Goal: Task Accomplishment & Management: Manage account settings

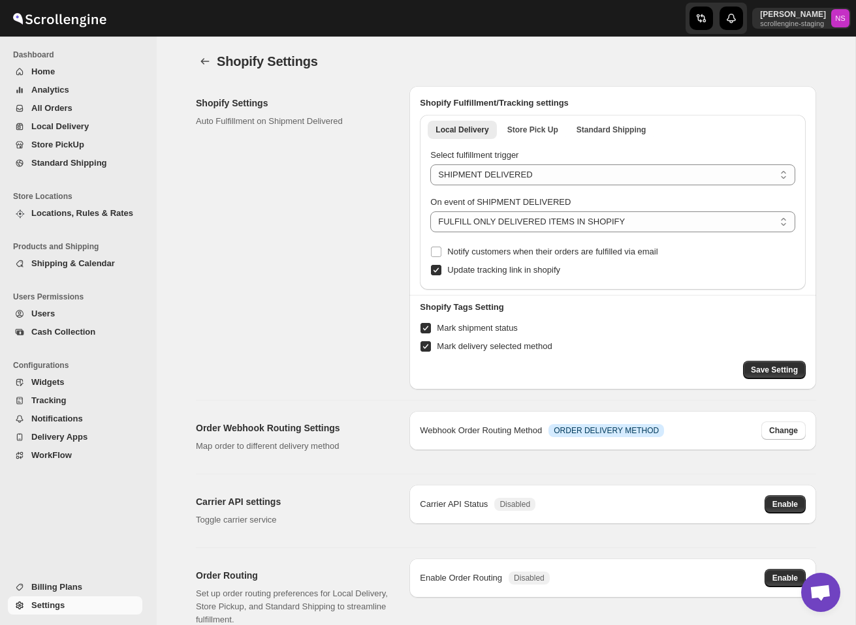
select select "SHIPMENT_DELIVERED"
select select "ONLY_DELIVERED_QUANTITY"
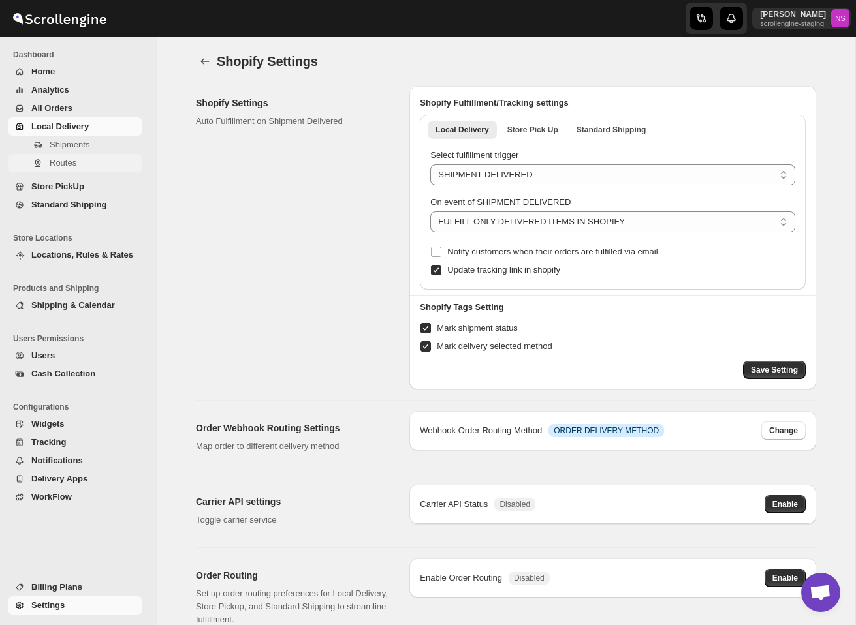
click at [85, 160] on span "Routes" at bounding box center [95, 163] width 90 height 13
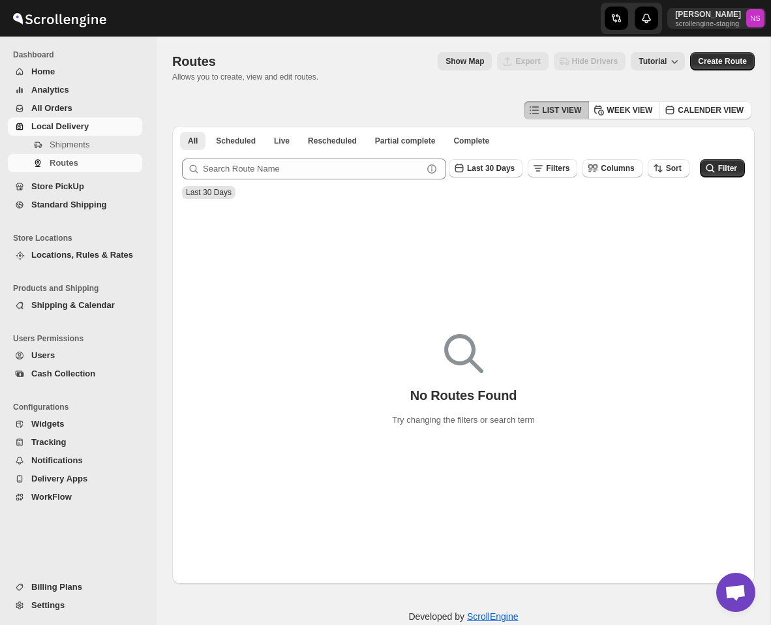
scroll to position [24, 0]
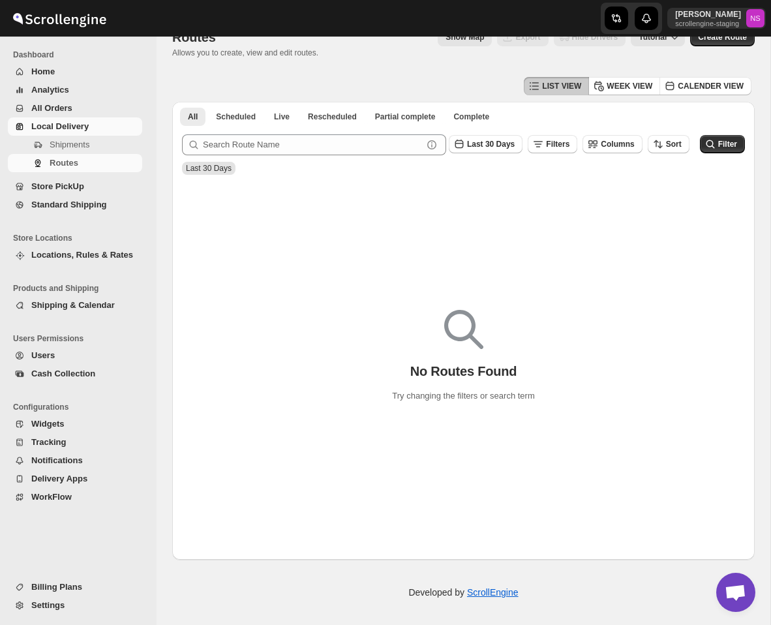
click at [75, 256] on span "Locations, Rules & Rates" at bounding box center [82, 255] width 102 height 10
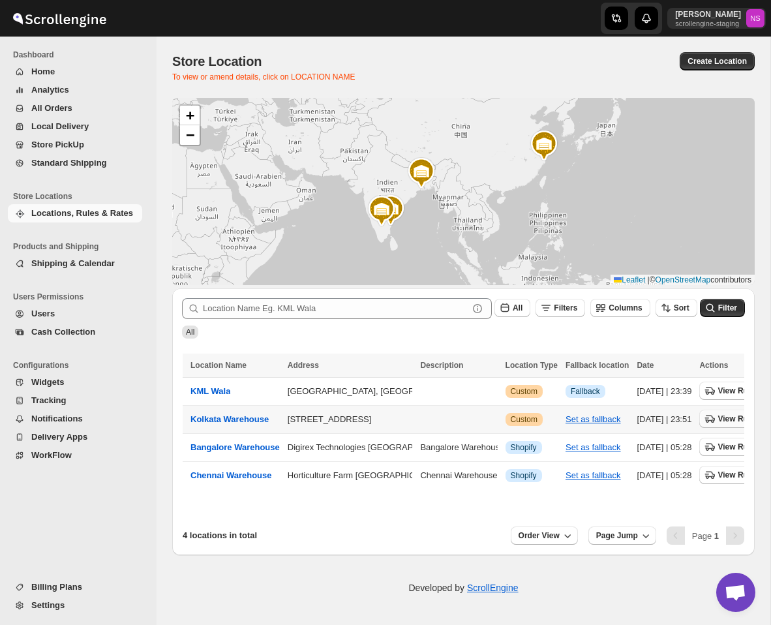
click at [717, 424] on icon "button" at bounding box center [710, 418] width 13 height 13
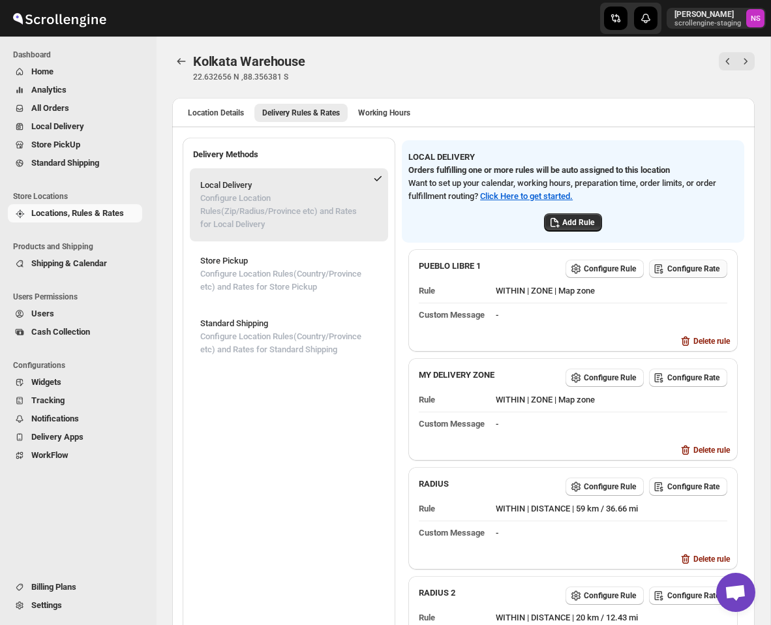
click at [686, 264] on span "Configure Rate" at bounding box center [694, 269] width 52 height 10
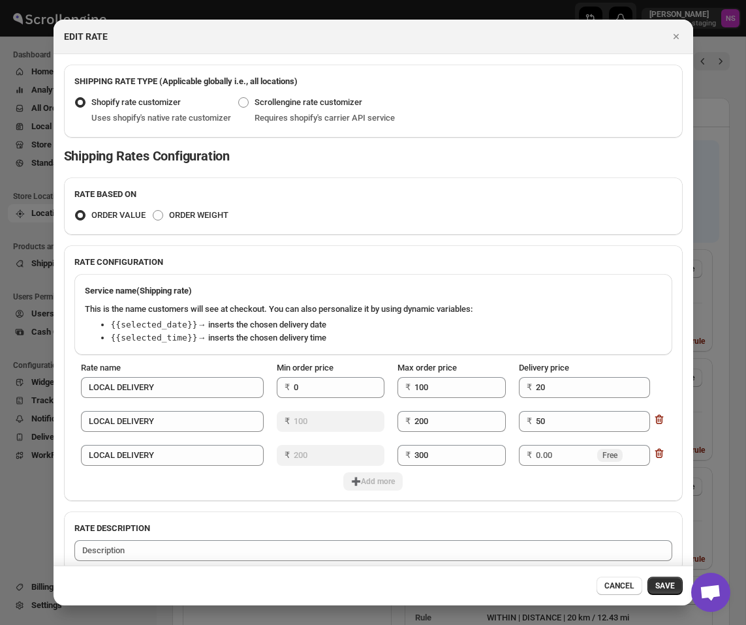
scroll to position [17, 0]
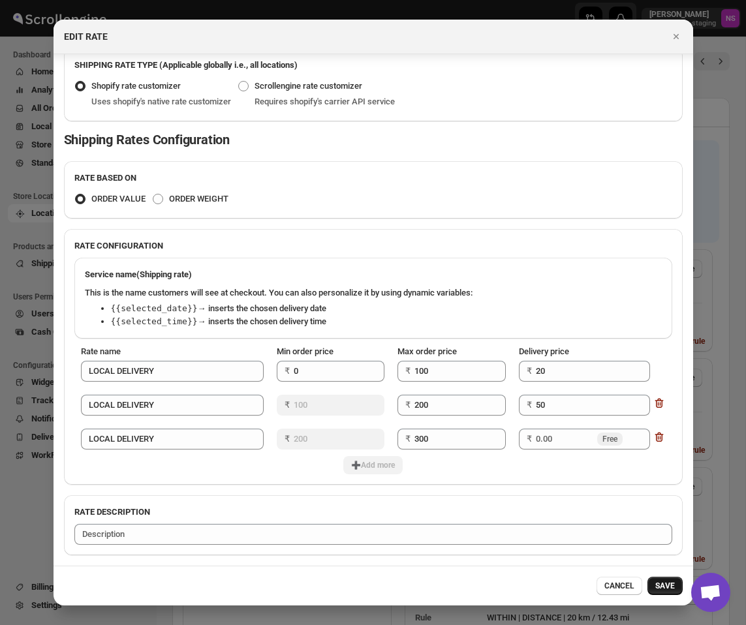
click at [662, 584] on span "SAVE" at bounding box center [665, 586] width 20 height 10
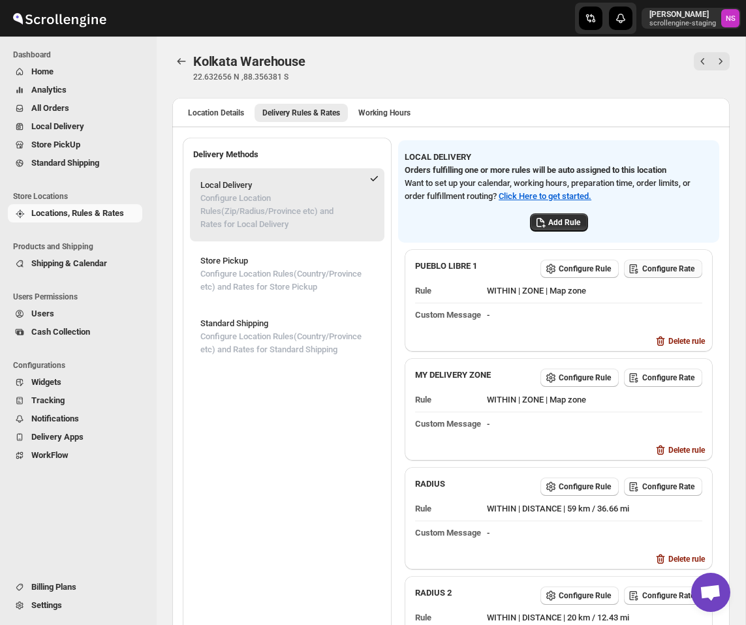
click at [665, 271] on span "Configure Rate" at bounding box center [668, 269] width 52 height 10
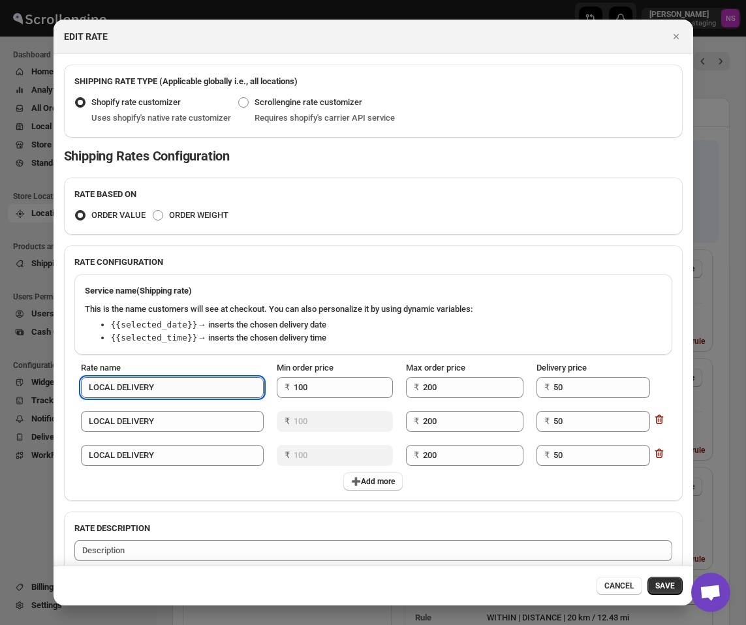
click at [181, 395] on input "LOCAL DELIVERY" at bounding box center [172, 387] width 183 height 21
type input "LOCAL DELIVERY 1"
click at [188, 427] on input "LOCAL DELIVERY" at bounding box center [172, 421] width 183 height 21
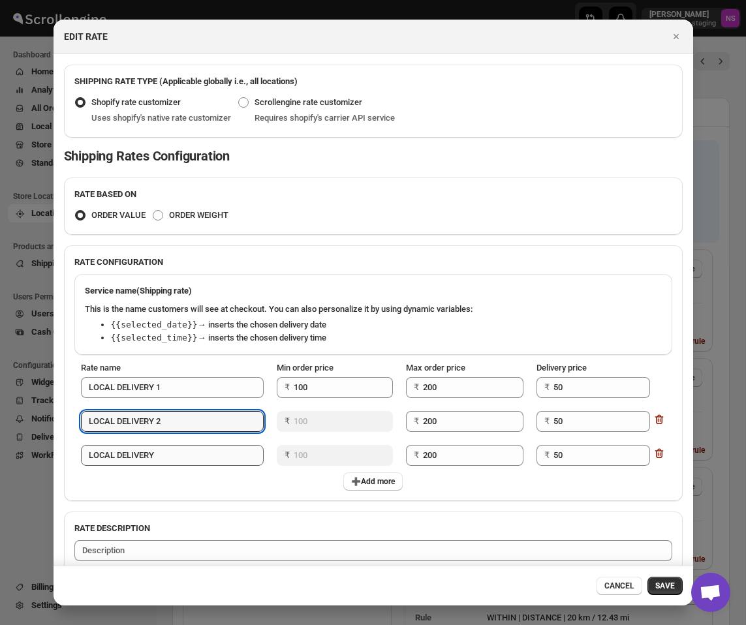
type input "LOCAL DELIVERY 2"
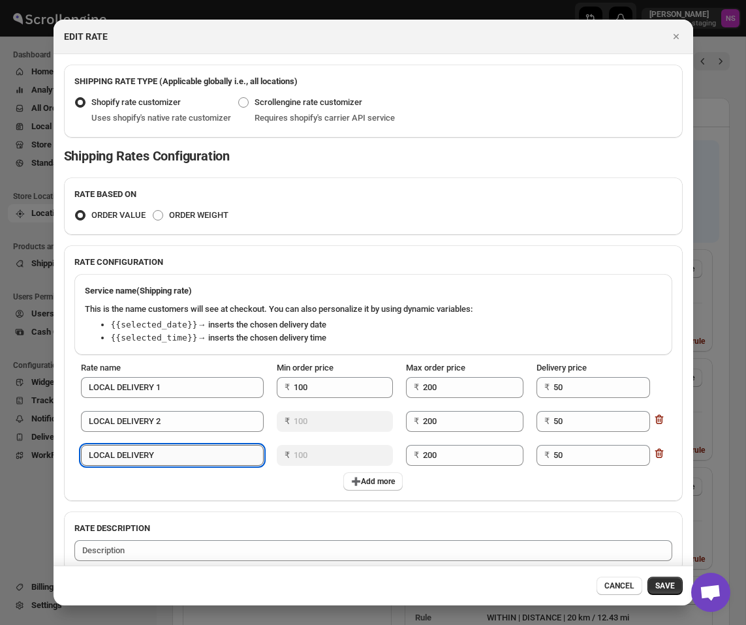
click at [200, 463] on input "LOCAL DELIVERY" at bounding box center [172, 455] width 183 height 21
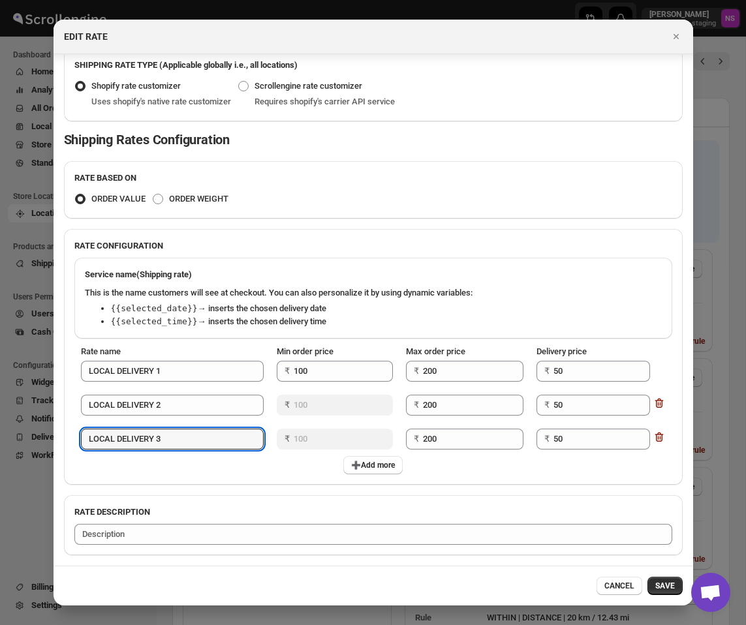
type input "LOCAL DELIVERY 3"
click at [675, 41] on icon "Close" at bounding box center [676, 36] width 13 height 13
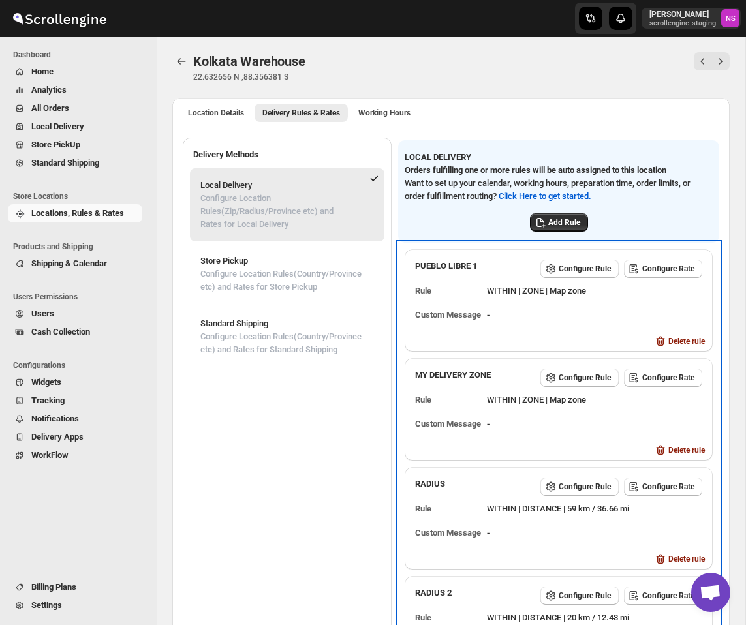
click at [655, 279] on dd "WITHIN | ZONE | Map zone" at bounding box center [594, 290] width 215 height 23
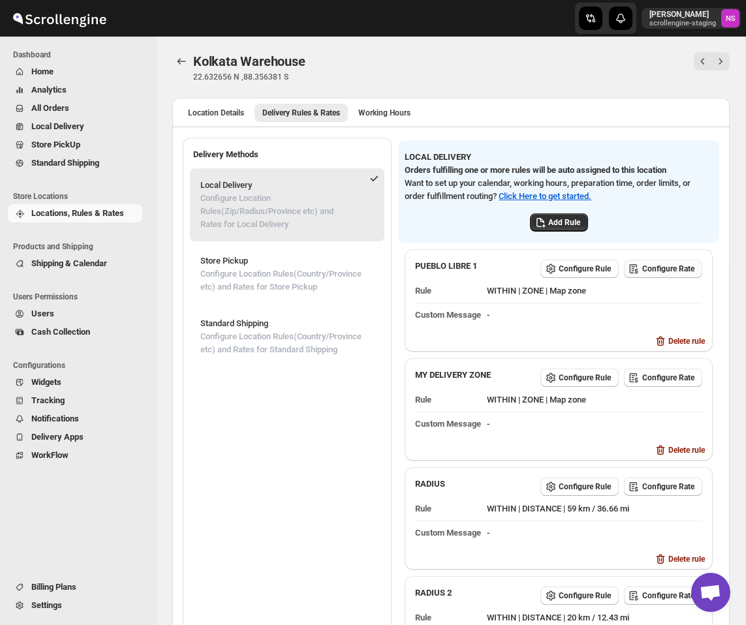
click at [659, 268] on span "Configure Rate" at bounding box center [668, 269] width 52 height 10
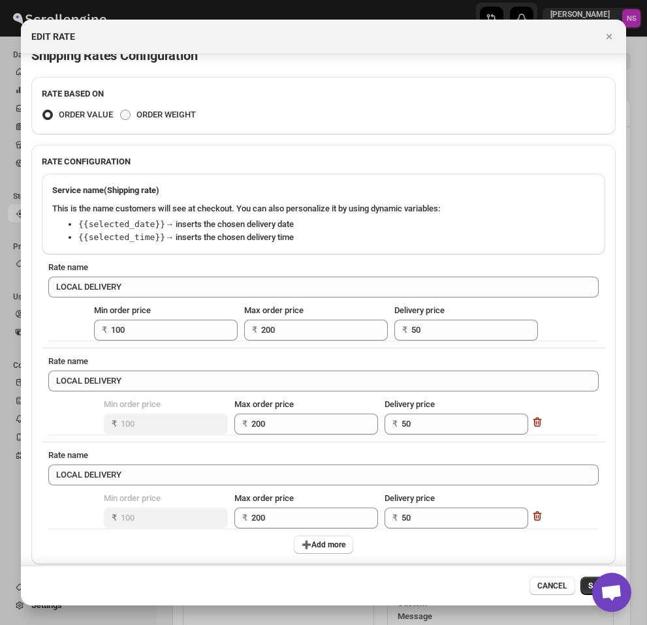
scroll to position [181, 0]
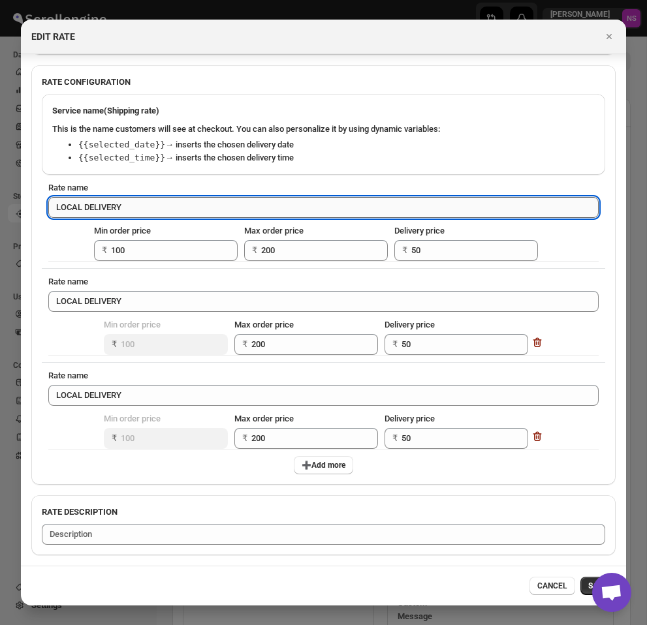
click at [164, 209] on input "LOCAL DELIVERY" at bounding box center [323, 207] width 550 height 21
type input "LOCAL DELIVERY 2"
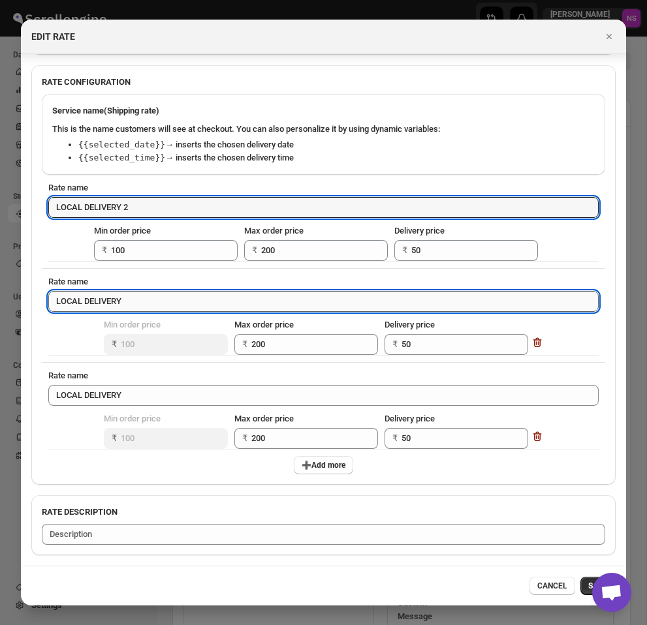
click at [171, 305] on input "LOCAL DELIVERY" at bounding box center [323, 301] width 550 height 21
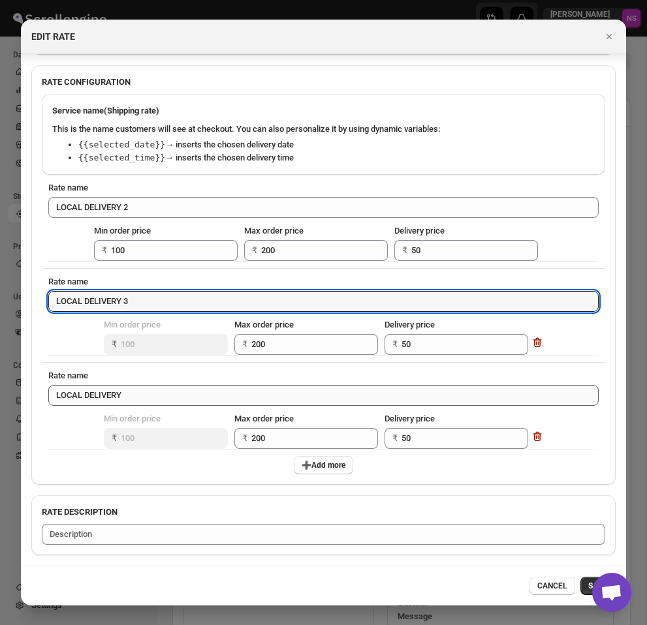
type input "LOCAL DELIVERY 3"
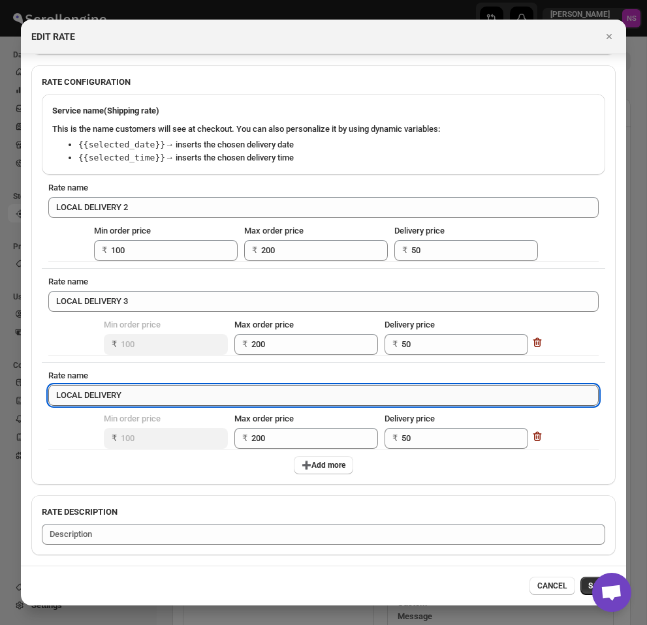
click at [178, 397] on input "LOCAL DELIVERY" at bounding box center [323, 395] width 550 height 21
click at [583, 586] on button "SAVE" at bounding box center [597, 586] width 35 height 18
click at [184, 396] on input "LOCAL DELIVERY 4" at bounding box center [323, 395] width 550 height 21
type input "LOCAL DELIVERY 5"
click at [583, 583] on button "SAVE" at bounding box center [597, 586] width 35 height 18
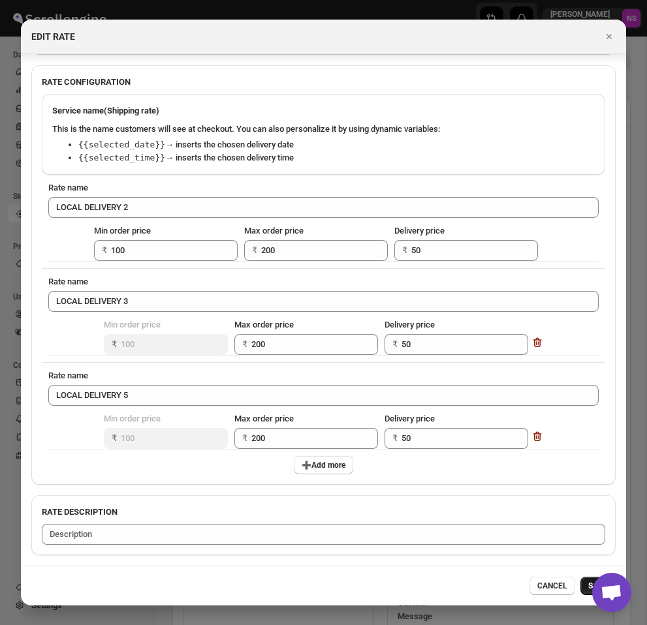
click at [582, 591] on button "SAVE" at bounding box center [597, 586] width 35 height 18
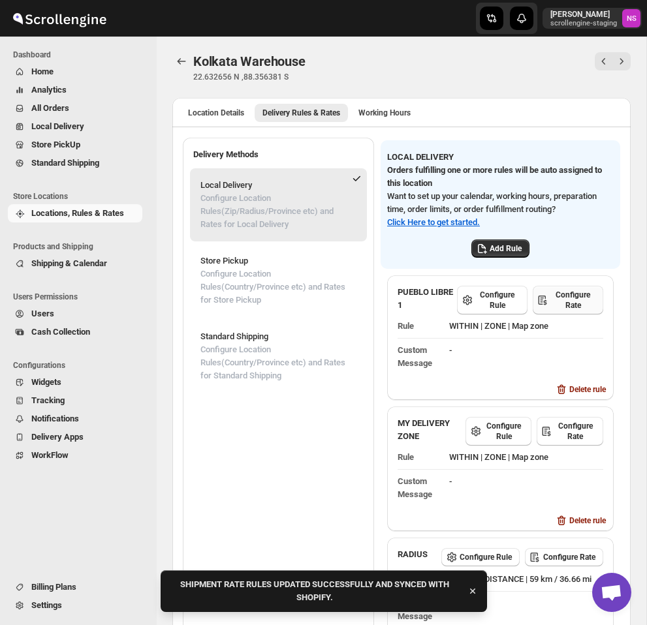
click at [575, 296] on span "Configure Rate" at bounding box center [573, 300] width 44 height 21
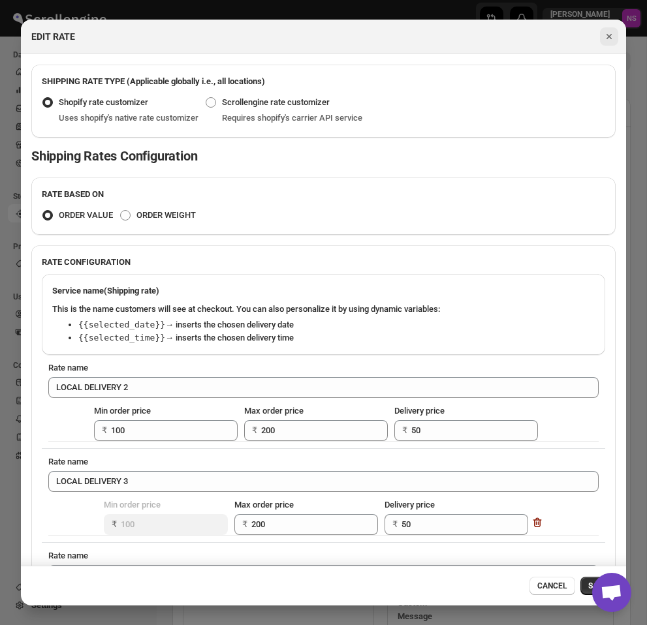
click at [609, 35] on icon "Close" at bounding box center [608, 36] width 13 height 13
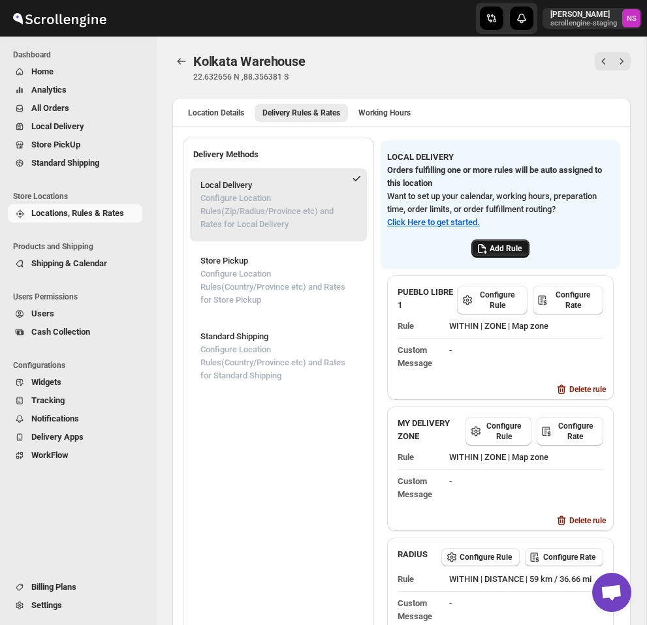
click at [495, 241] on button "Add Rule" at bounding box center [500, 249] width 58 height 18
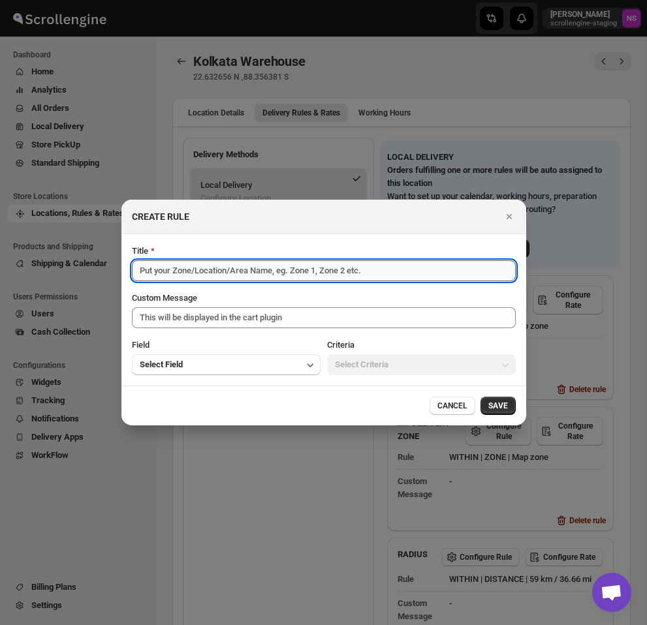
click at [282, 278] on input "Title" at bounding box center [324, 270] width 384 height 21
type input "Sample"
click at [267, 362] on button "Select Field" at bounding box center [226, 364] width 189 height 21
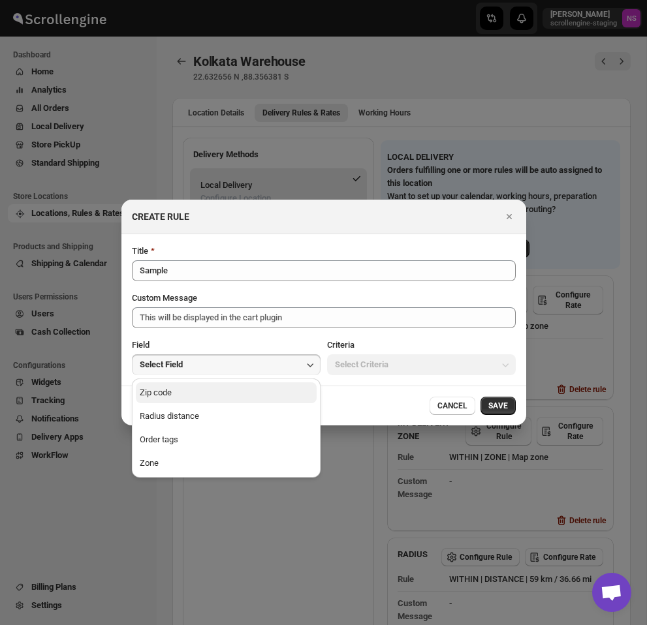
click at [247, 385] on button "Zip code" at bounding box center [226, 392] width 181 height 21
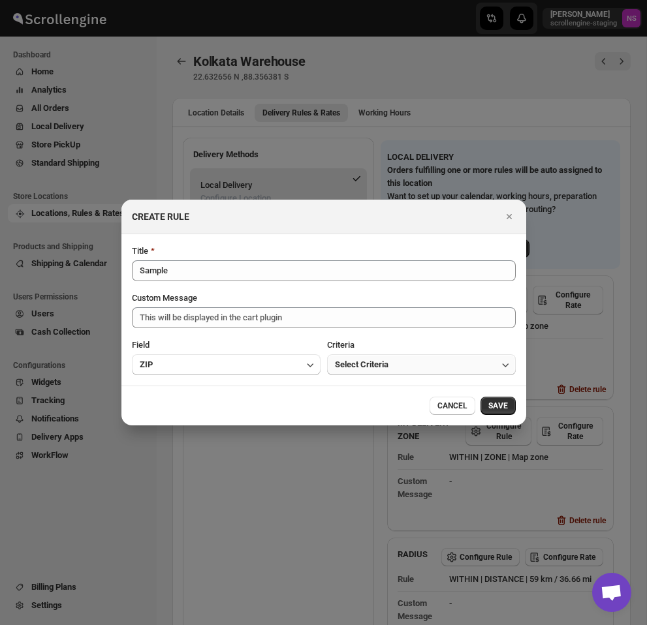
click at [362, 362] on span "Select Criteria" at bounding box center [362, 364] width 54 height 13
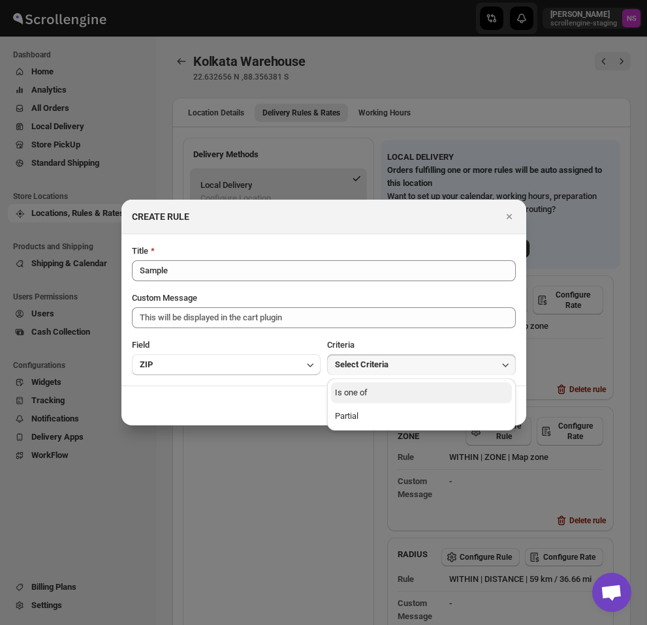
click at [365, 396] on div "Is one of" at bounding box center [351, 392] width 33 height 13
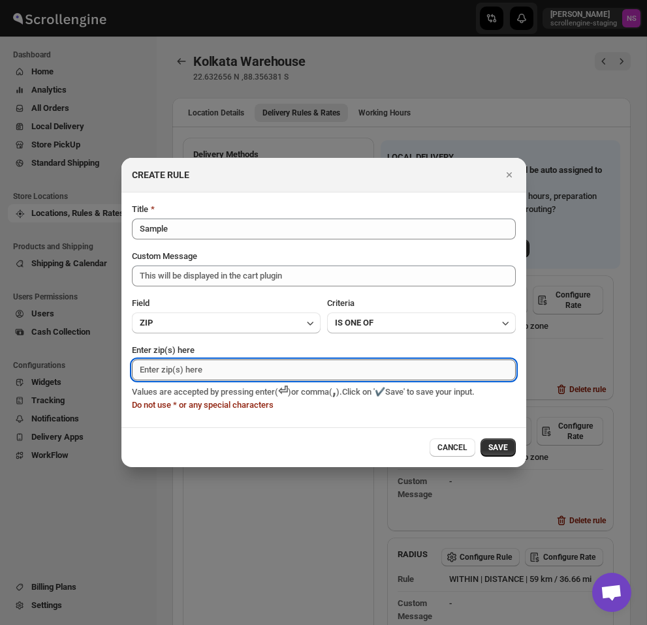
click at [271, 371] on input "Enter zip(s) here" at bounding box center [324, 370] width 384 height 21
type input "560066"
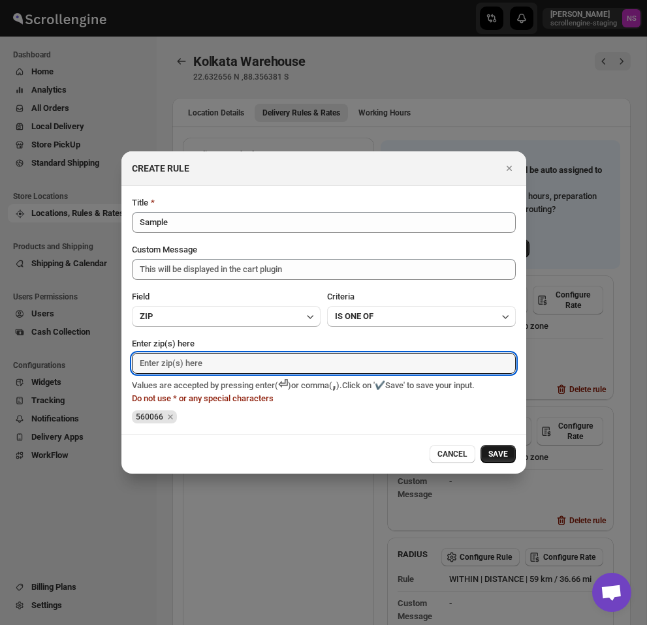
click at [511, 452] on button "SAVE" at bounding box center [497, 454] width 35 height 18
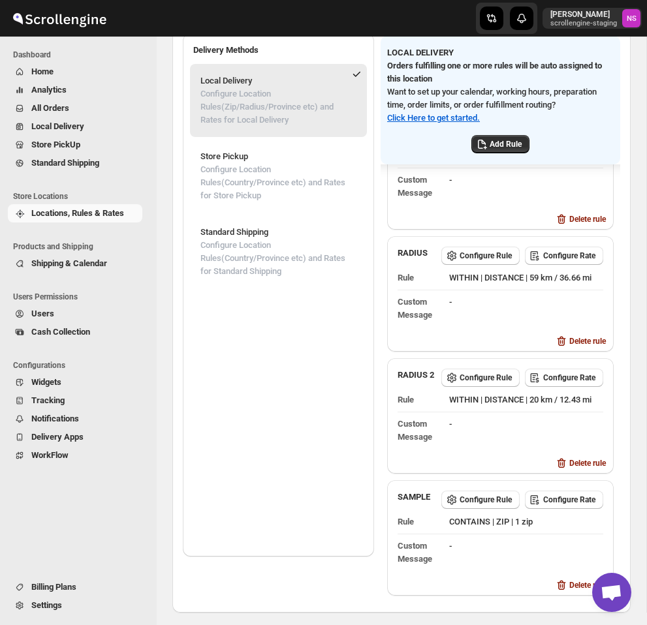
scroll to position [156, 0]
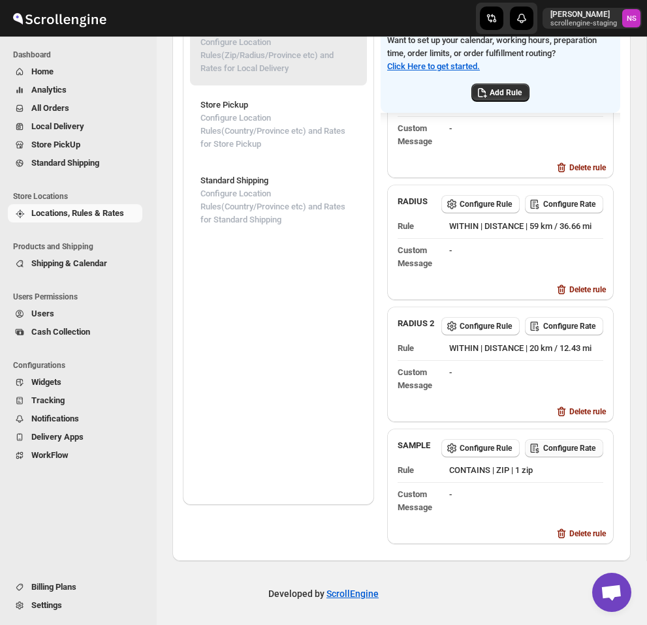
click at [572, 444] on span "Configure Rate" at bounding box center [569, 448] width 52 height 10
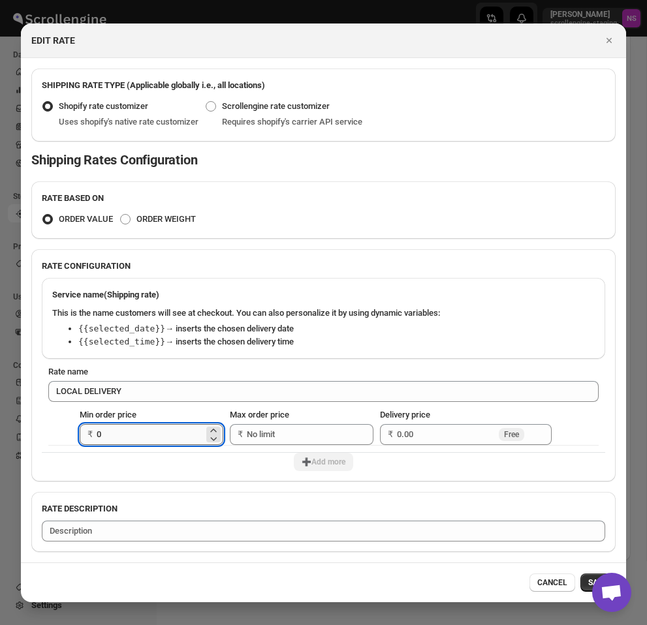
click at [148, 437] on input "0" at bounding box center [150, 434] width 107 height 21
click at [148, 435] on input "0" at bounding box center [150, 434] width 107 height 21
type input "1"
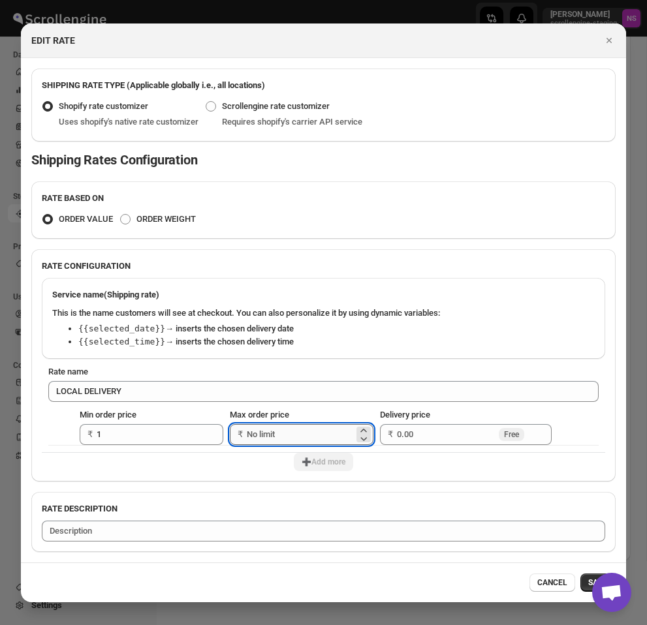
click at [279, 437] on input "Max order price" at bounding box center [300, 434] width 107 height 21
type input "20"
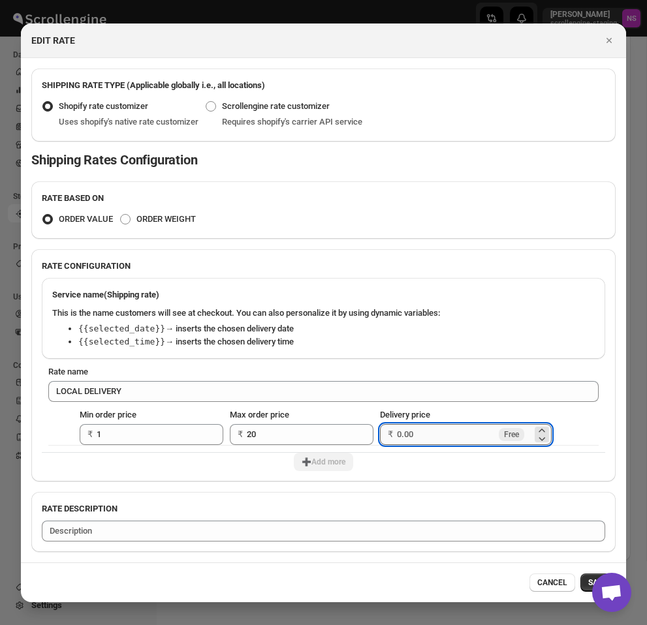
click at [441, 426] on input "Delivery price" at bounding box center [446, 434] width 99 height 21
type input "100"
click at [587, 583] on button "SAVE" at bounding box center [597, 583] width 35 height 18
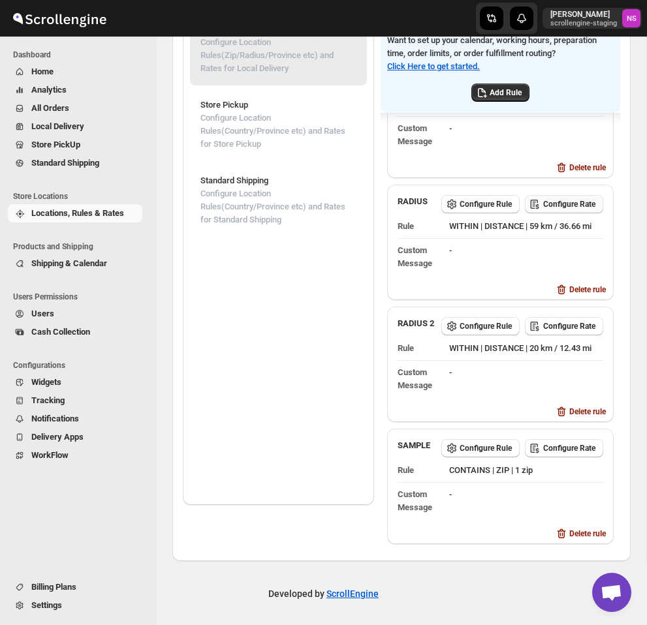
click at [566, 199] on span "Configure Rate" at bounding box center [569, 204] width 52 height 10
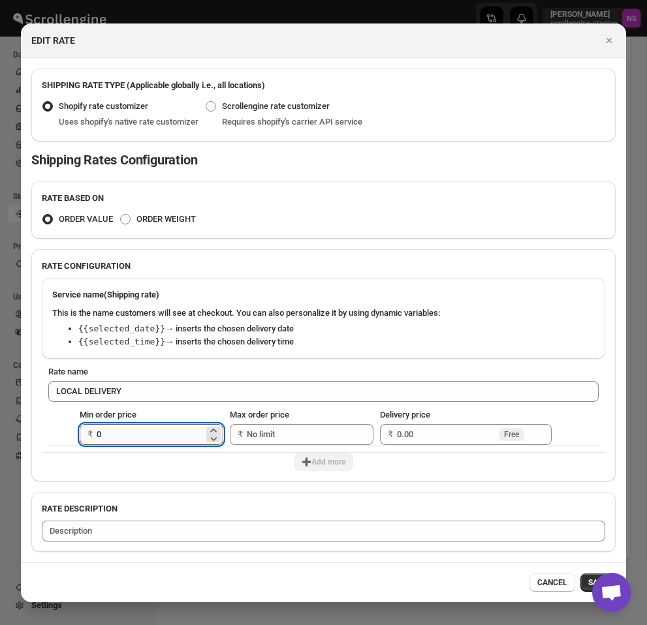
click at [188, 435] on input "0" at bounding box center [150, 434] width 107 height 21
type input "10"
click at [278, 426] on input "Max order price" at bounding box center [300, 434] width 107 height 21
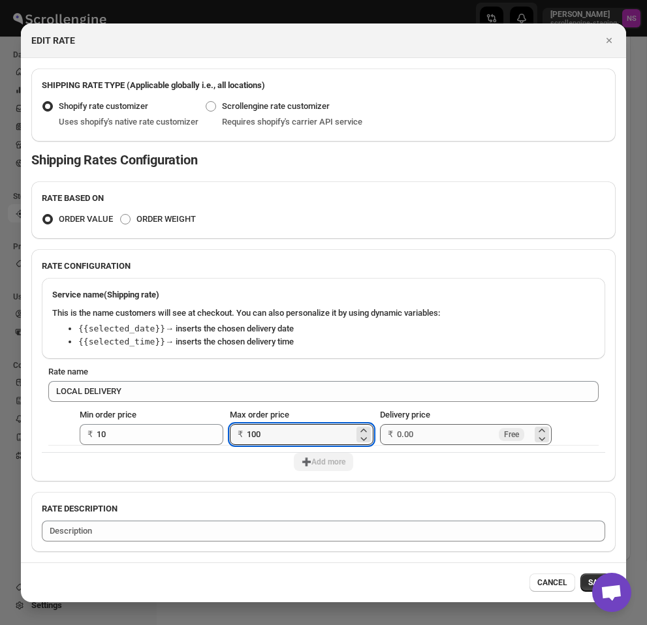
type input "100"
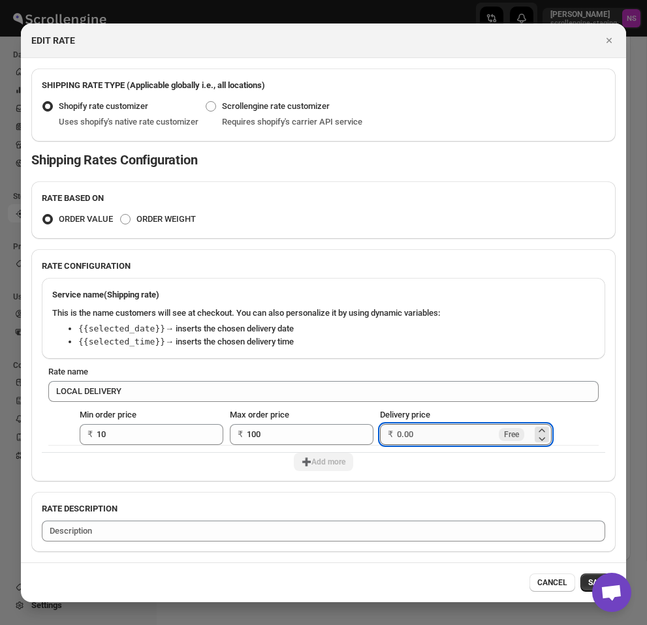
click at [449, 431] on input "Delivery price" at bounding box center [446, 434] width 99 height 21
type input "2"
click at [588, 583] on span "SAVE" at bounding box center [598, 583] width 20 height 10
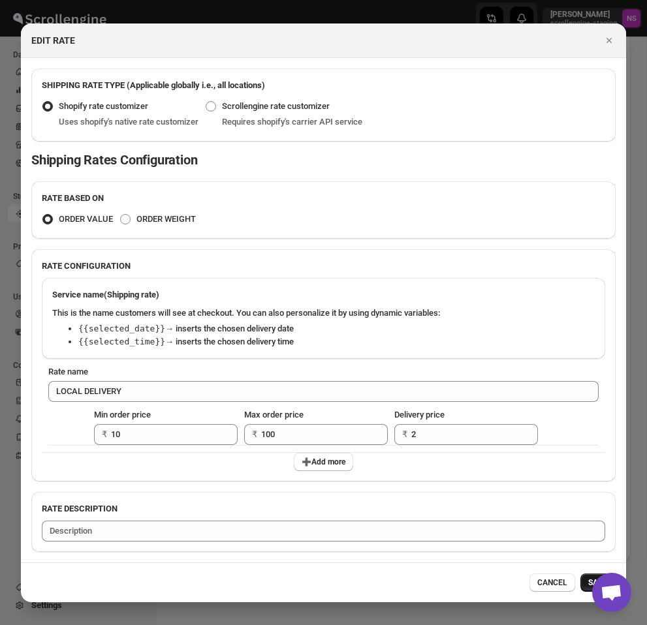
click at [583, 585] on button "SAVE" at bounding box center [597, 583] width 35 height 18
click at [583, 582] on button "SAVE" at bounding box center [597, 583] width 35 height 18
click at [591, 582] on span "SAVE" at bounding box center [598, 583] width 20 height 10
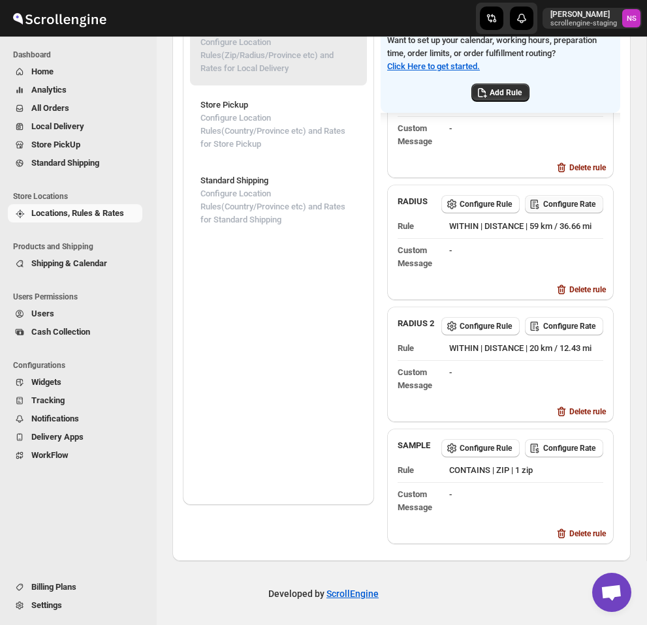
click at [557, 199] on span "Configure Rate" at bounding box center [569, 204] width 52 height 10
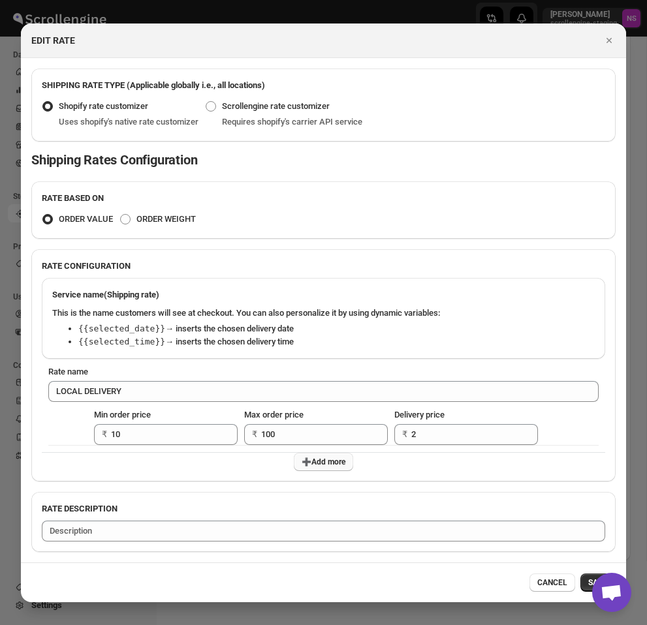
click at [331, 463] on span "➕Add more" at bounding box center [324, 462] width 44 height 10
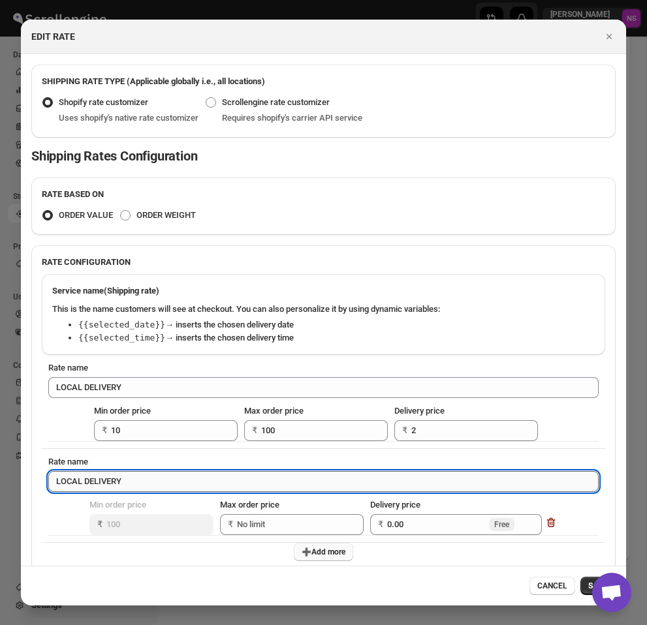
click at [172, 480] on input "LOCAL DELIVERY" at bounding box center [323, 481] width 550 height 21
type input "LOCAL DELIVERY 2"
click at [264, 520] on input "Max order price" at bounding box center [290, 524] width 107 height 21
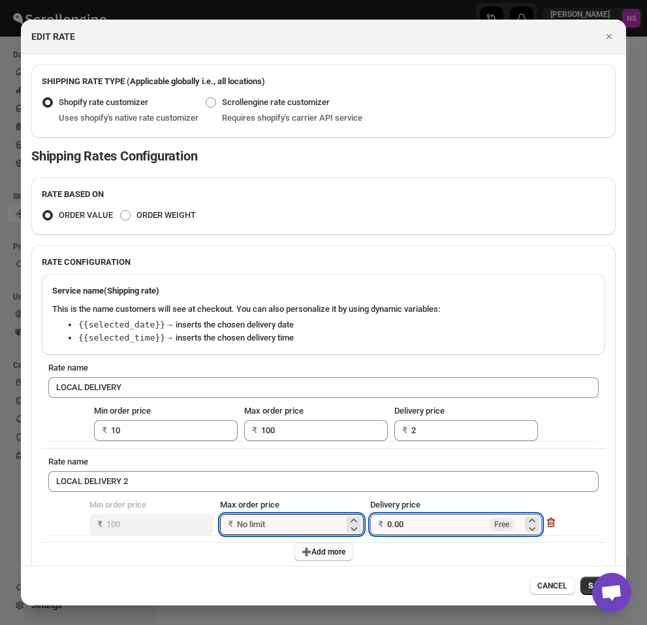
click at [399, 531] on input "0.00" at bounding box center [436, 524] width 99 height 21
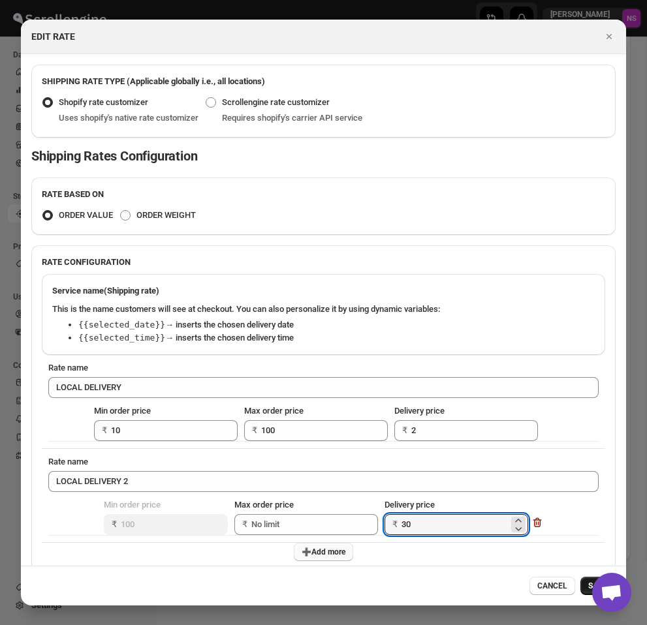
type input "30"
click at [581, 584] on button "SAVE" at bounding box center [597, 586] width 35 height 18
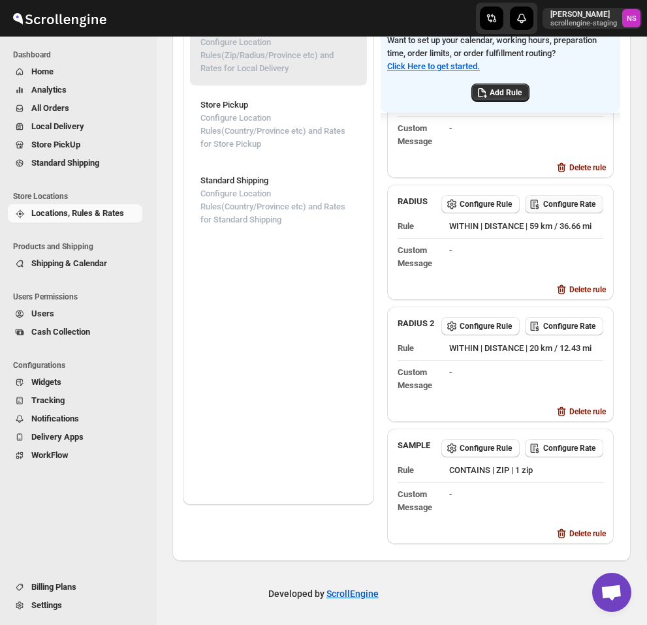
click at [569, 199] on span "Configure Rate" at bounding box center [569, 204] width 52 height 10
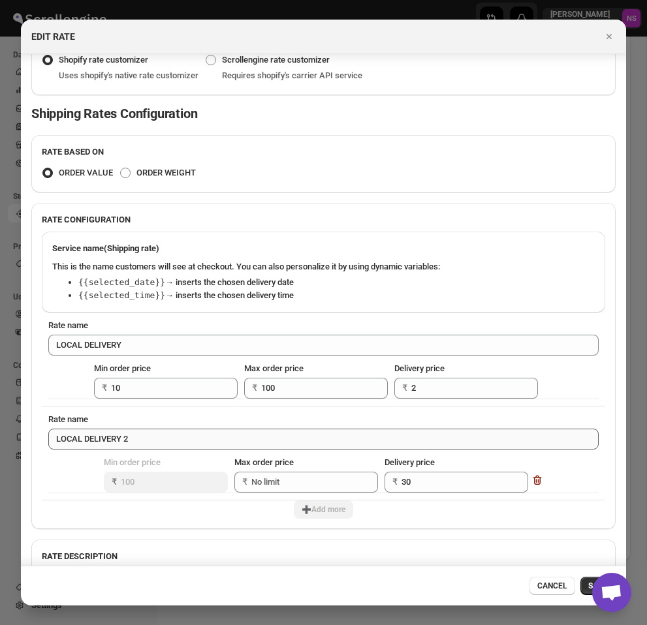
scroll to position [87, 0]
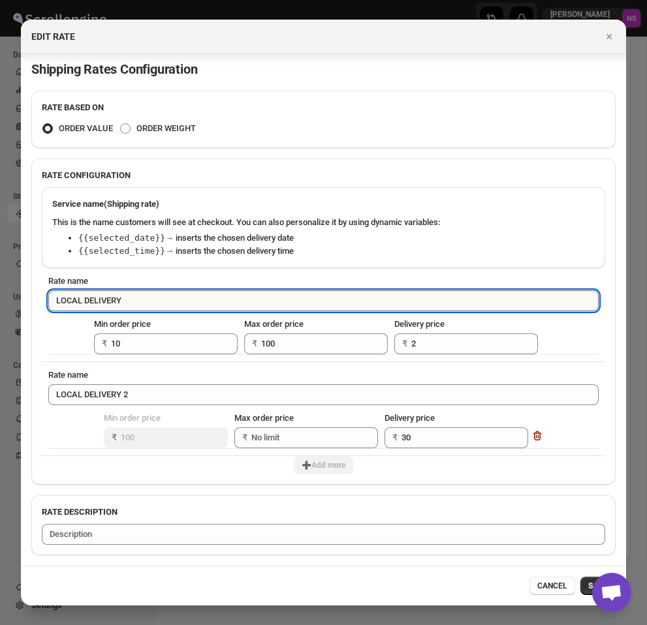
click at [170, 300] on input "LOCAL DELIVERY" at bounding box center [323, 300] width 550 height 21
type input "LOCAL DELIVERY 31"
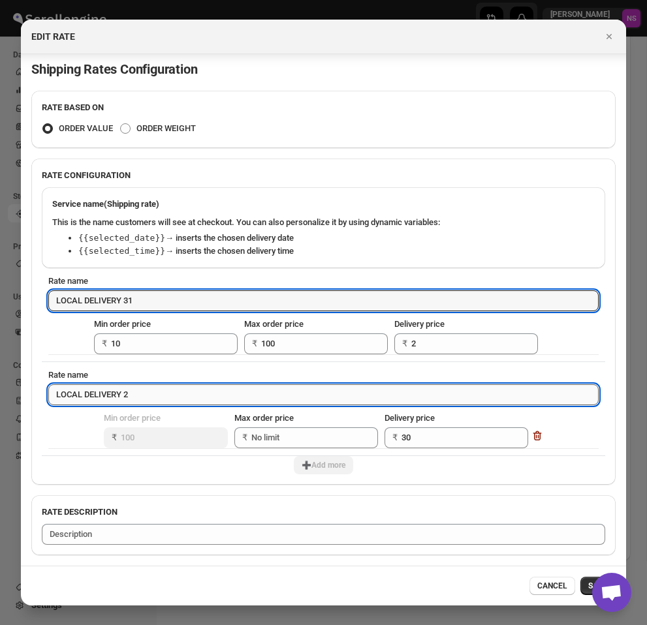
click at [159, 397] on input "LOCAL DELIVERY 2" at bounding box center [323, 394] width 550 height 21
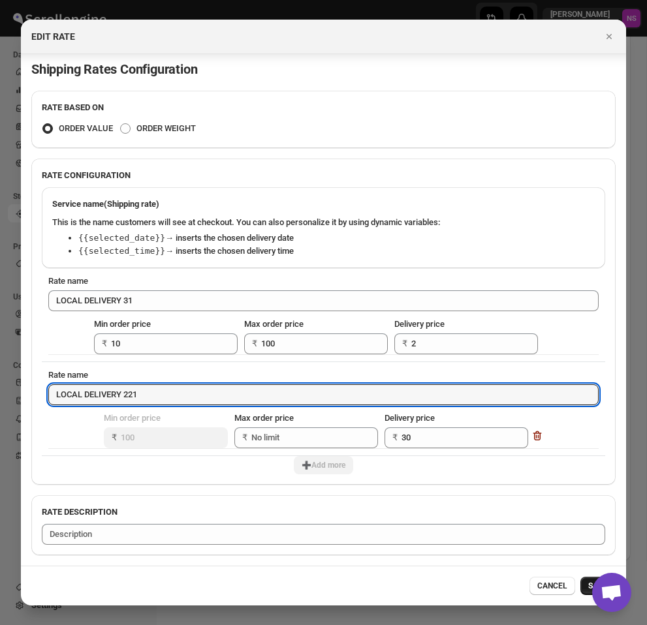
type input "LOCAL DELIVERY 221"
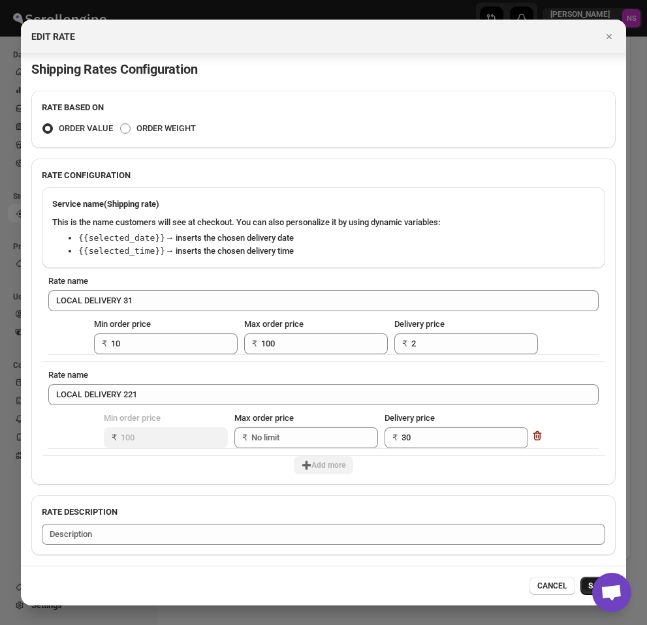
click at [585, 585] on button "SAVE" at bounding box center [597, 586] width 35 height 18
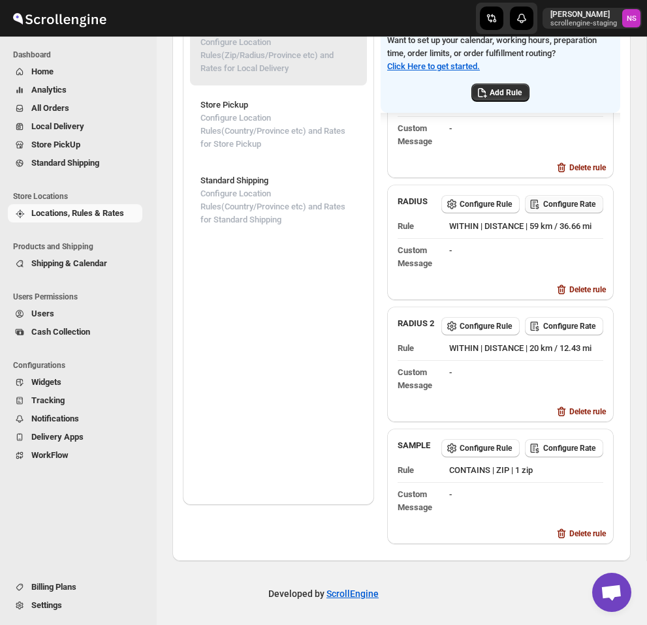
click at [569, 199] on span "Configure Rate" at bounding box center [569, 204] width 52 height 10
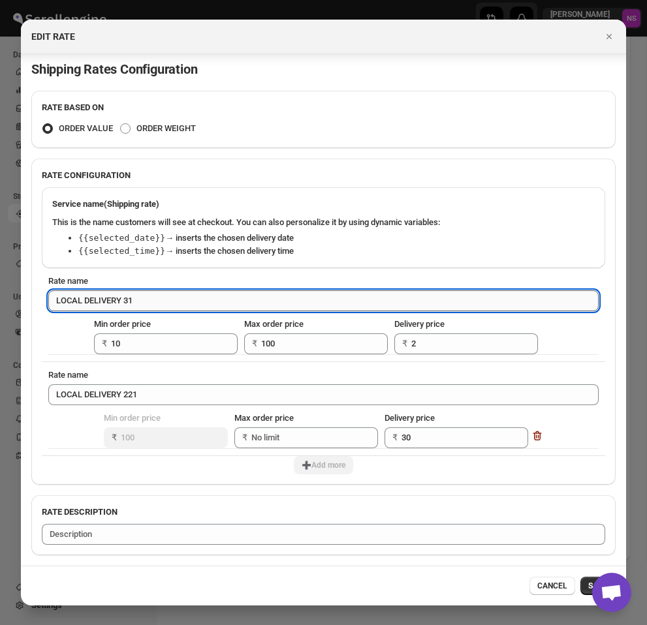
click at [332, 307] on input "LOCAL DELIVERY 31" at bounding box center [323, 300] width 550 height 21
click at [611, 42] on icon "Close" at bounding box center [608, 36] width 13 height 13
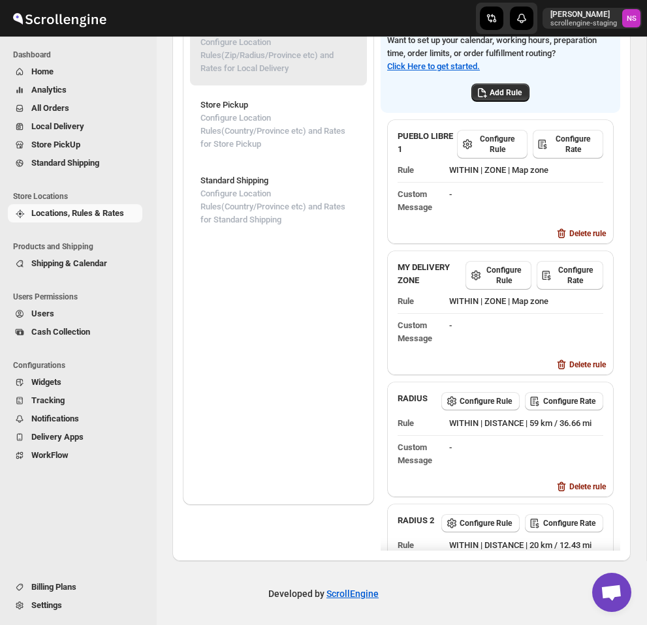
scroll to position [0, 0]
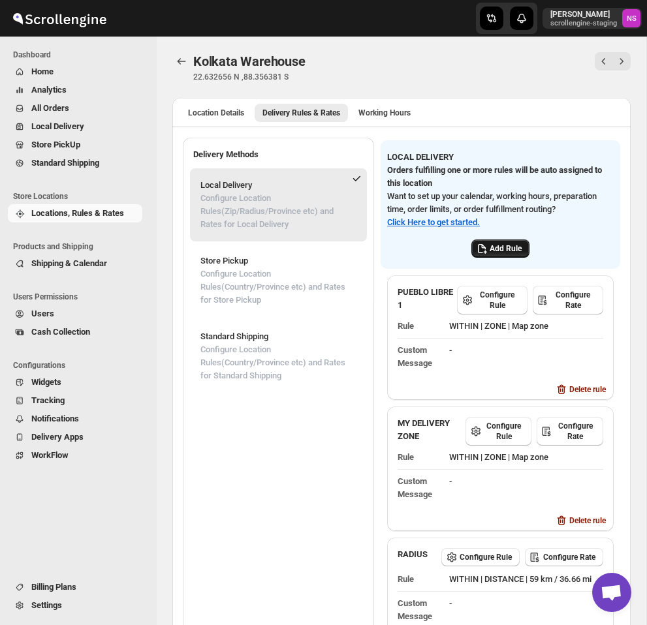
click at [511, 248] on span "Add Rule" at bounding box center [505, 248] width 32 height 10
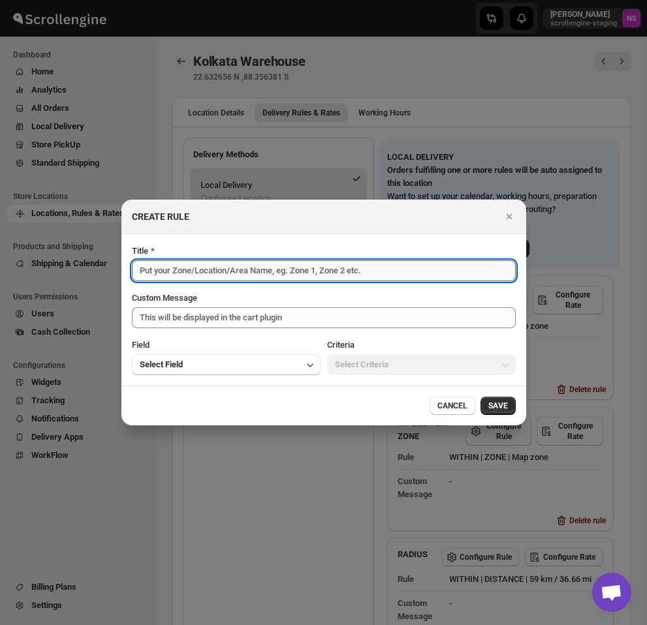
click at [320, 266] on input "Title" at bounding box center [324, 270] width 384 height 21
type input "New Rule"
click at [268, 367] on button "Select Field" at bounding box center [226, 364] width 189 height 21
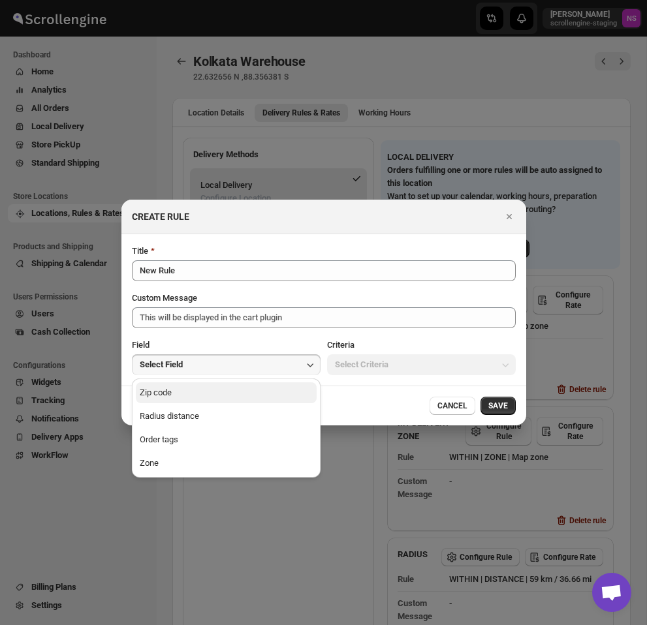
click at [250, 396] on button "Zip code" at bounding box center [226, 392] width 181 height 21
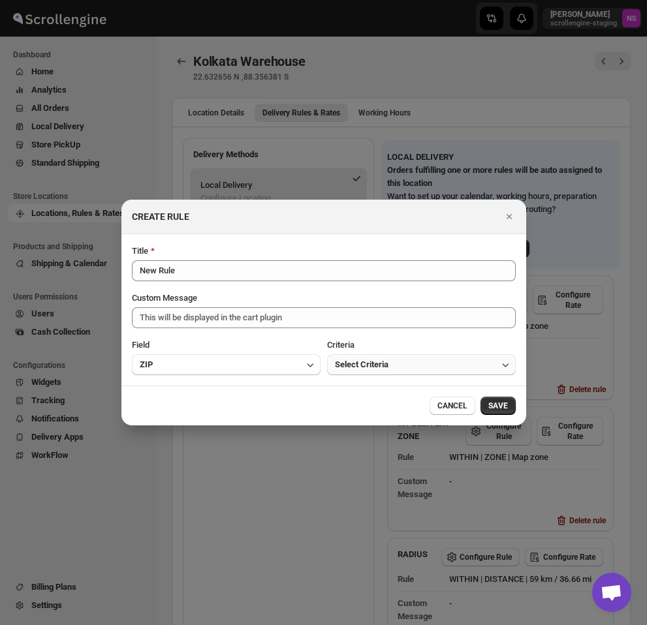
click at [388, 369] on span "Select Criteria" at bounding box center [362, 364] width 54 height 13
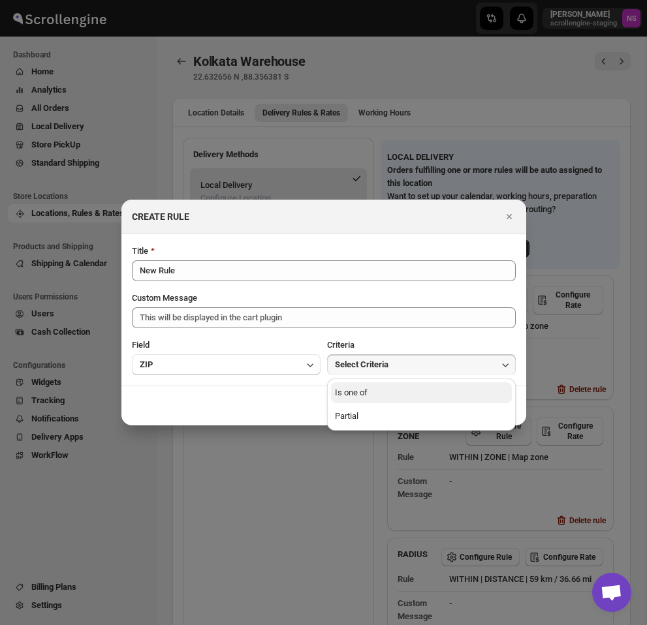
click at [379, 386] on button "Is one of" at bounding box center [421, 392] width 181 height 21
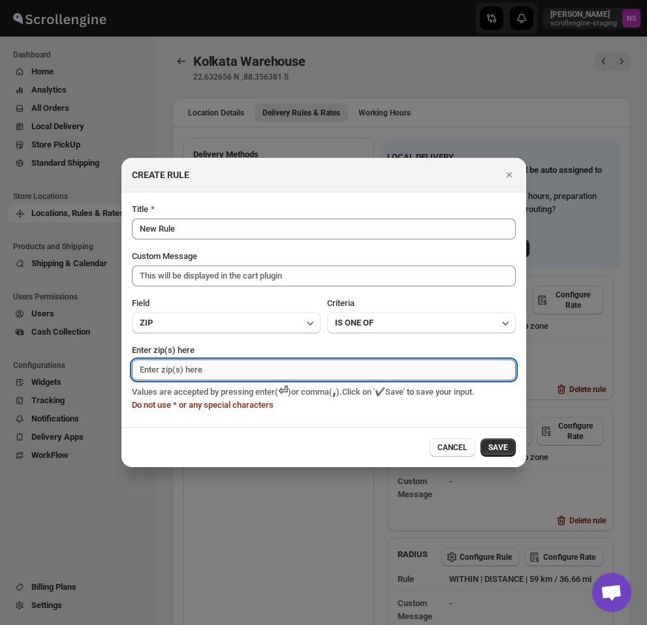
click at [332, 368] on input "Enter zip(s) here" at bounding box center [324, 370] width 384 height 21
type input "560066"
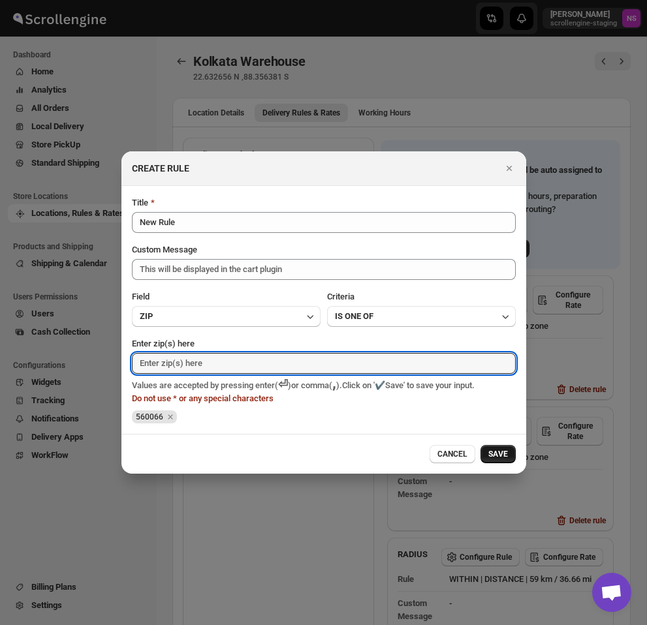
click at [505, 455] on span "SAVE" at bounding box center [498, 454] width 20 height 10
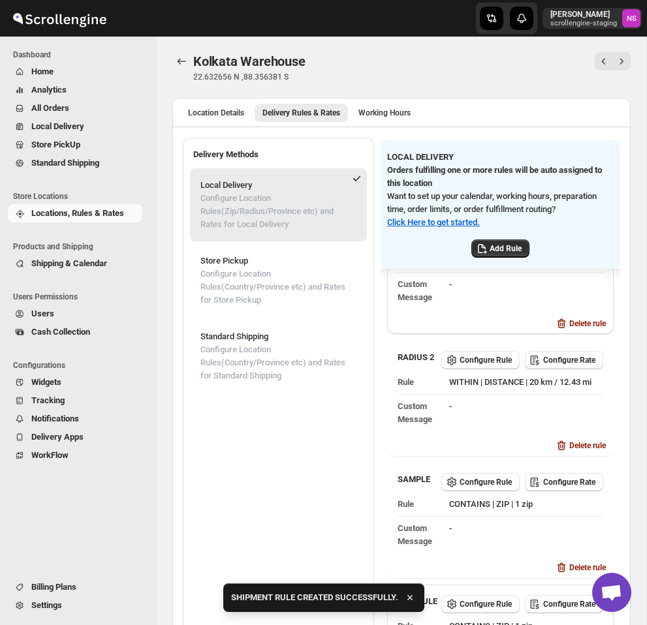
scroll to position [156, 0]
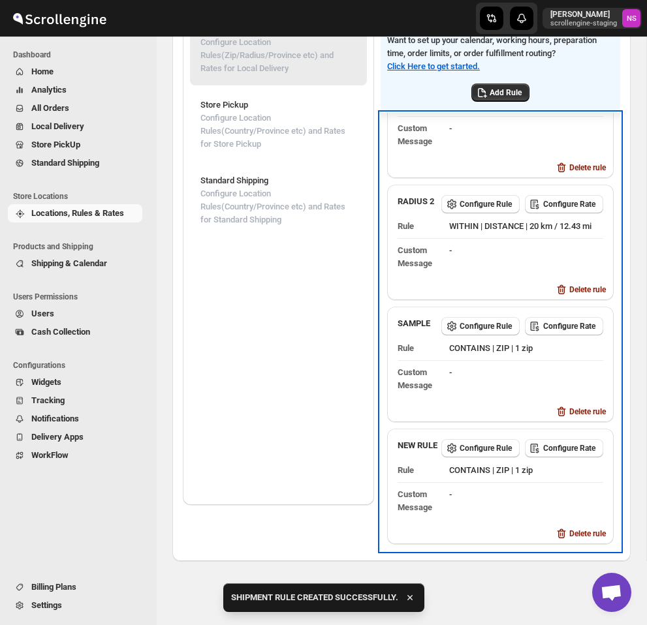
click at [572, 434] on div "Configure Rule Configure Rate" at bounding box center [519, 446] width 167 height 25
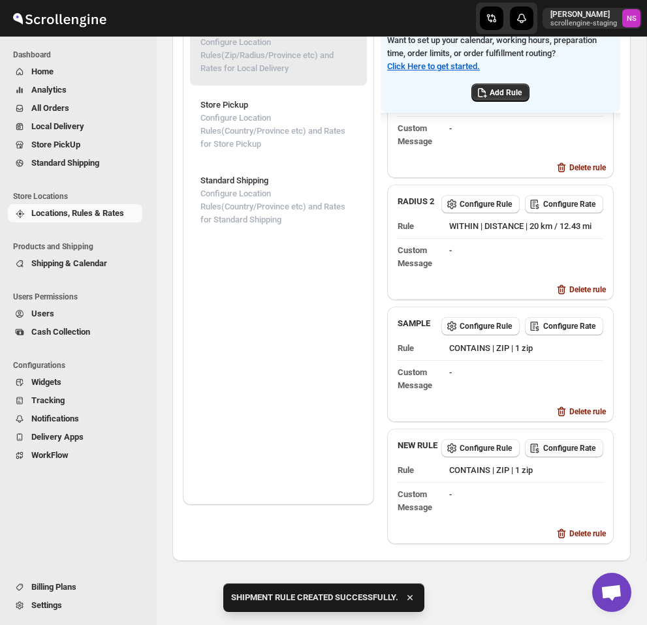
click at [571, 443] on span "Configure Rate" at bounding box center [569, 448] width 52 height 10
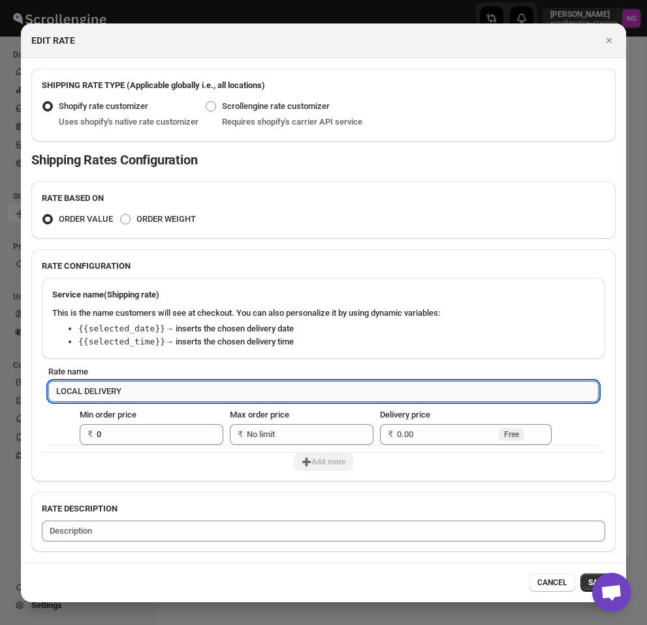
click at [167, 394] on input "LOCAL DELIVERY" at bounding box center [323, 391] width 550 height 21
type input "LOCAL DELIVERY 1"
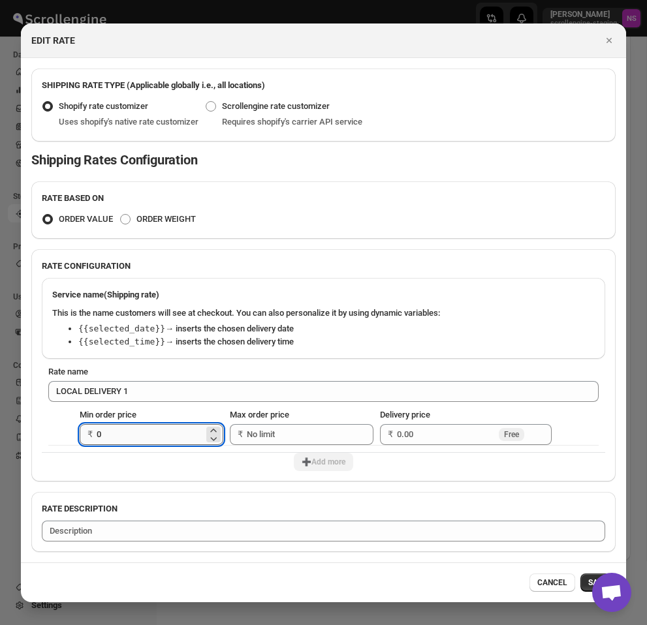
click at [141, 435] on input "0" at bounding box center [150, 434] width 107 height 21
type input "100"
click at [288, 431] on input "Max order price" at bounding box center [300, 434] width 107 height 21
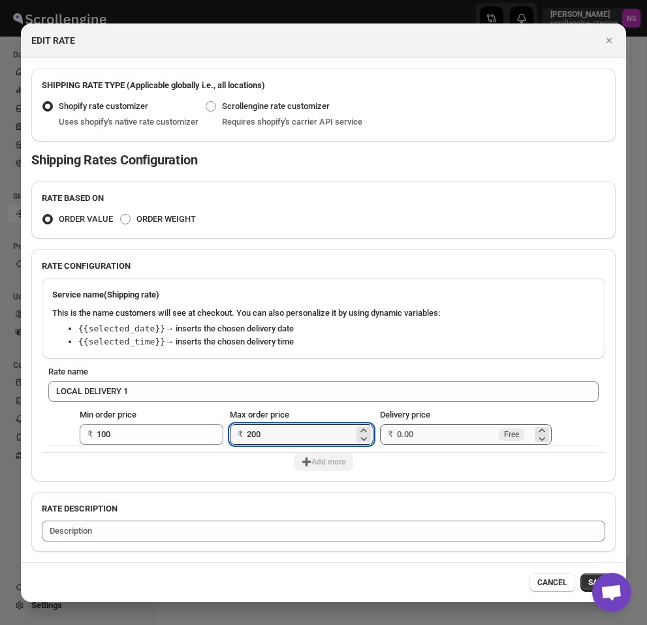
type input "200"
click at [437, 426] on input "Delivery price" at bounding box center [446, 434] width 99 height 21
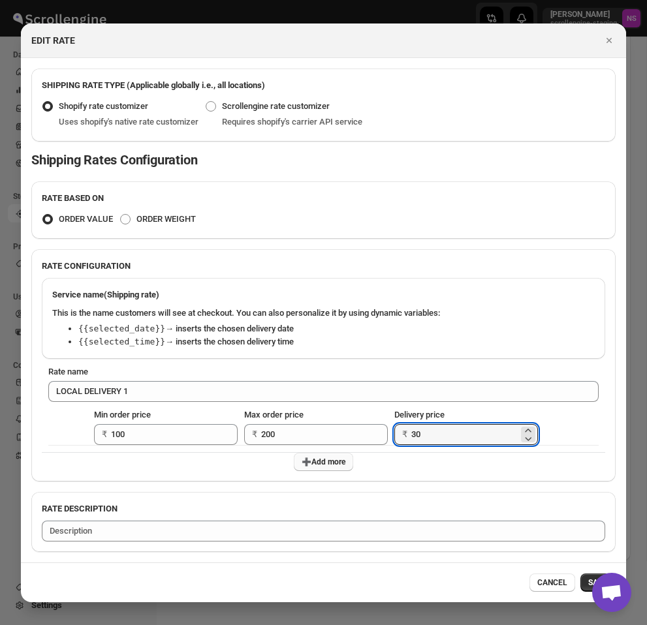
type input "30"
click at [321, 465] on span "➕Add more" at bounding box center [324, 462] width 44 height 10
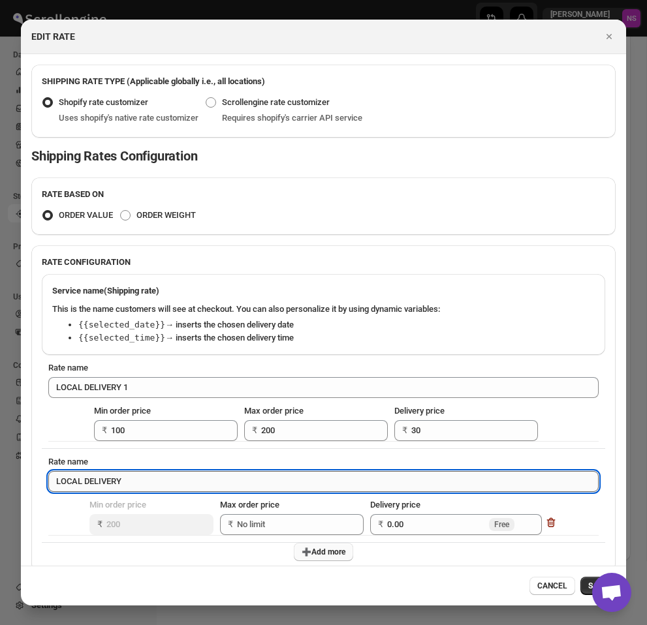
click at [163, 486] on input "LOCAL DELIVERY" at bounding box center [323, 481] width 550 height 21
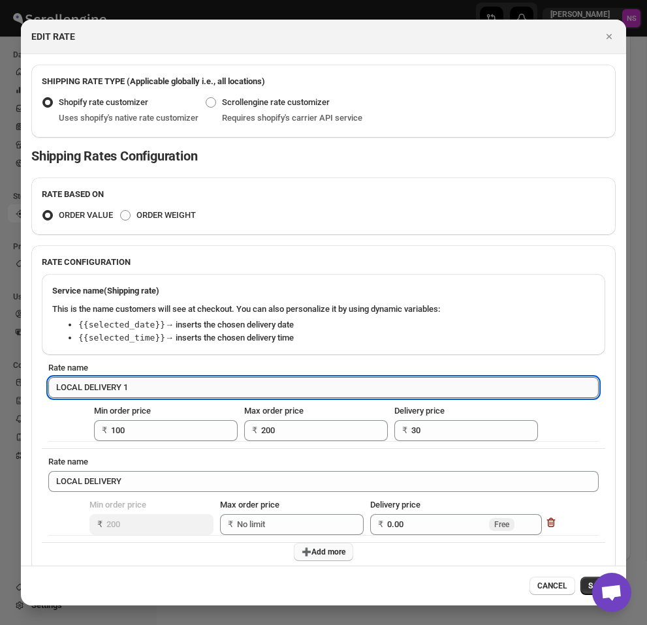
click at [155, 391] on input "LOCAL DELIVERY 1" at bounding box center [323, 387] width 550 height 21
type input "Hello World"
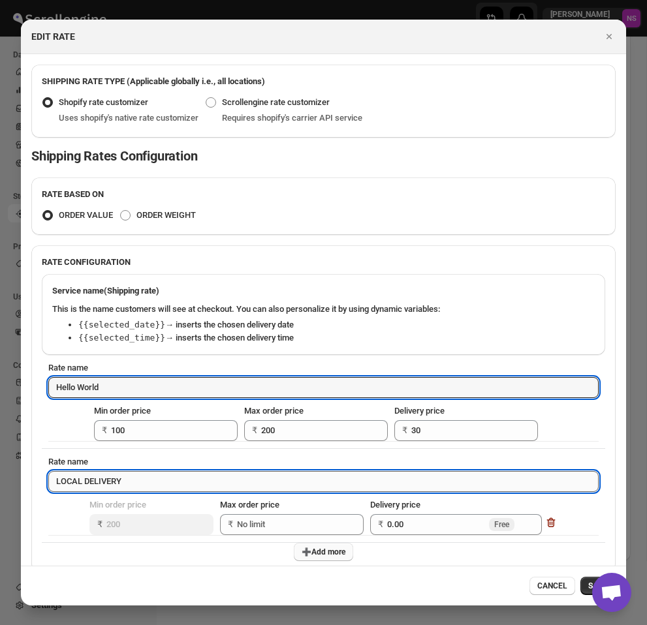
click at [150, 478] on input "LOCAL DELIVERY" at bounding box center [323, 481] width 550 height 21
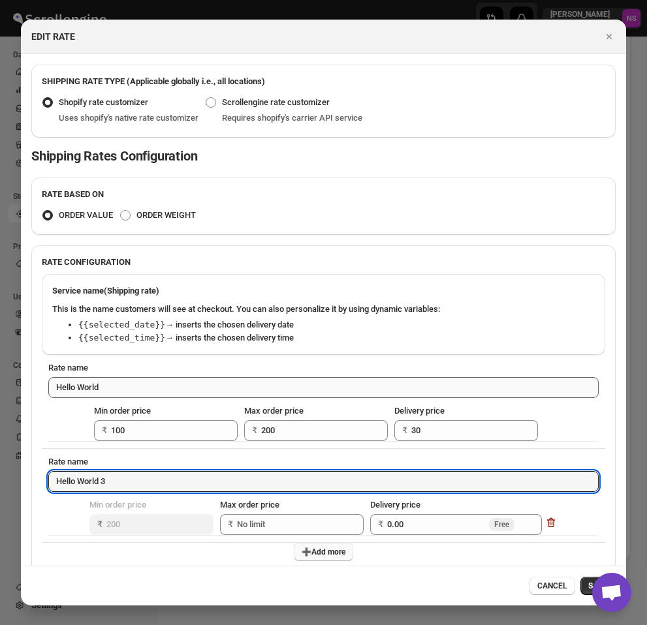
type input "Hello World 3"
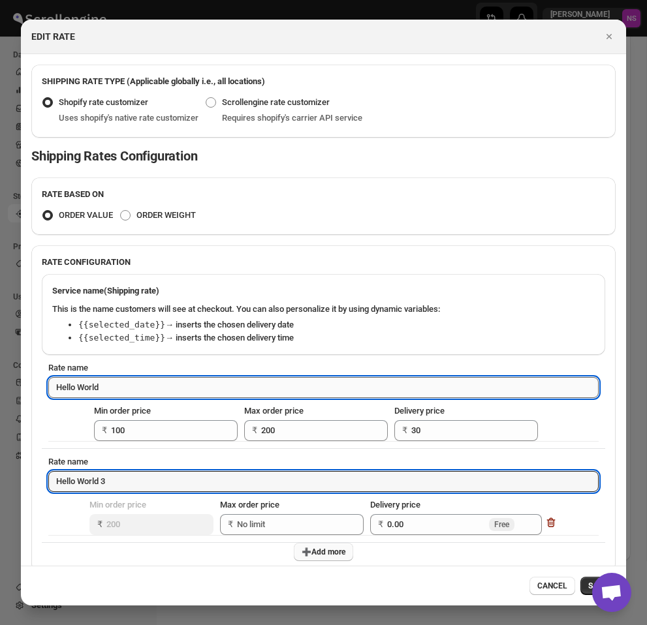
click at [144, 392] on input "Hello World" at bounding box center [323, 387] width 550 height 21
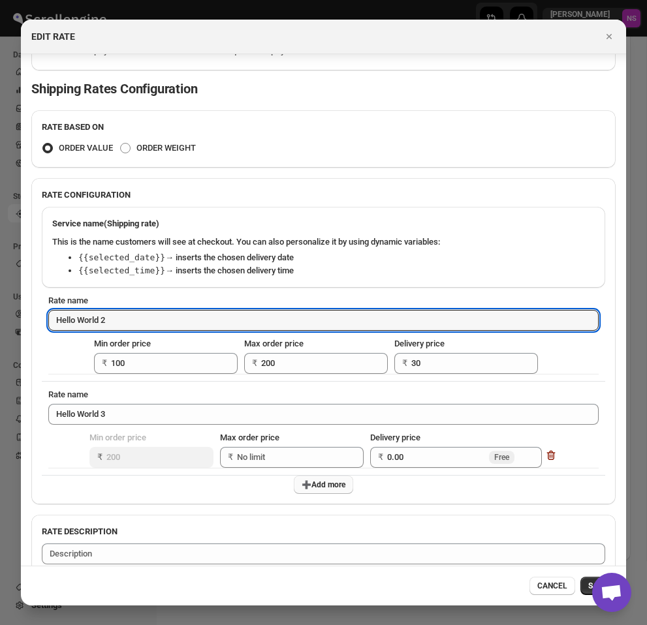
scroll to position [87, 0]
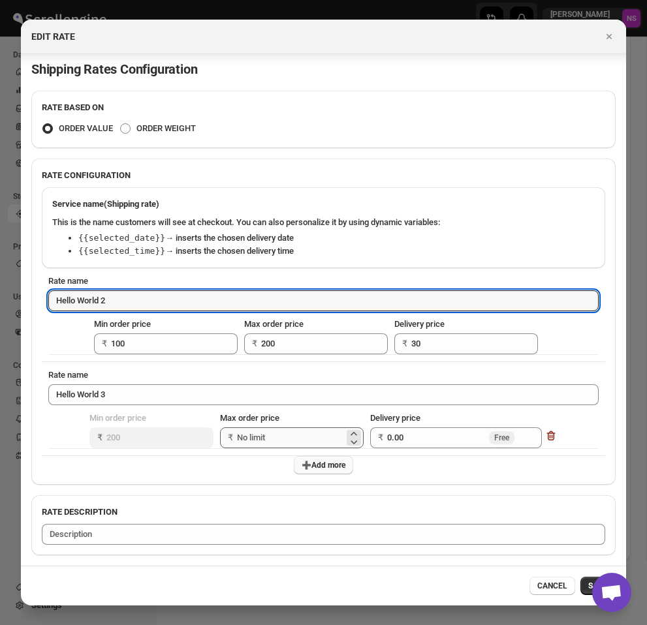
type input "Hello World 2"
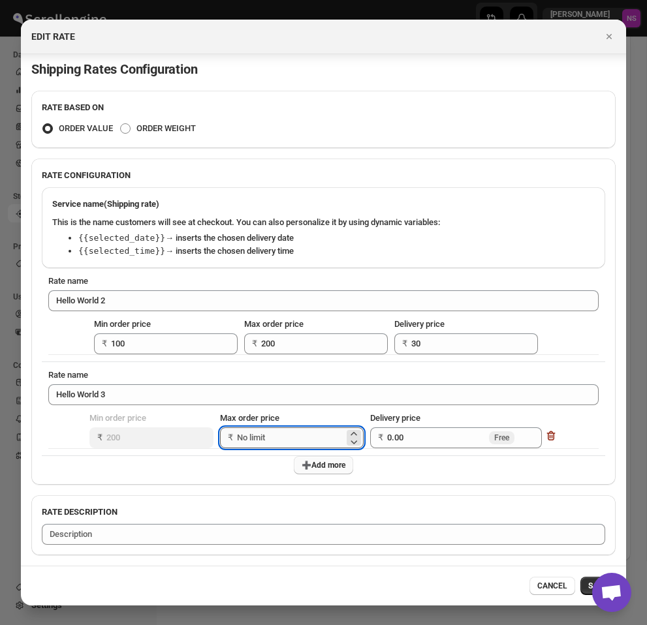
click at [281, 435] on input "Max order price" at bounding box center [290, 437] width 107 height 21
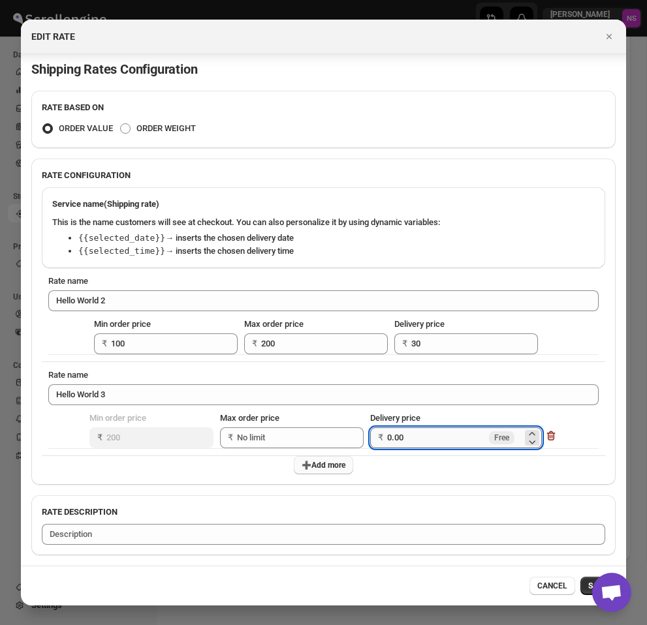
click at [416, 439] on input "0.00" at bounding box center [436, 437] width 99 height 21
type input "0"
type input "10"
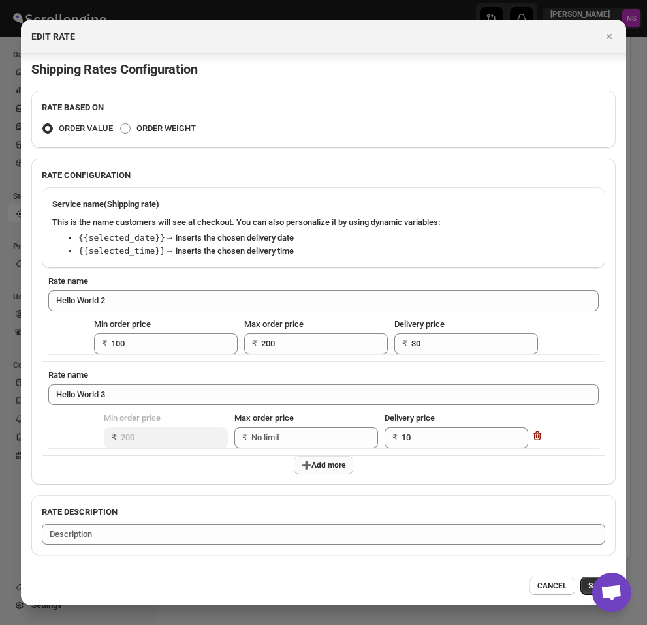
click at [452, 491] on div "RATE BASED ON ORDER VALUE ORDER WEIGHT RATE CONFIGURATION Service name (Shippin…" at bounding box center [323, 323] width 584 height 465
click at [588, 585] on span "SAVE" at bounding box center [598, 586] width 20 height 10
click at [608, 39] on icon "Close" at bounding box center [608, 36] width 13 height 13
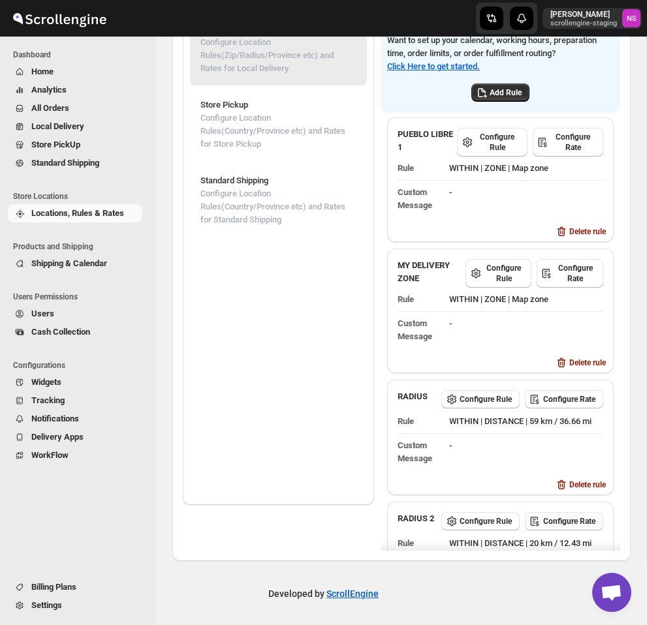
scroll to position [0, 0]
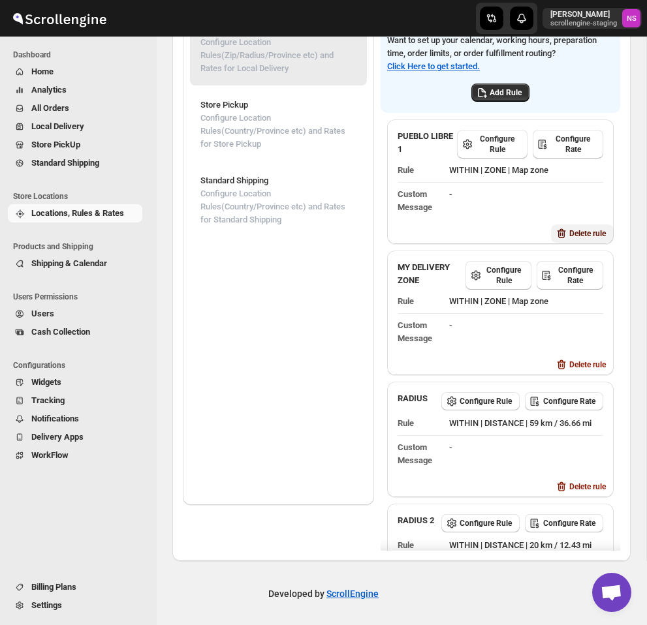
click at [574, 236] on span "Delete rule" at bounding box center [587, 233] width 37 height 10
click at [608, 283] on span "Delete" at bounding box center [600, 286] width 22 height 10
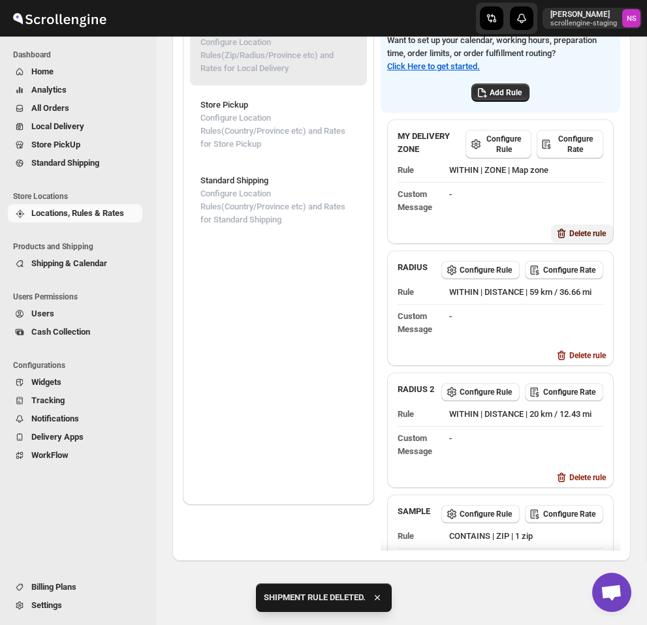
click at [587, 228] on span "Delete rule" at bounding box center [587, 233] width 37 height 10
click at [608, 287] on span "Delete" at bounding box center [600, 286] width 22 height 10
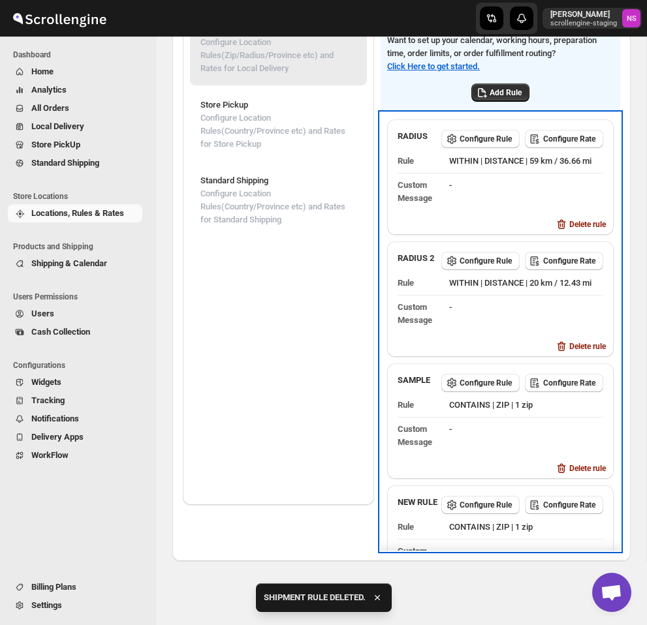
click at [585, 210] on dl "Rule WITHIN | DISTANCE | 59 km / 36.66 mi Custom Message -" at bounding box center [500, 179] width 206 height 61
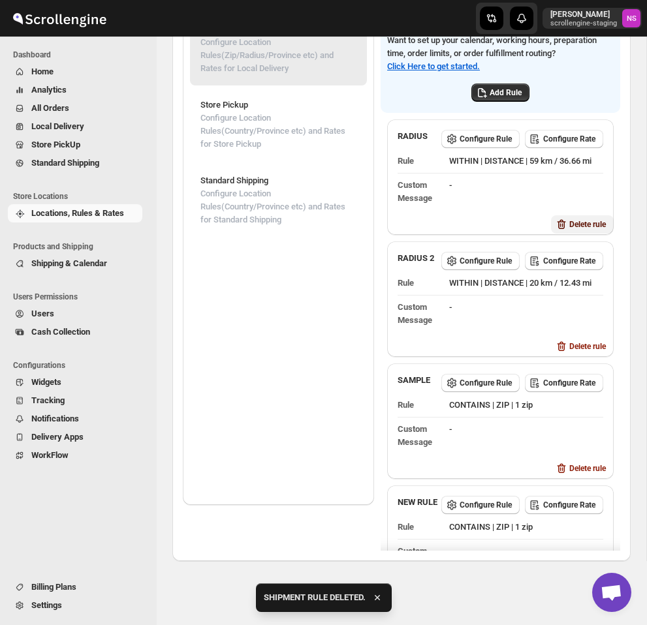
click at [585, 230] on span "Delete rule" at bounding box center [587, 224] width 37 height 10
click at [607, 304] on button "Delete" at bounding box center [599, 299] width 37 height 18
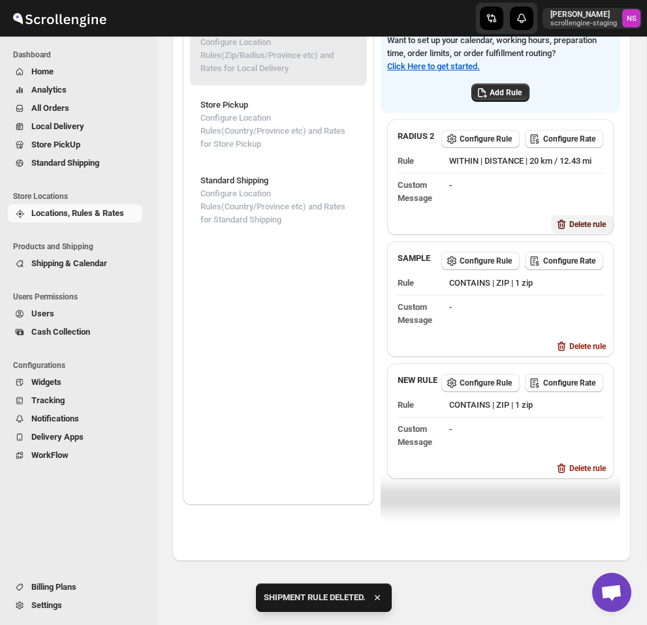
click at [585, 230] on span "Delete rule" at bounding box center [587, 224] width 37 height 10
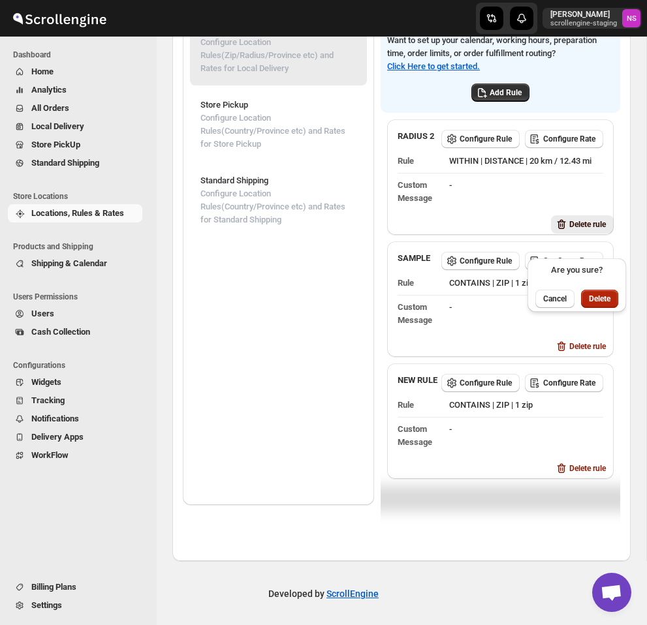
click at [608, 296] on span "Delete" at bounding box center [600, 299] width 22 height 10
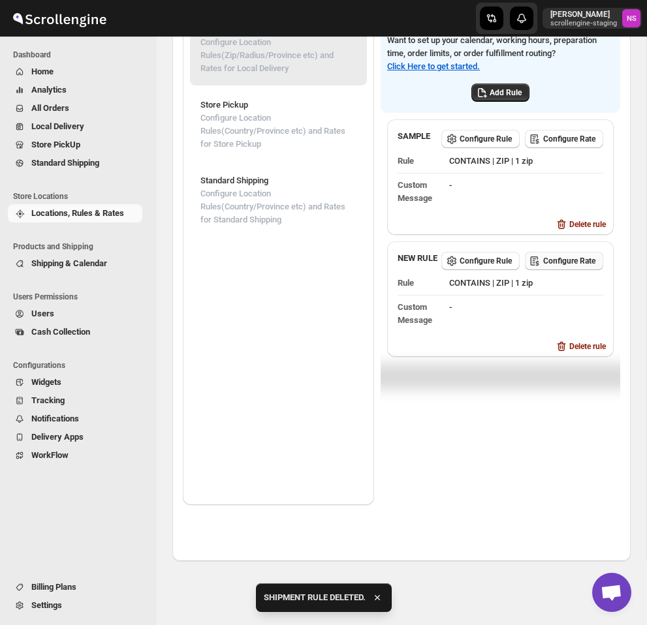
click at [574, 266] on span "Configure Rate" at bounding box center [569, 261] width 52 height 10
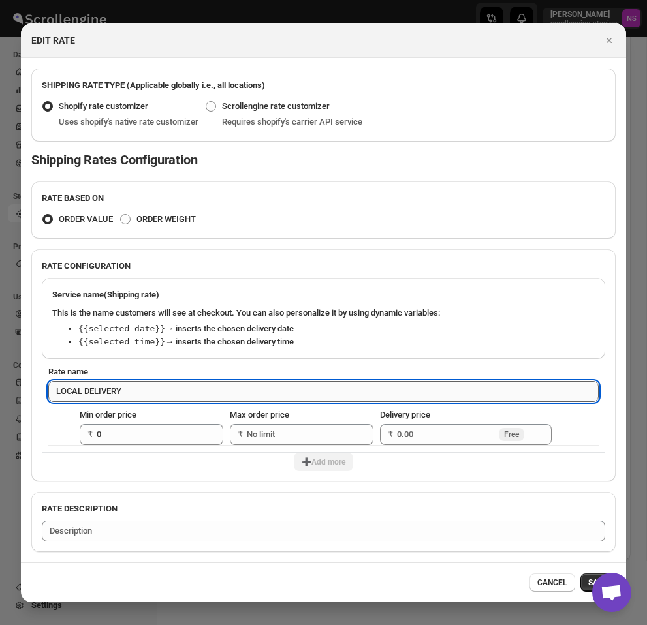
click at [166, 392] on input "LOCAL DELIVERY" at bounding box center [323, 391] width 550 height 21
type input "LOCAL DELIVERY 2"
click at [277, 434] on input "Max order price" at bounding box center [300, 434] width 107 height 21
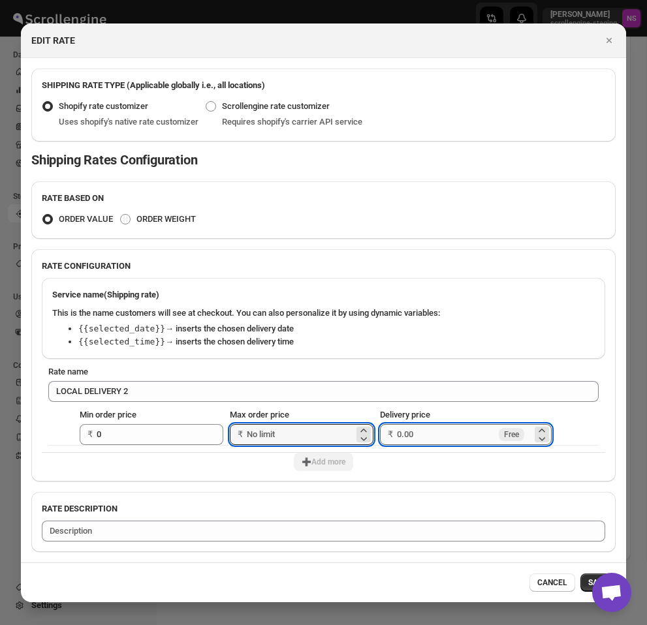
click at [416, 441] on input "Delivery price" at bounding box center [446, 434] width 99 height 21
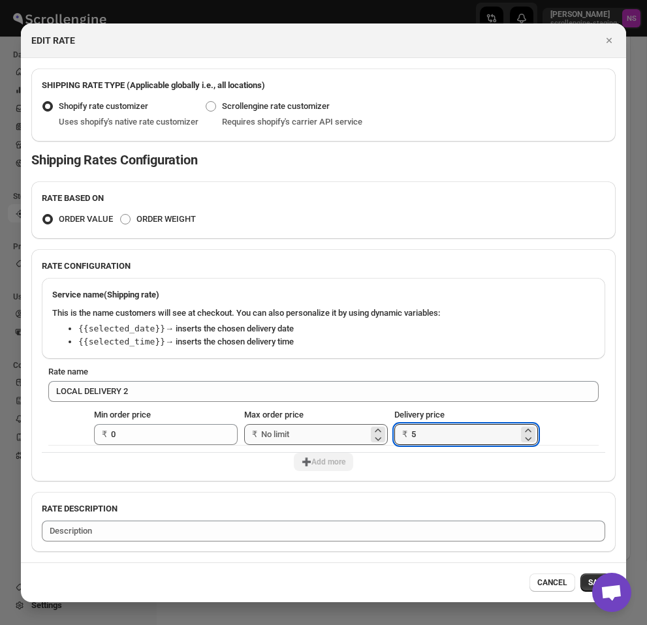
type input "5"
click at [309, 439] on input "Max order price" at bounding box center [314, 434] width 107 height 21
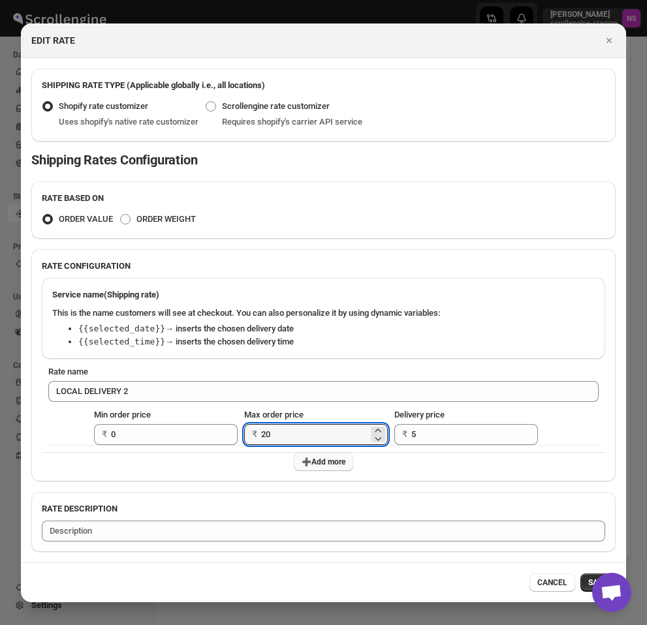
type input "20"
click at [325, 459] on span "➕Add more" at bounding box center [324, 462] width 44 height 10
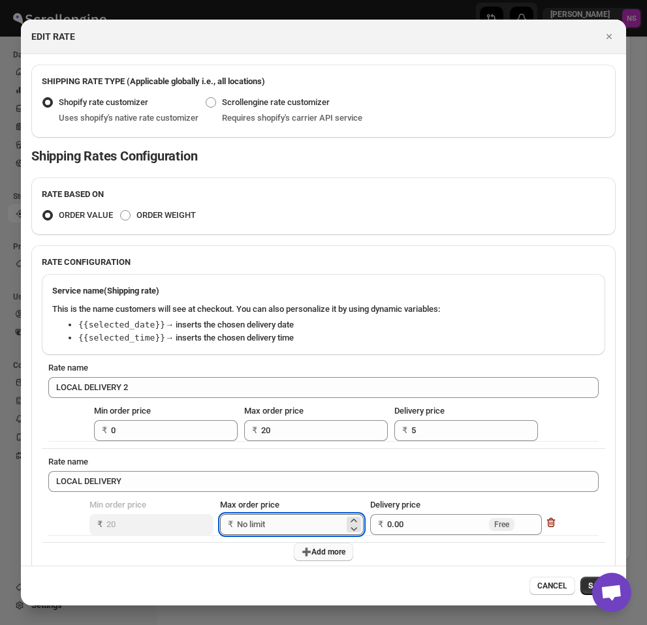
click at [285, 522] on input "Max order price" at bounding box center [290, 524] width 107 height 21
type input "100"
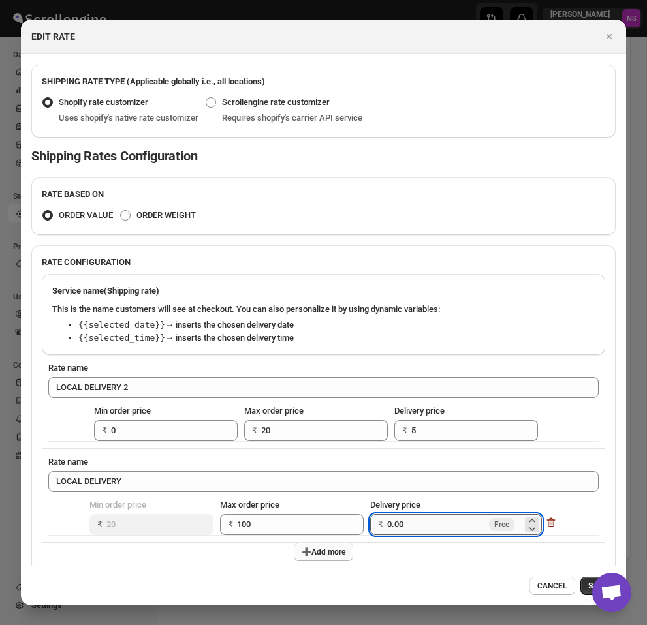
click at [457, 527] on input "0.00" at bounding box center [436, 524] width 99 height 21
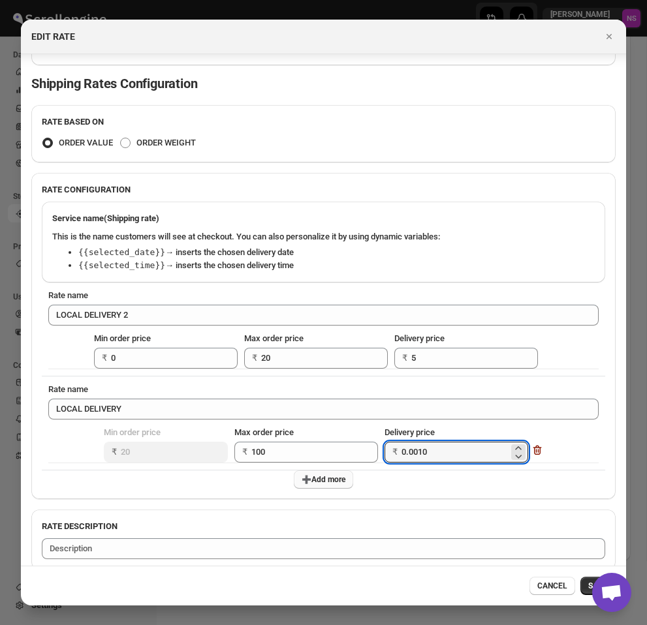
scroll to position [87, 0]
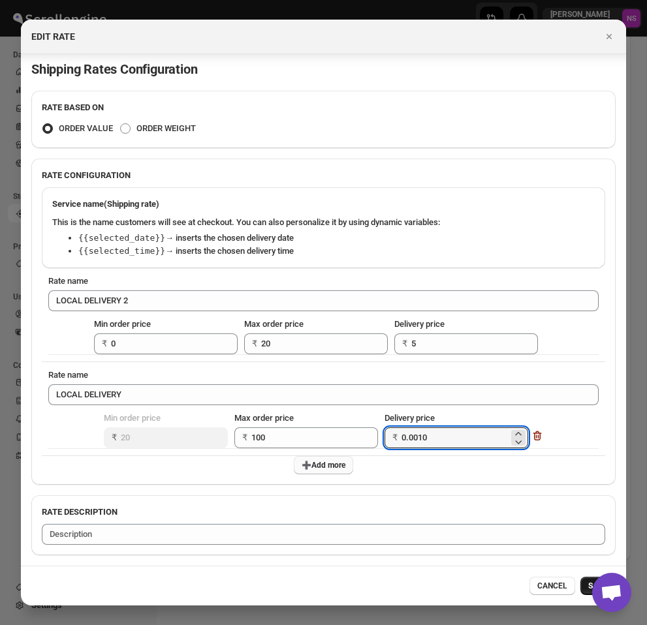
type input "0.0010"
click at [585, 583] on button "SAVE" at bounding box center [597, 586] width 35 height 18
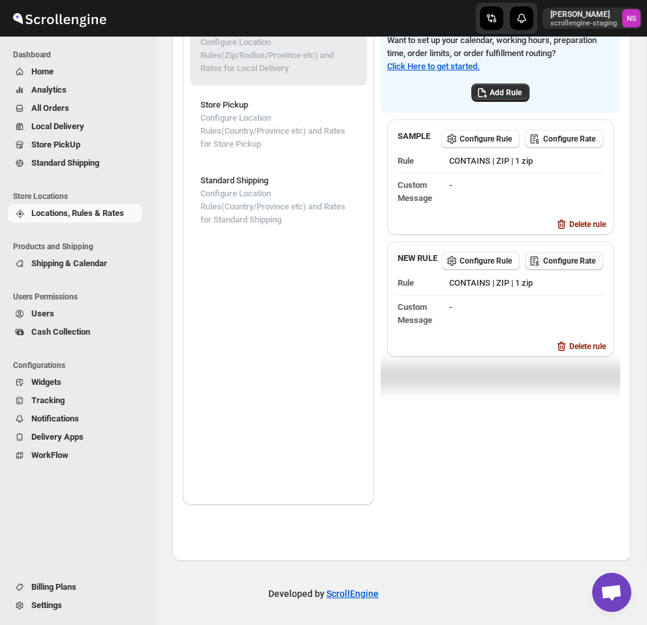
click at [568, 266] on span "Configure Rate" at bounding box center [569, 261] width 52 height 10
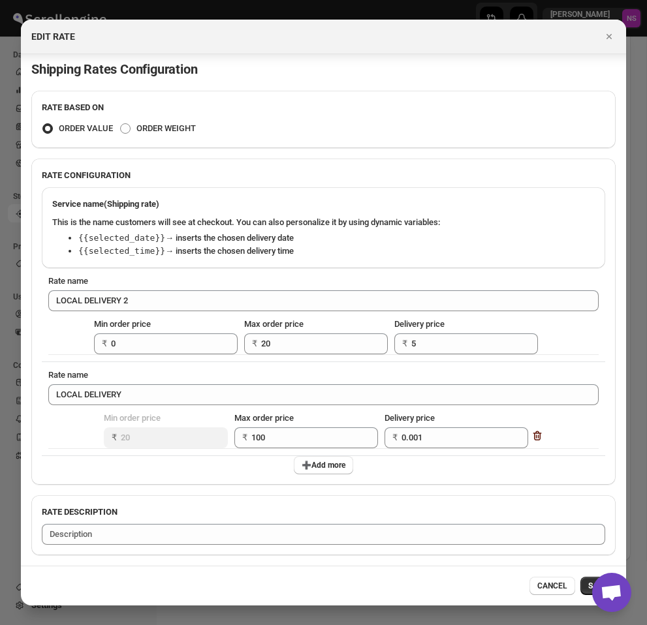
click at [533, 439] on icon ":r6g:" at bounding box center [537, 435] width 13 height 13
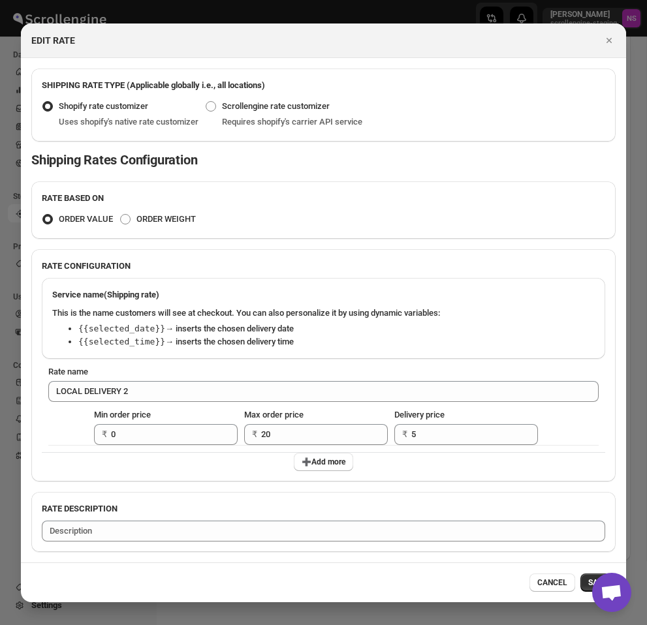
scroll to position [0, 0]
click at [588, 580] on span "SAVE" at bounding box center [598, 583] width 20 height 10
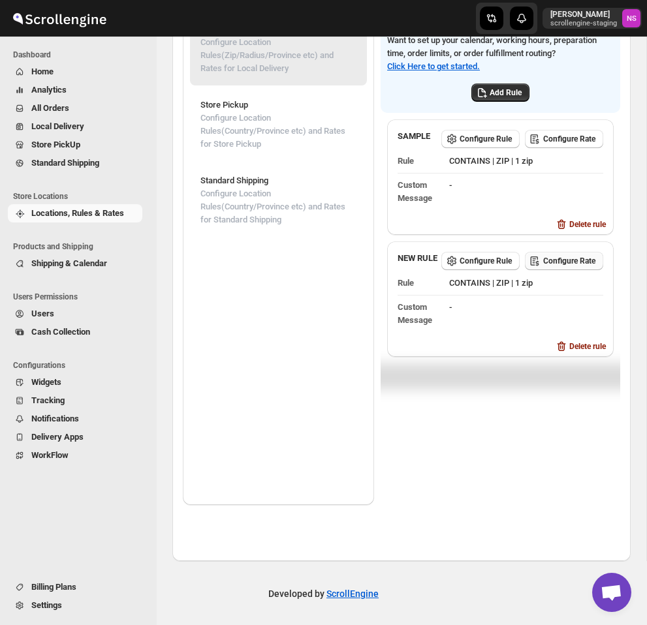
click at [571, 270] on button "Configure Rate" at bounding box center [564, 261] width 78 height 18
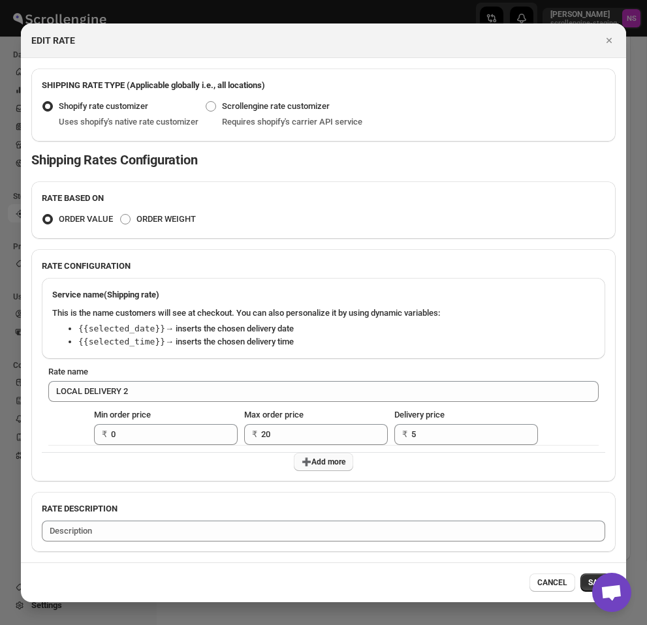
click at [318, 464] on span "➕Add more" at bounding box center [324, 462] width 44 height 10
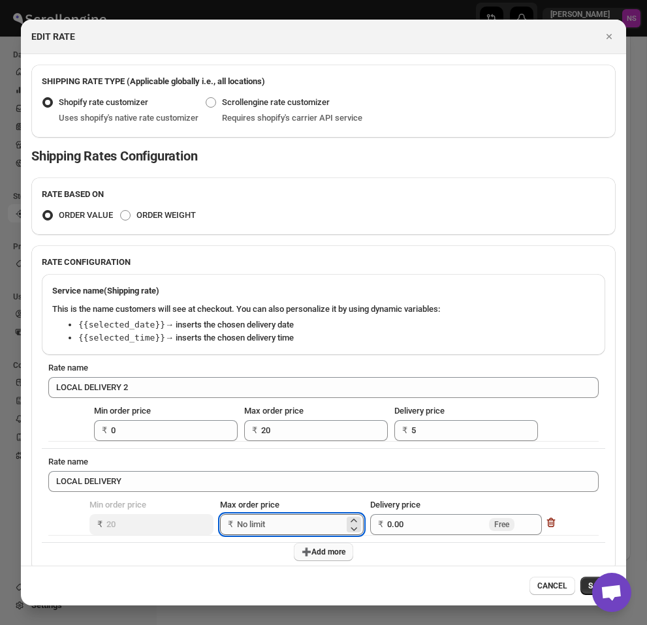
click at [291, 521] on input "Max order price" at bounding box center [290, 524] width 107 height 21
type input "40"
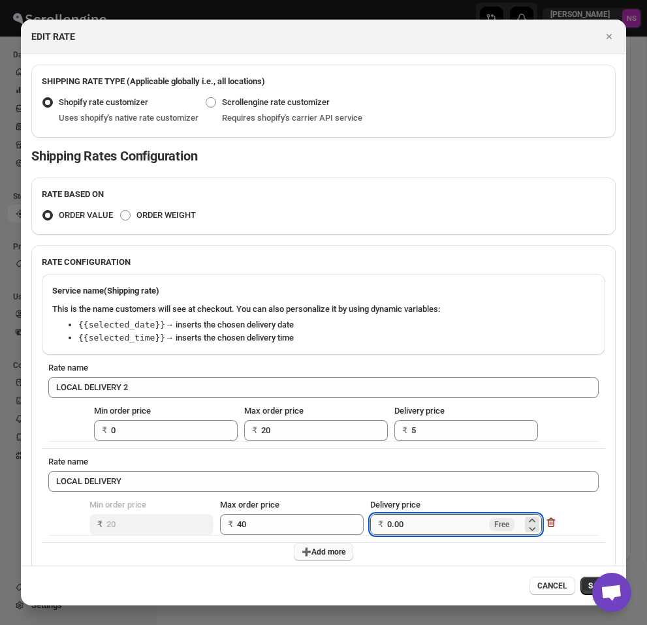
click at [406, 520] on input "0.00" at bounding box center [436, 524] width 99 height 21
type input "0"
type input "20"
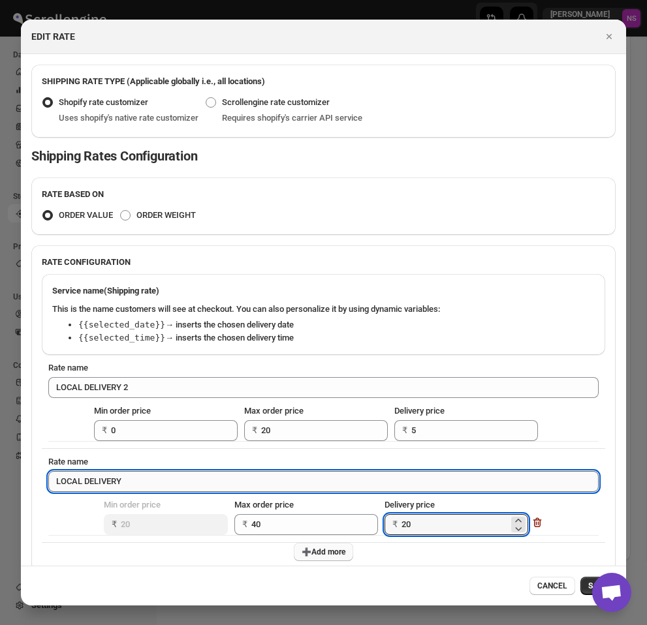
click at [312, 478] on input "LOCAL DELIVERY" at bounding box center [323, 481] width 550 height 21
type input "LOCAL DELIVERY 24"
click at [588, 583] on span "SAVE" at bounding box center [598, 586] width 20 height 10
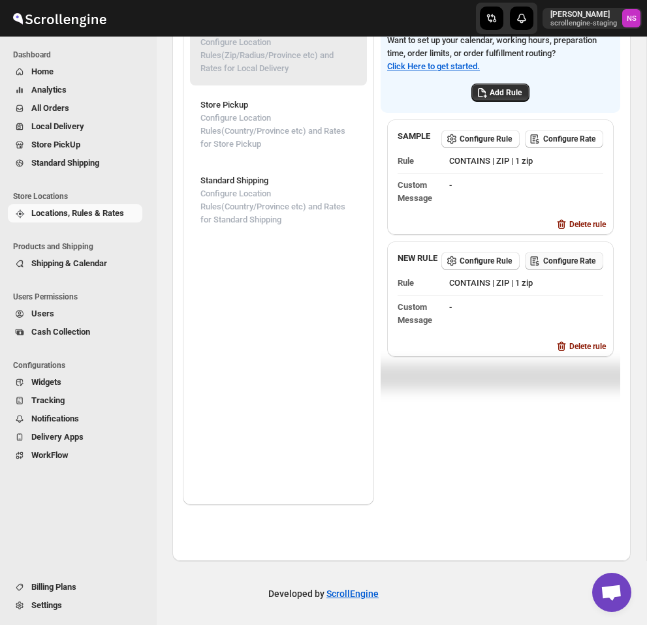
click at [575, 264] on span "Configure Rate" at bounding box center [569, 261] width 52 height 10
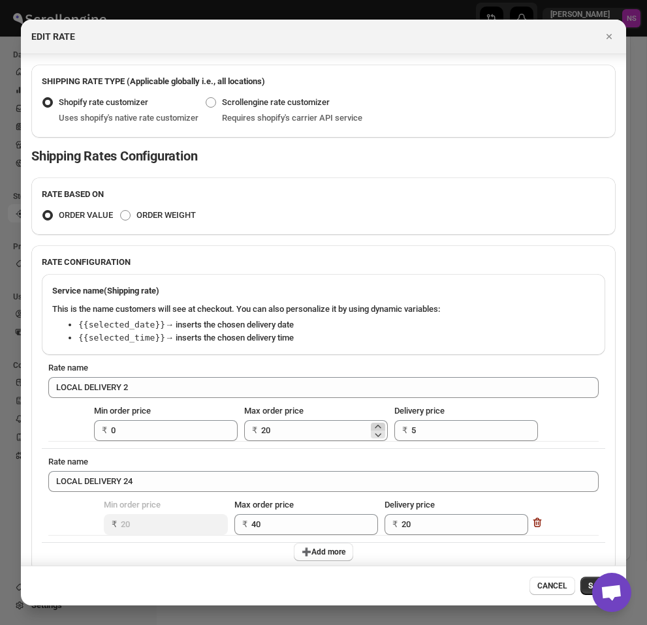
scroll to position [87, 0]
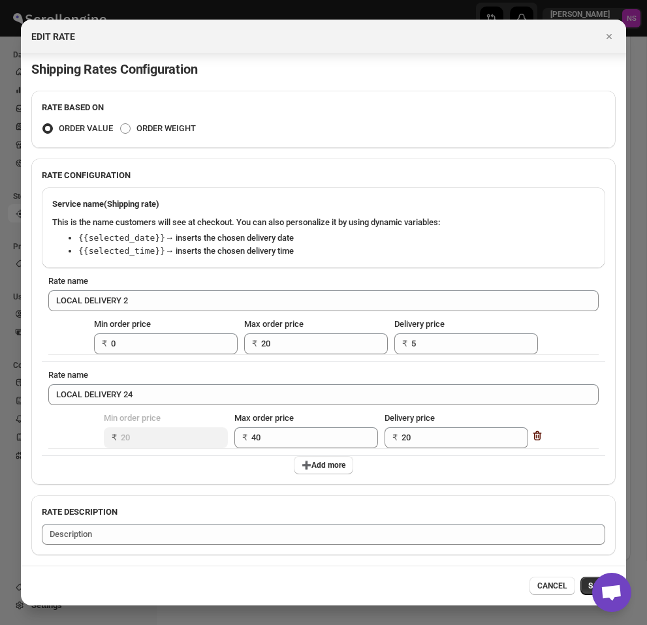
click at [535, 437] on icon ":r6g:" at bounding box center [535, 437] width 1 height 4
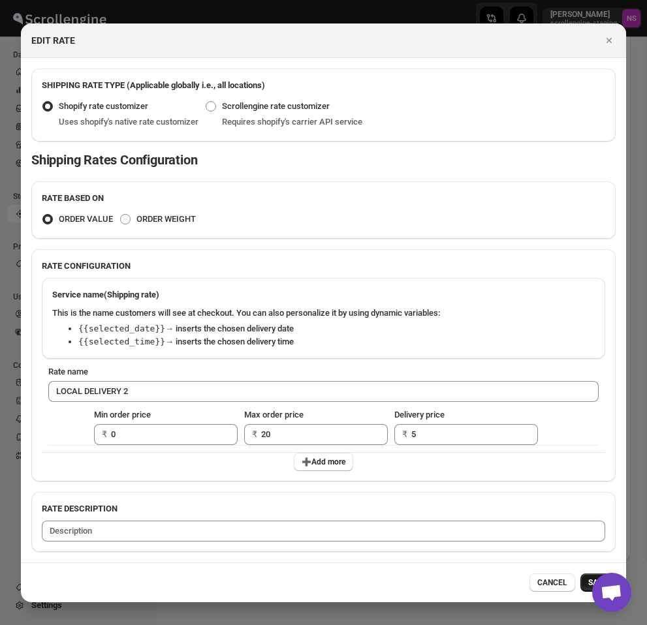
click at [585, 582] on button "SAVE" at bounding box center [597, 583] width 35 height 18
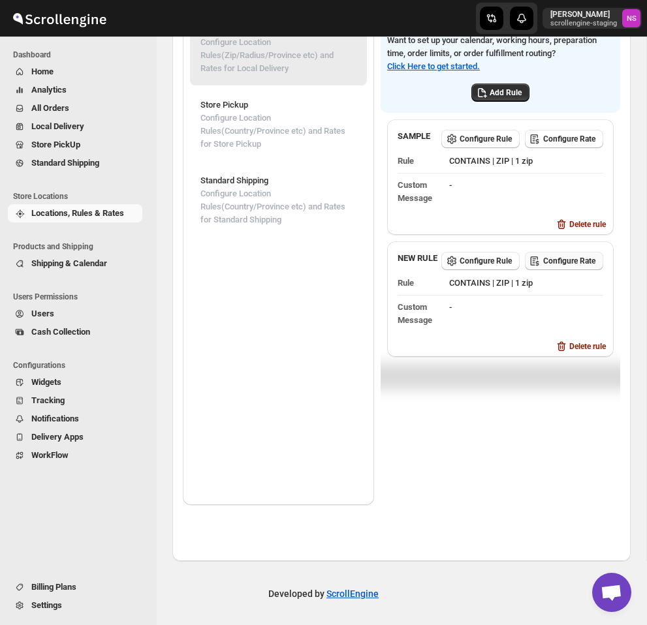
click at [576, 266] on span "Configure Rate" at bounding box center [569, 261] width 52 height 10
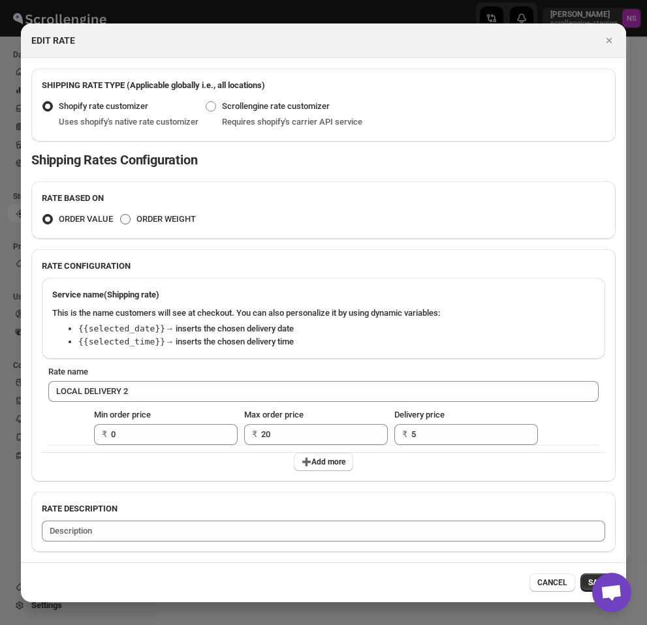
click at [129, 219] on span ":r6g:" at bounding box center [125, 219] width 10 height 10
click at [121, 215] on input "ORDER WEIGHT" at bounding box center [120, 214] width 1 height 1
radio input "true"
radio input "false"
type input "LOCAL DELIVERY"
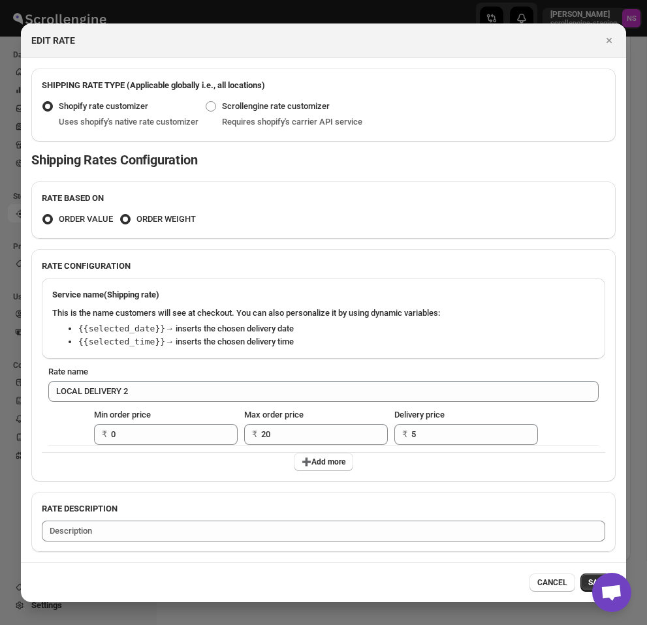
type input "0.00"
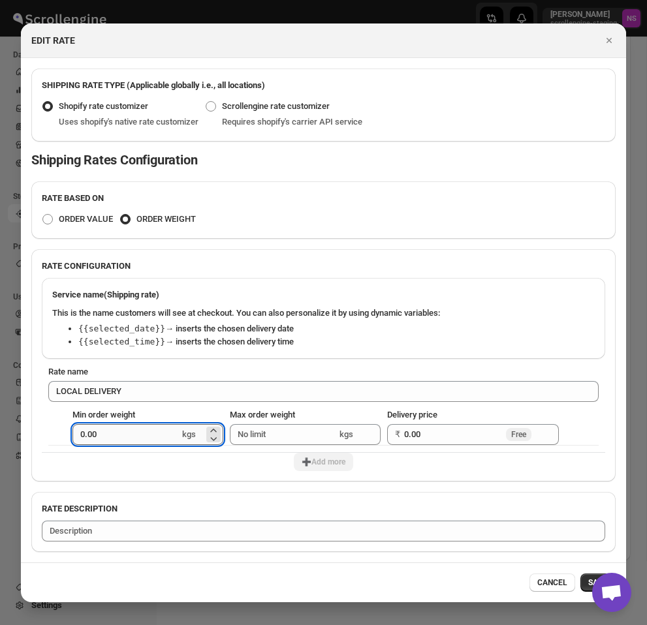
click at [157, 437] on input "0.00" at bounding box center [125, 434] width 107 height 21
type input "0"
type input "100"
click at [275, 439] on input "Max order weight" at bounding box center [283, 434] width 107 height 21
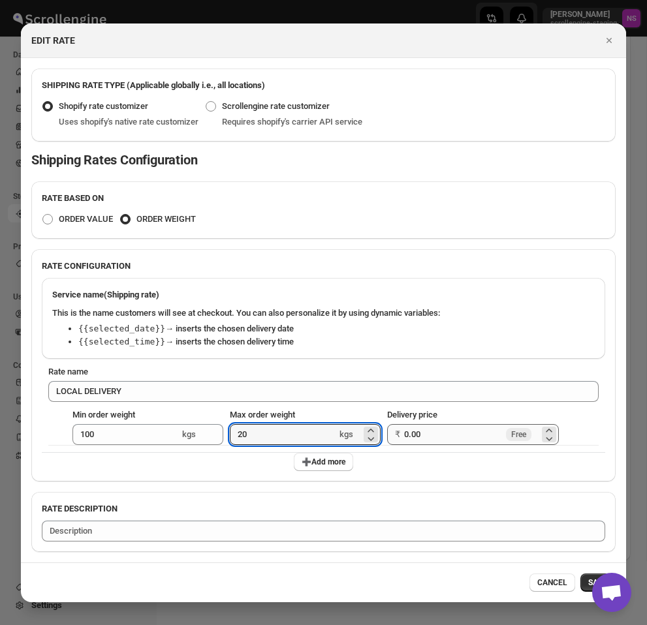
type input "20"
click at [447, 433] on input "0.00" at bounding box center [453, 434] width 99 height 21
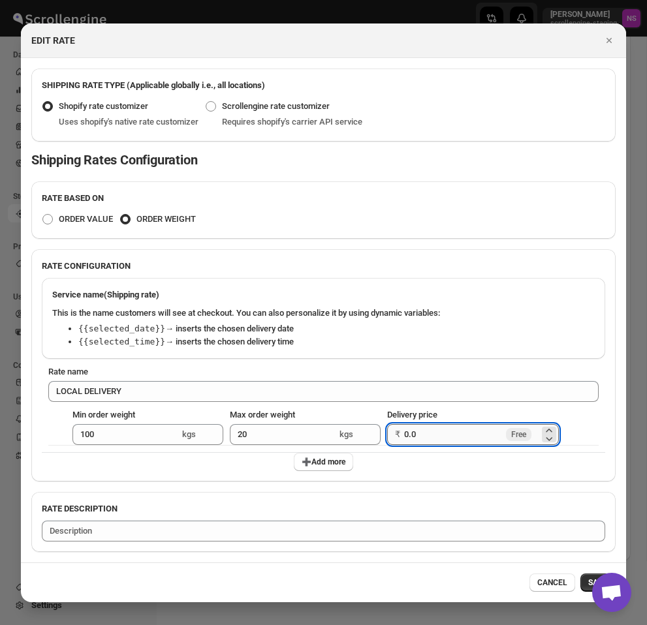
type input "0"
type input "100"
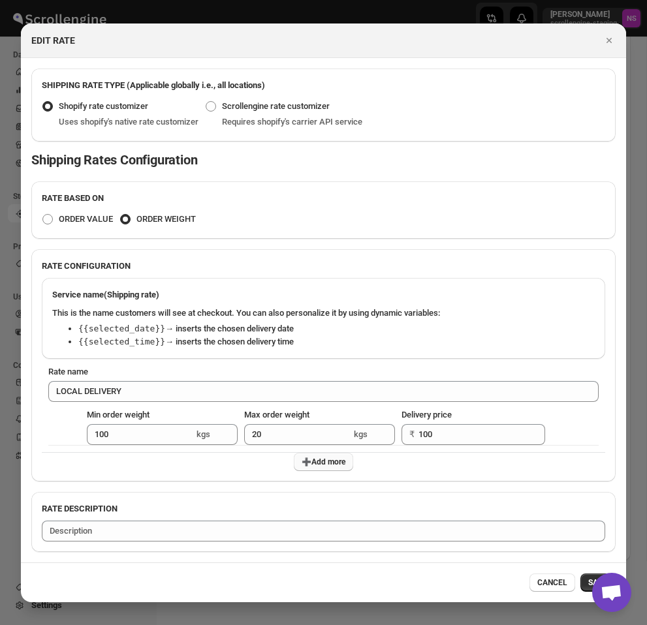
click at [330, 459] on span "➕Add more" at bounding box center [324, 462] width 44 height 10
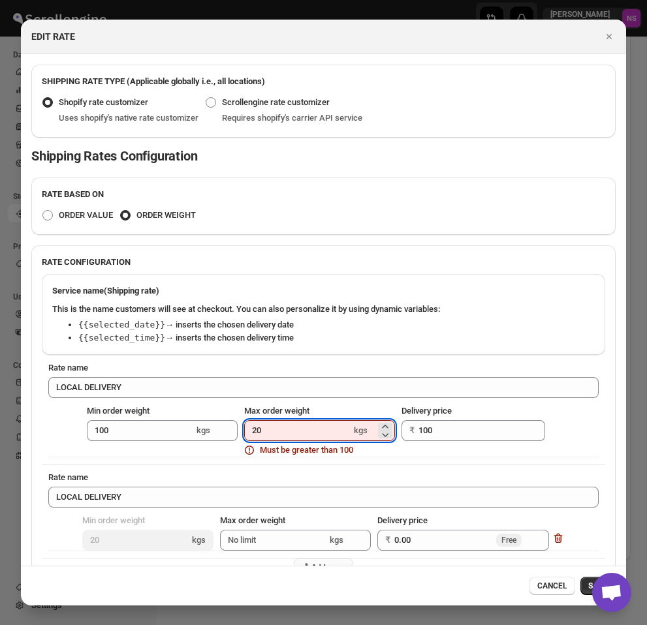
click at [313, 433] on input "20" at bounding box center [297, 430] width 107 height 21
type input "2"
type input "1"
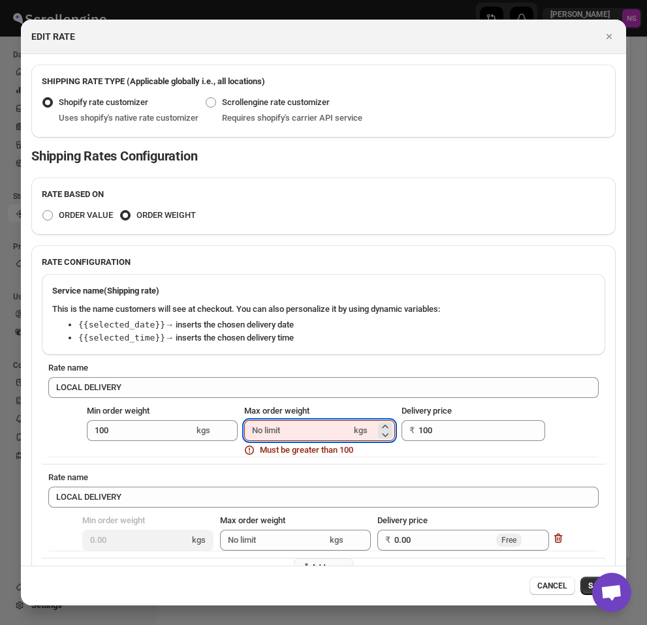
type input "2"
type input "20"
click at [140, 431] on input "100" at bounding box center [140, 430] width 107 height 21
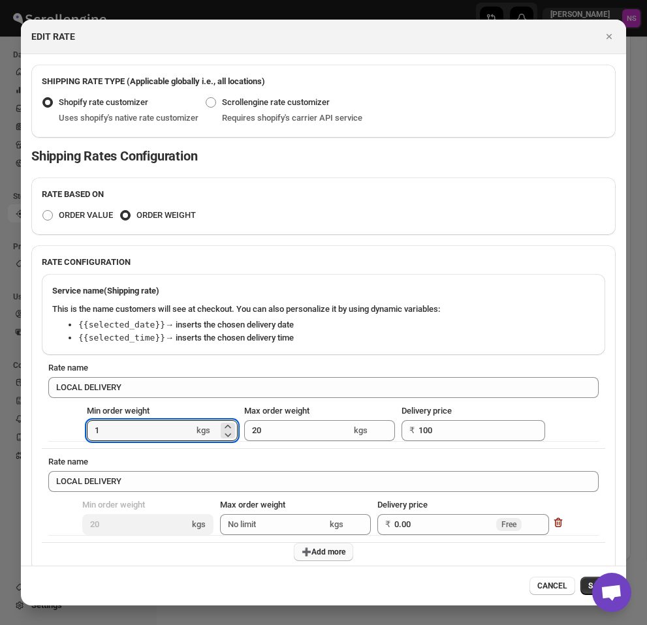
type input "1"
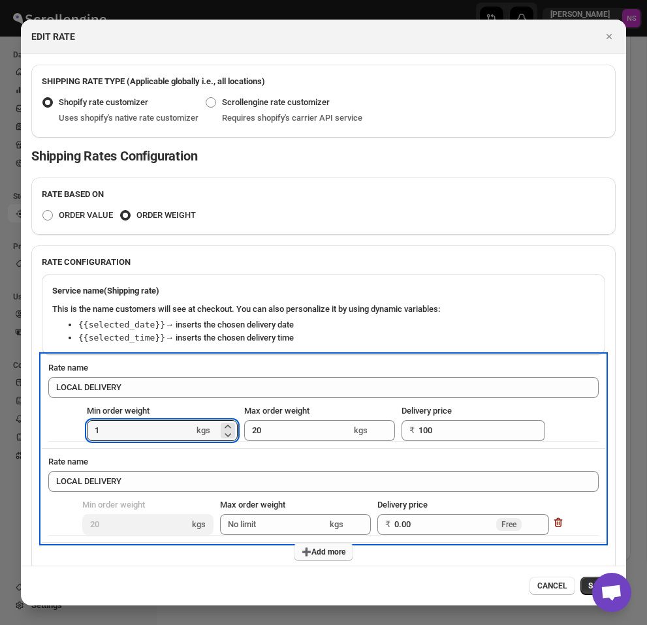
click at [313, 459] on div "Rate name" at bounding box center [323, 462] width 550 height 13
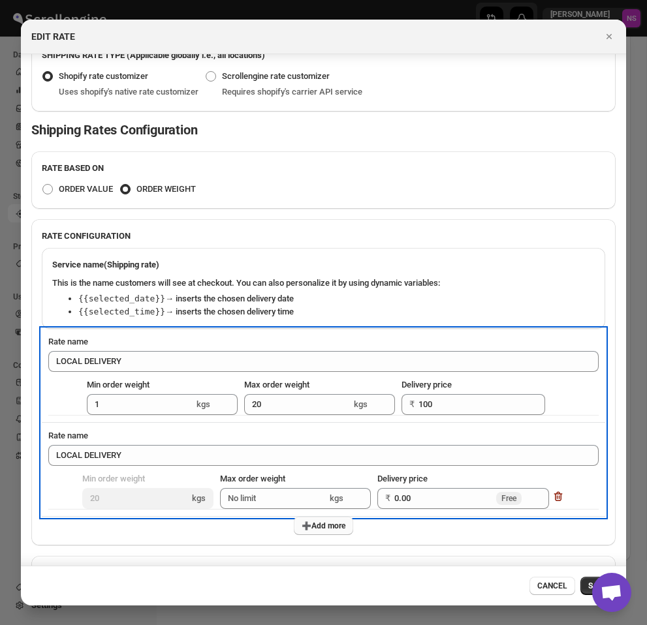
scroll to position [87, 0]
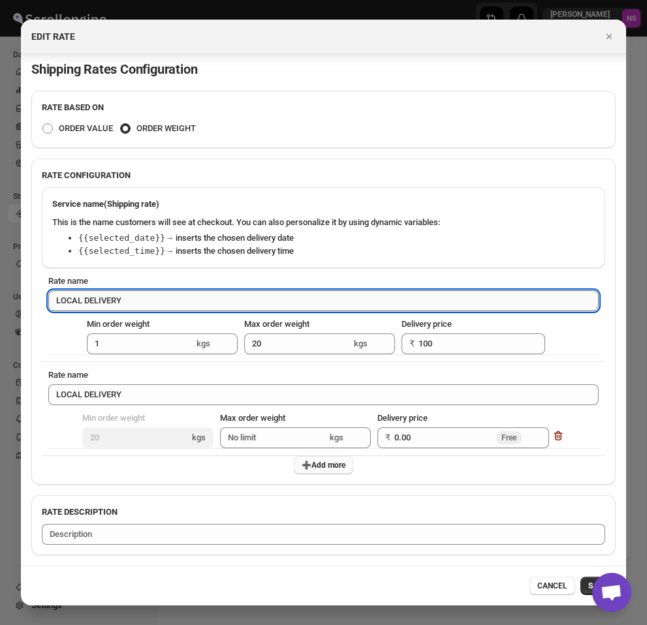
click at [183, 290] on input "LOCAL DELIVERY" at bounding box center [323, 300] width 550 height 21
click at [183, 297] on input "LOCAL DELIVERY" at bounding box center [323, 300] width 550 height 21
type input "LOCAL DELIVERY 1-20"
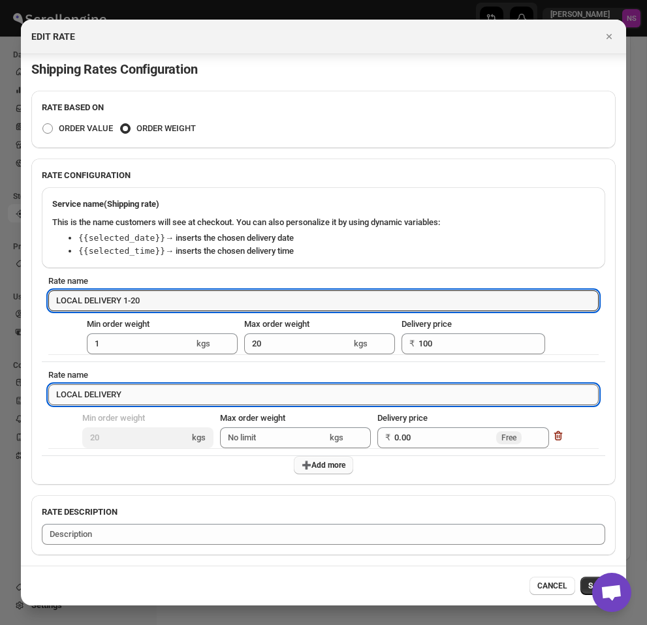
click at [154, 394] on input "LOCAL DELIVERY" at bounding box center [323, 394] width 550 height 21
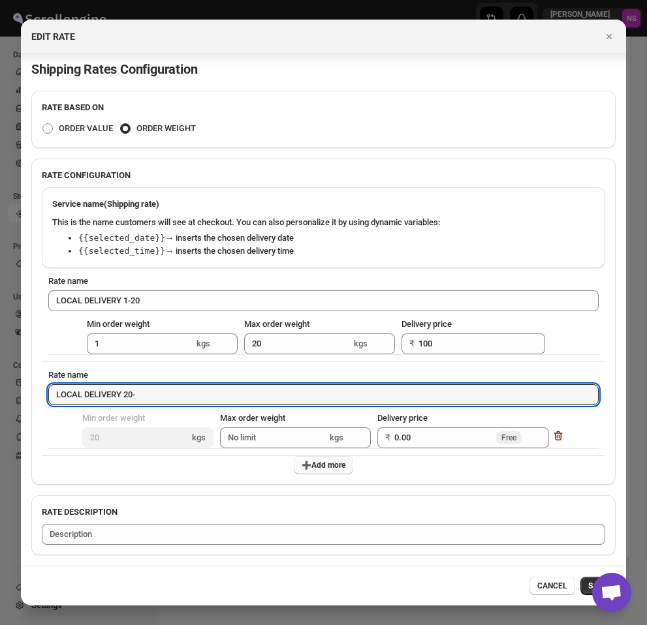
type input "LOCAL DELIVERY 20-"
click at [414, 473] on div "➕Add more" at bounding box center [323, 465] width 563 height 18
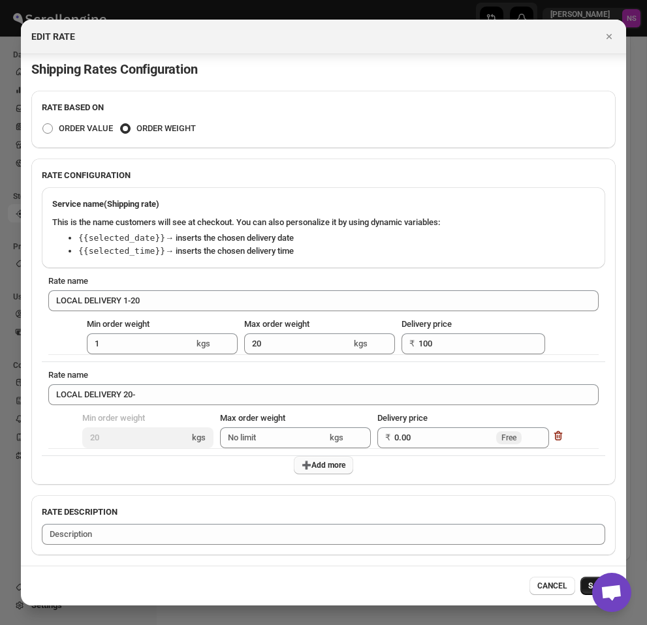
click at [589, 593] on button "SAVE" at bounding box center [597, 586] width 35 height 18
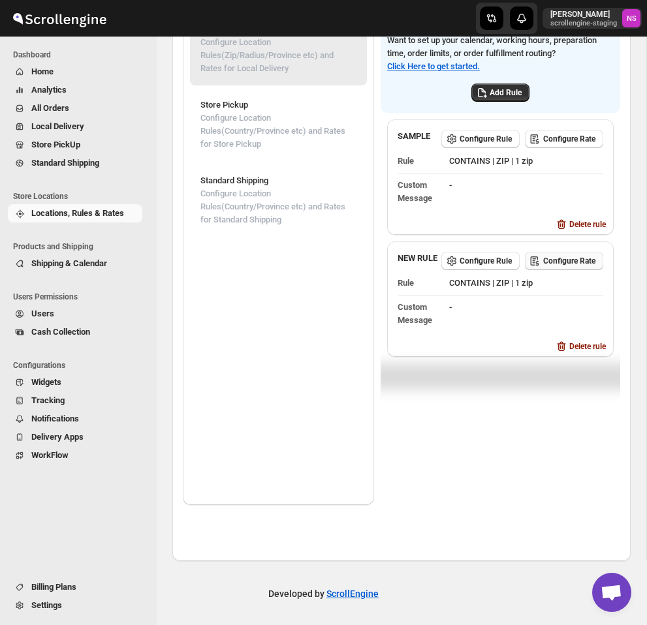
click at [557, 266] on span "Configure Rate" at bounding box center [569, 261] width 52 height 10
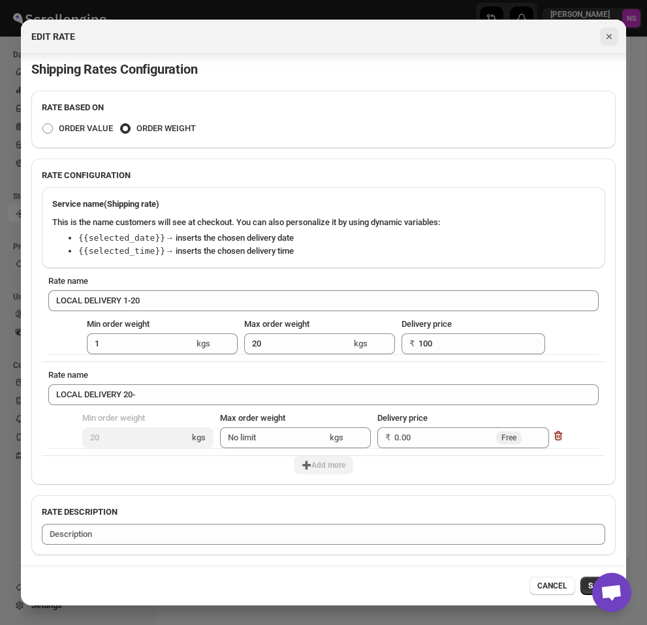
click at [612, 35] on icon "Close" at bounding box center [608, 36] width 13 height 13
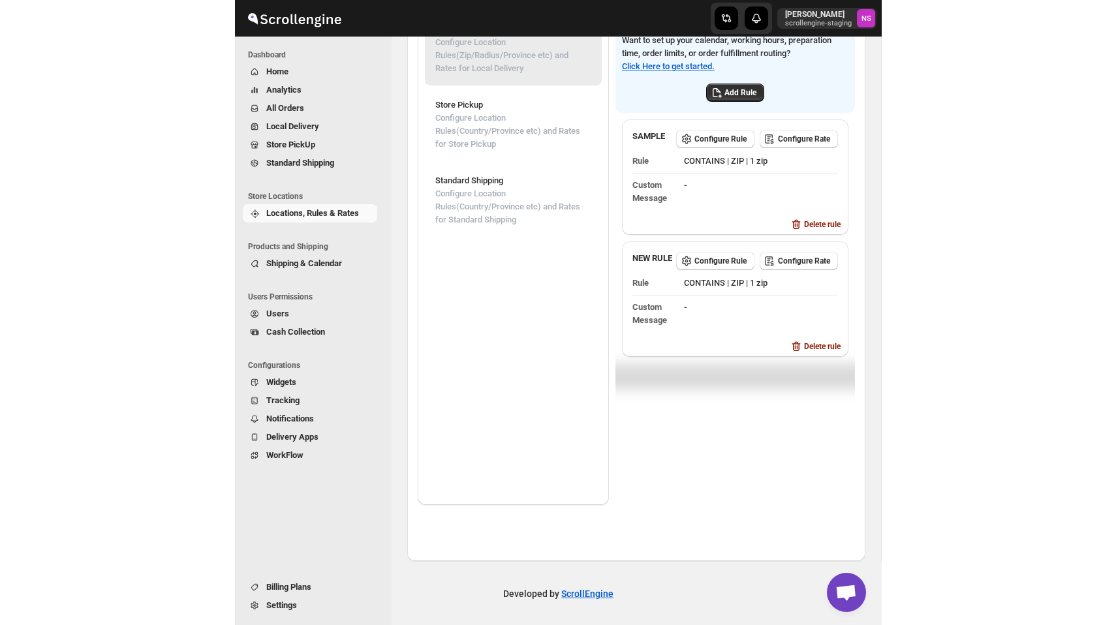
scroll to position [0, 0]
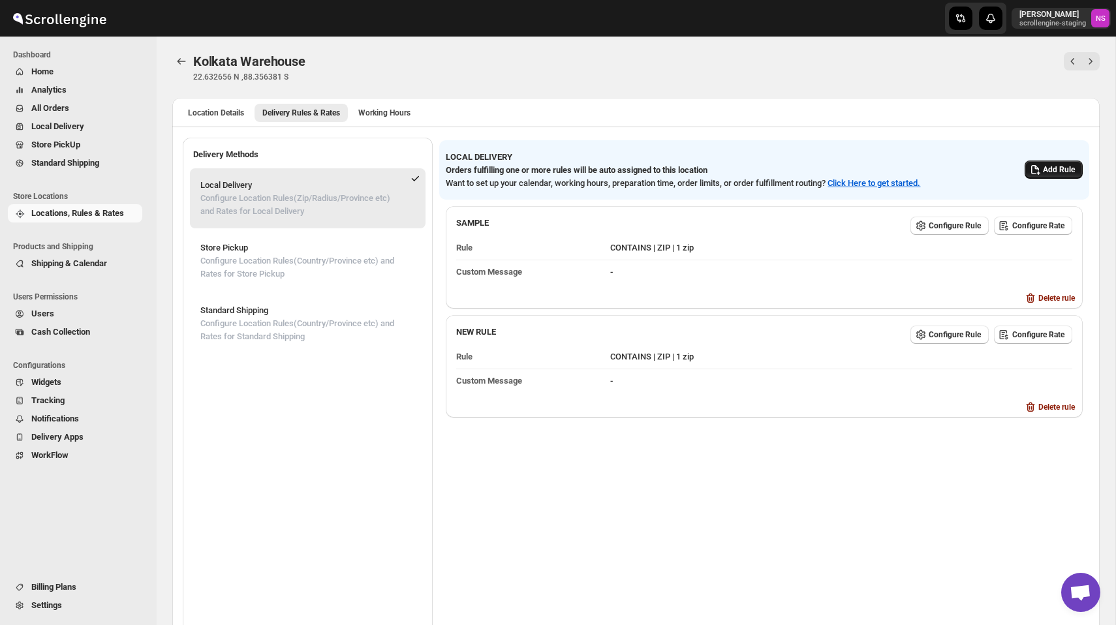
click at [771, 171] on span "Add Rule" at bounding box center [1059, 169] width 32 height 10
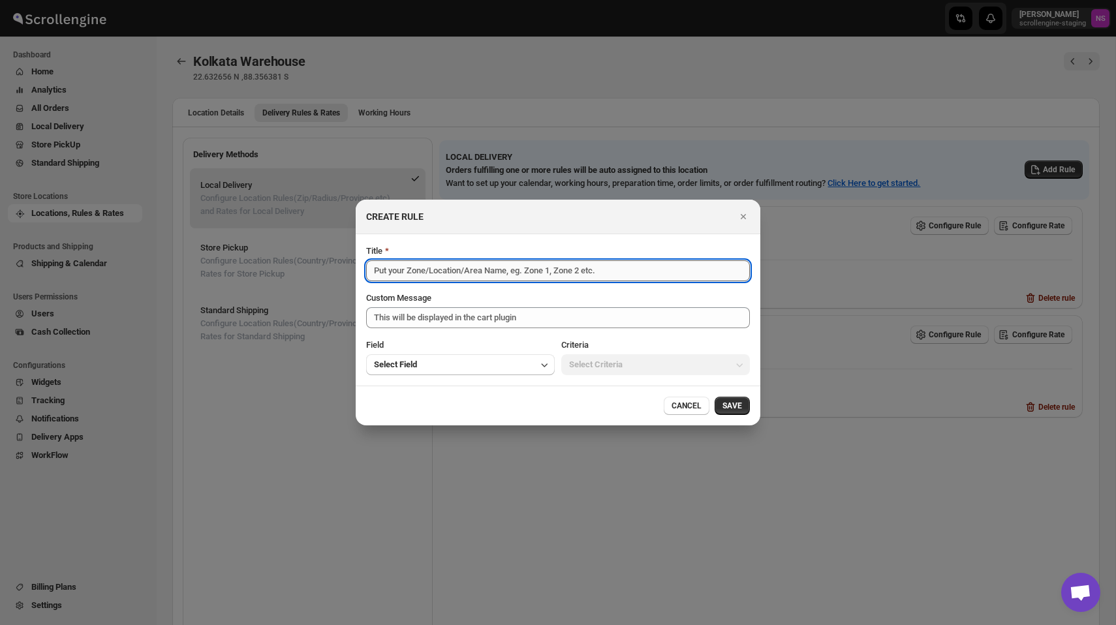
click at [519, 266] on input "Title" at bounding box center [558, 270] width 384 height 21
type input "Hello Zone"
click at [479, 362] on button "Select Field" at bounding box center [460, 364] width 189 height 21
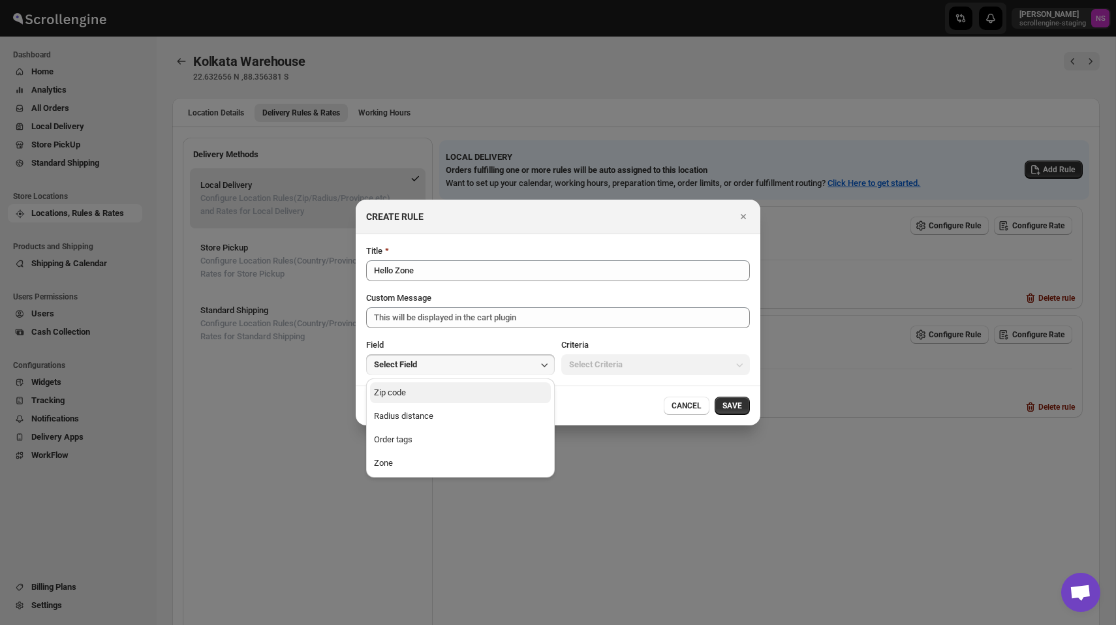
click at [450, 394] on button "Zip code" at bounding box center [460, 392] width 181 height 21
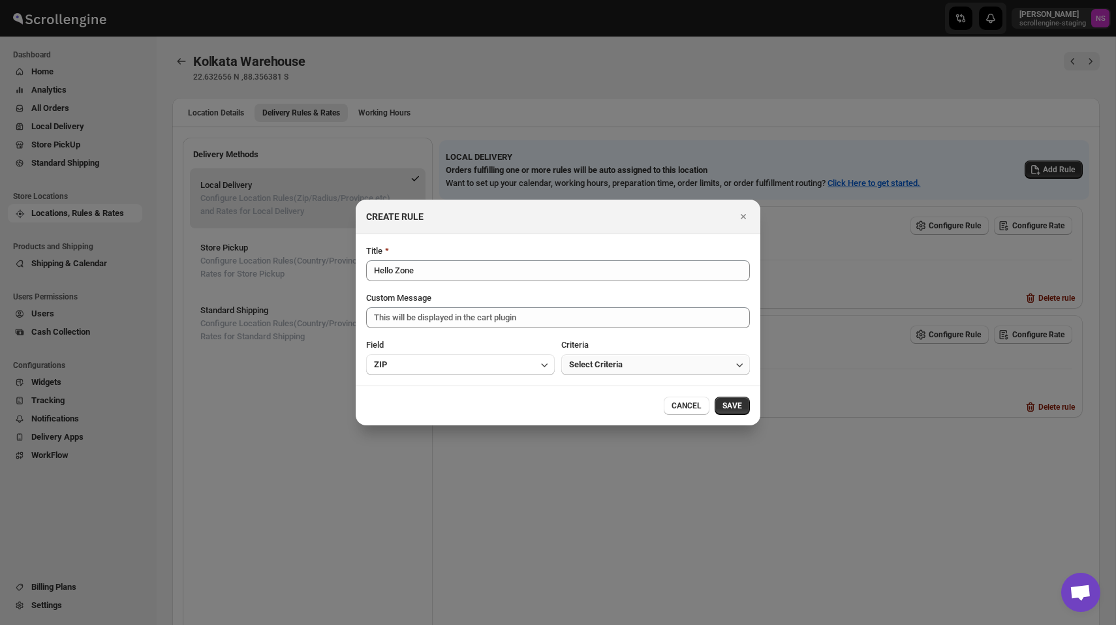
click at [597, 370] on span "Select Criteria" at bounding box center [596, 364] width 54 height 13
click at [593, 389] on div "Is one of" at bounding box center [585, 392] width 33 height 13
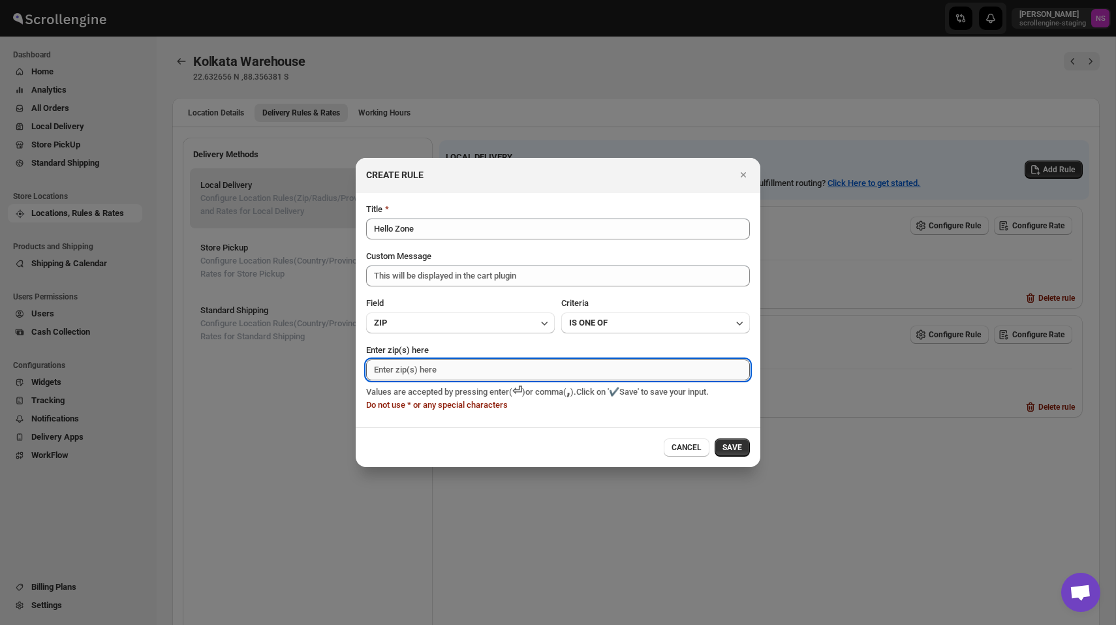
click at [465, 371] on input "Enter zip(s) here" at bounding box center [558, 370] width 384 height 21
type input "560066"
click at [729, 446] on button "SAVE" at bounding box center [732, 448] width 35 height 18
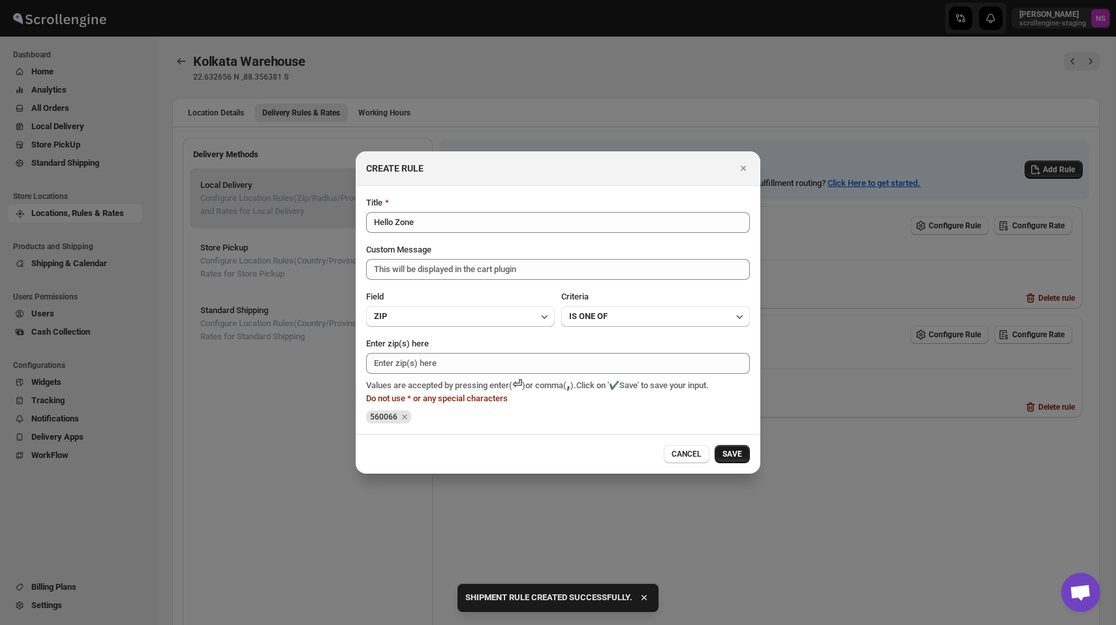
click at [736, 455] on span "SAVE" at bounding box center [732, 454] width 20 height 10
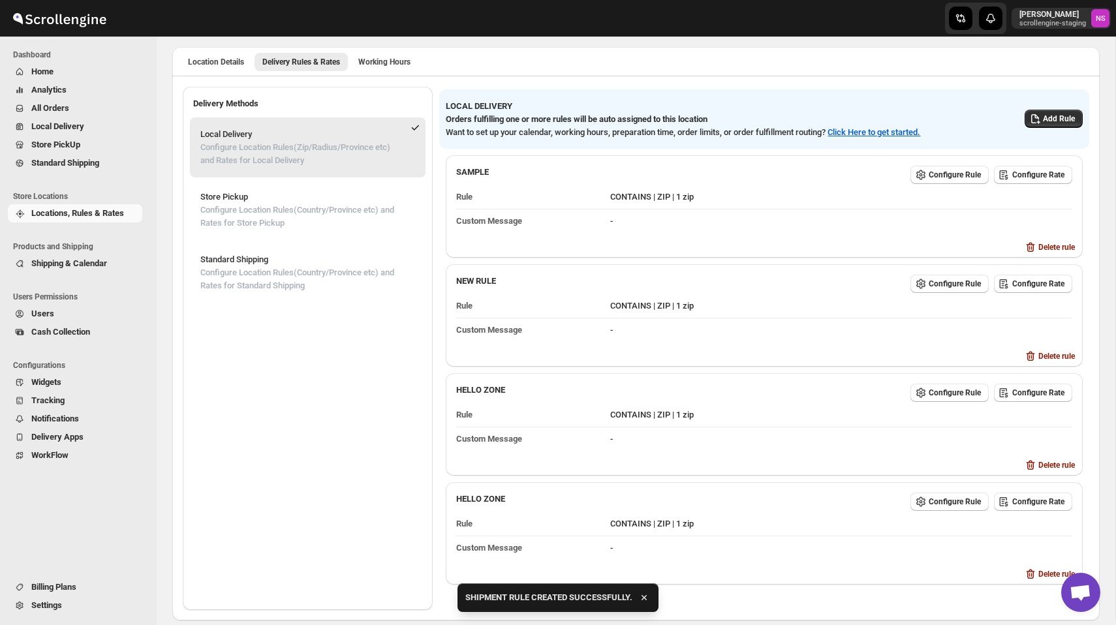
scroll to position [112, 0]
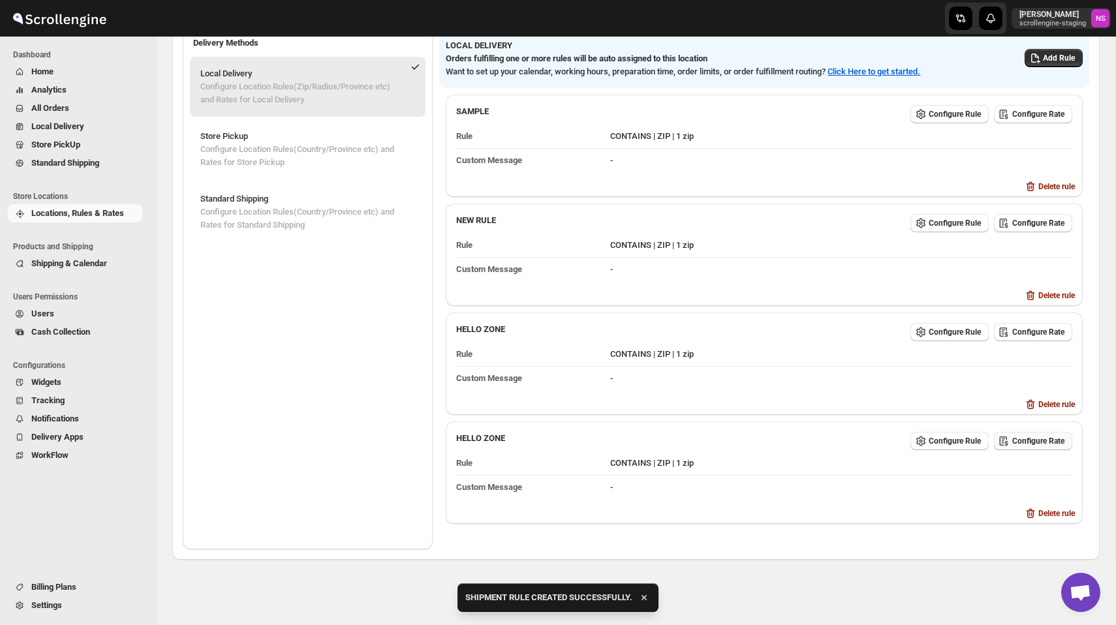
click at [771, 436] on span "Configure Rate" at bounding box center [1038, 441] width 52 height 10
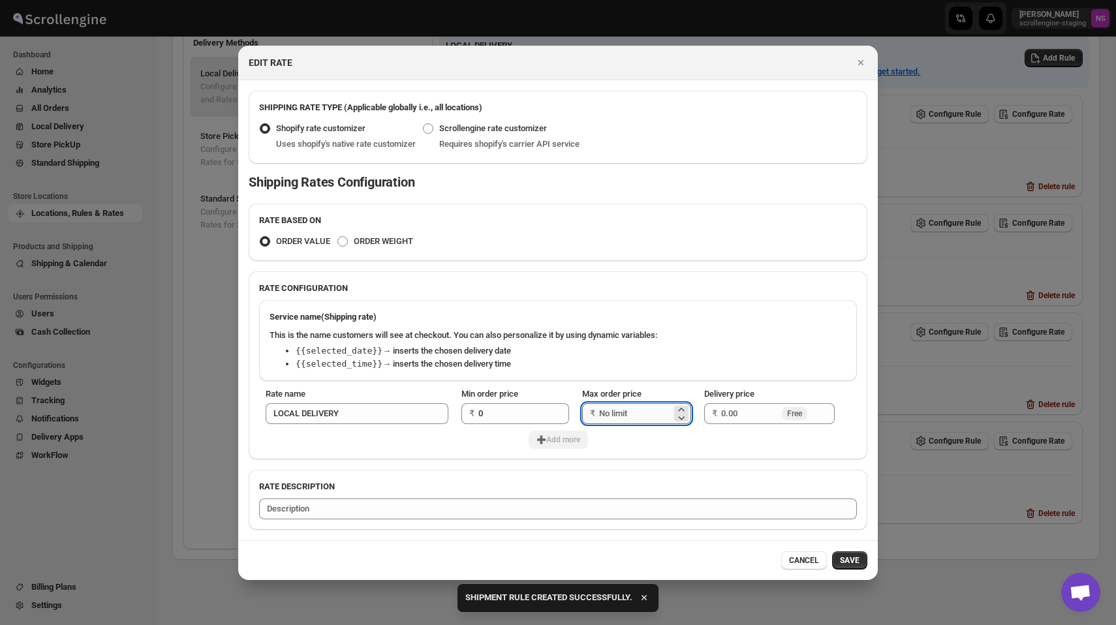
click at [630, 411] on input "Max order price" at bounding box center [635, 413] width 72 height 21
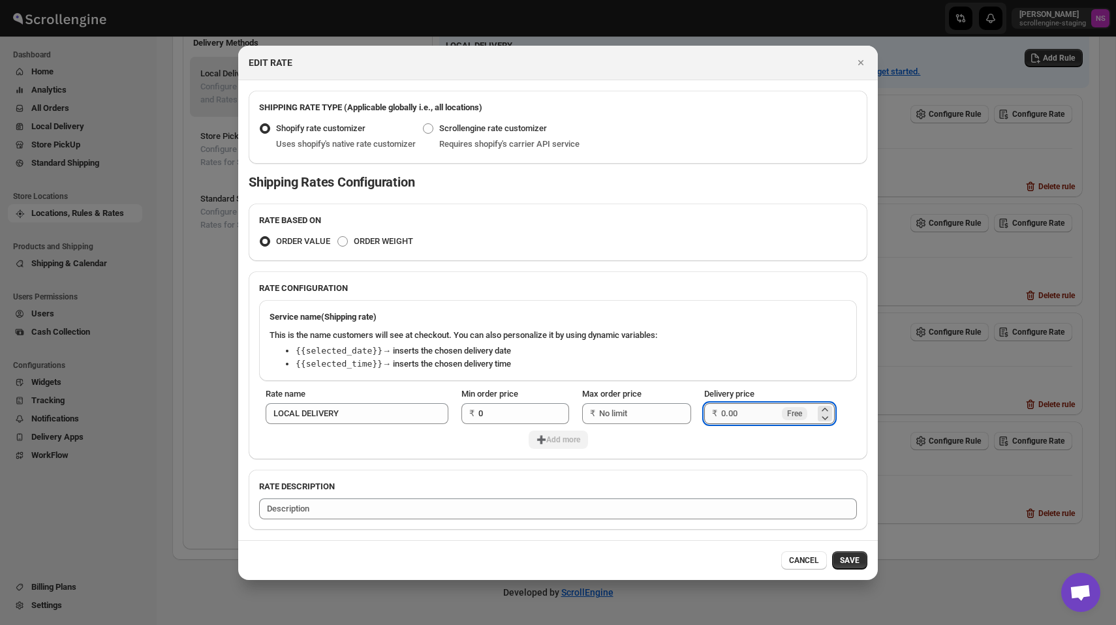
click at [744, 415] on input "Delivery price" at bounding box center [750, 413] width 58 height 21
type input "10"
click at [558, 444] on div "➕Add more" at bounding box center [558, 440] width 598 height 18
click at [627, 406] on input "Max order price" at bounding box center [648, 413] width 81 height 21
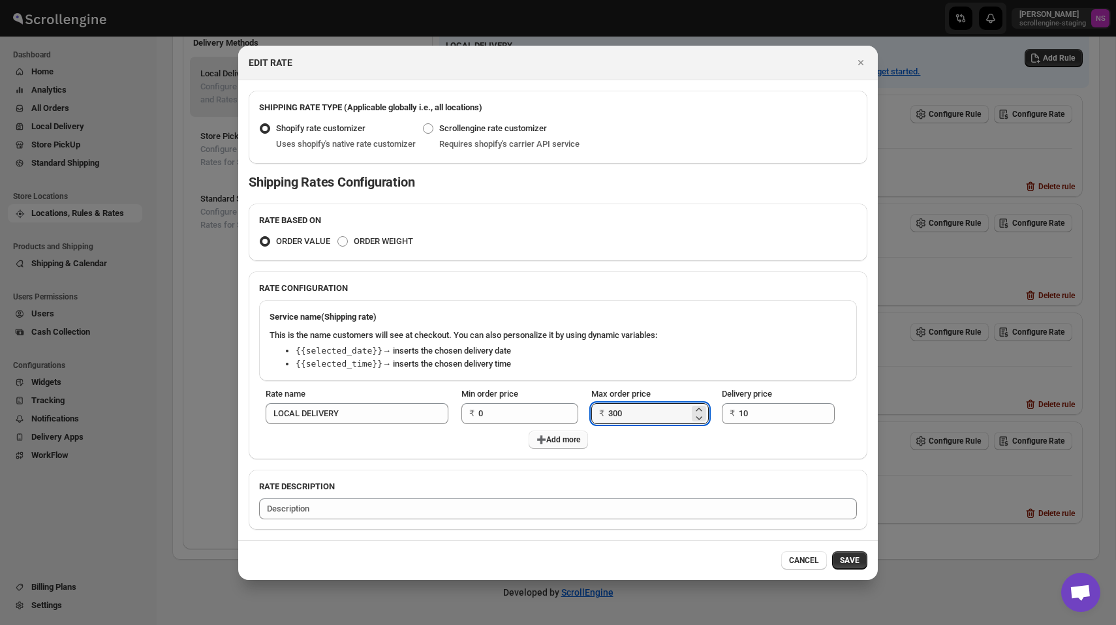
type input "300"
click at [563, 442] on span "➕Add more" at bounding box center [558, 440] width 44 height 10
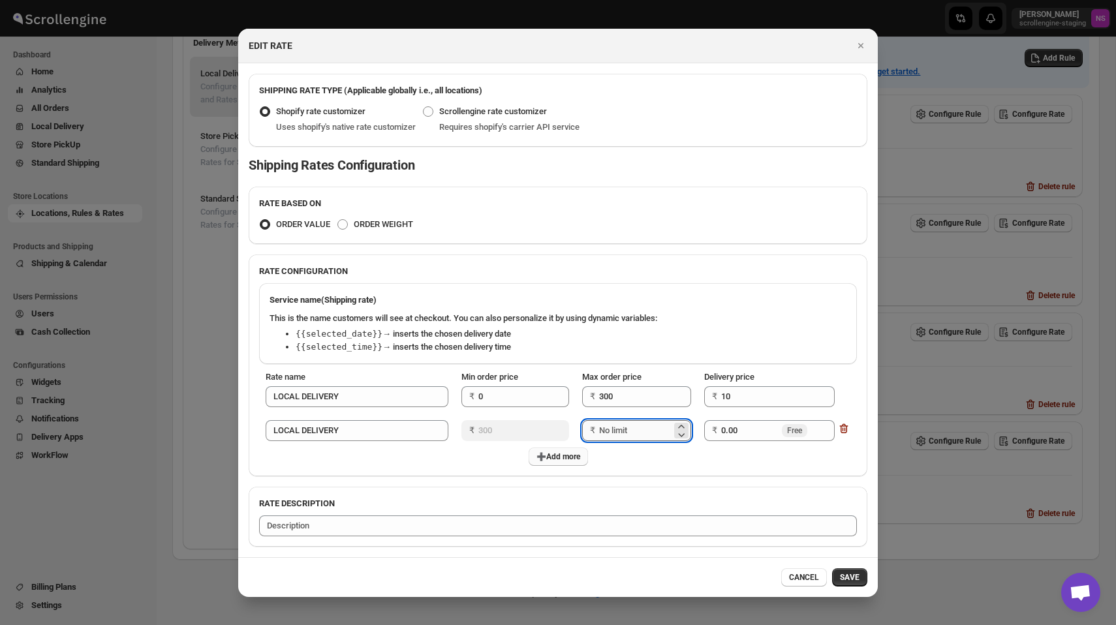
click at [636, 428] on input "Max order price" at bounding box center [635, 430] width 72 height 21
type input "600"
click at [752, 431] on input "0.00" at bounding box center [750, 430] width 58 height 21
type input "0"
click at [754, 397] on input "10" at bounding box center [768, 396] width 94 height 21
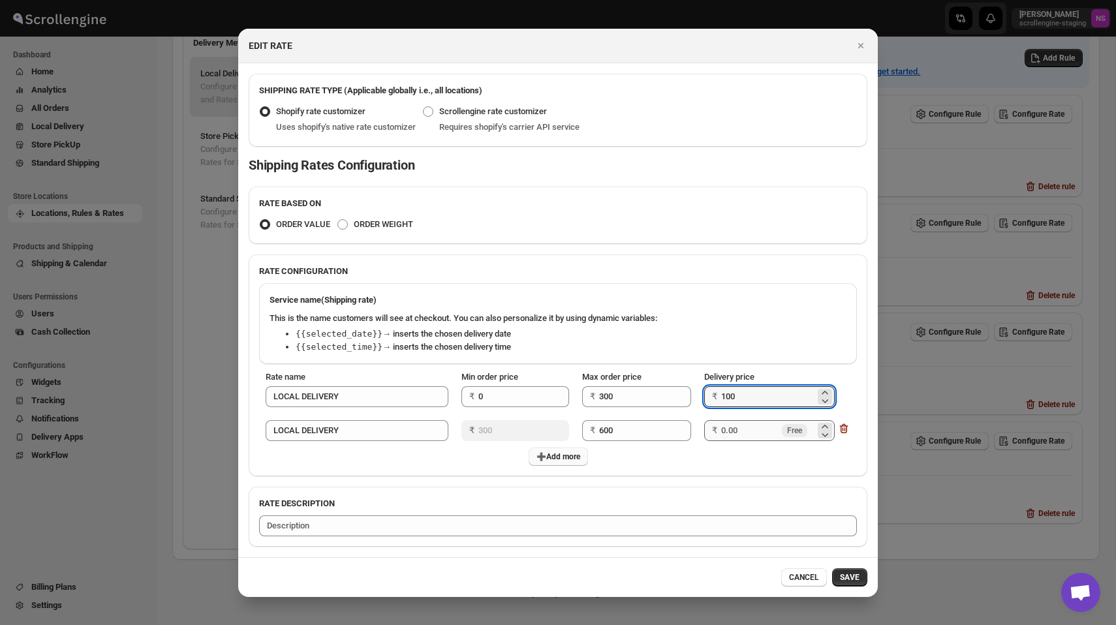
type input "100"
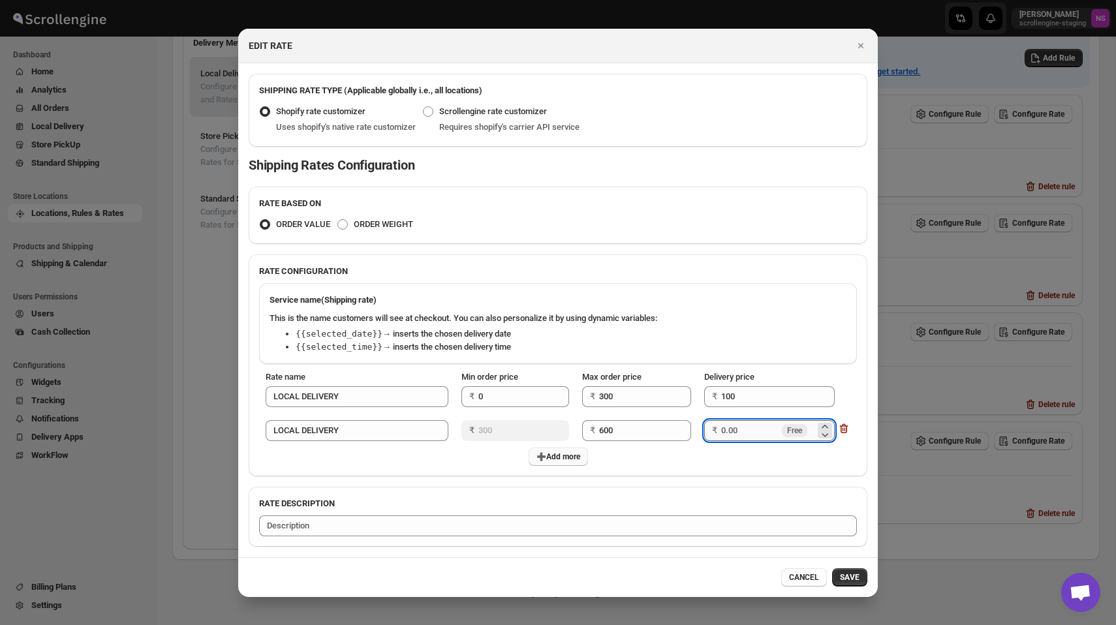
click at [739, 426] on input "Delivery price" at bounding box center [750, 430] width 58 height 21
type input "50"
click at [544, 461] on span "➕Add more" at bounding box center [558, 457] width 44 height 10
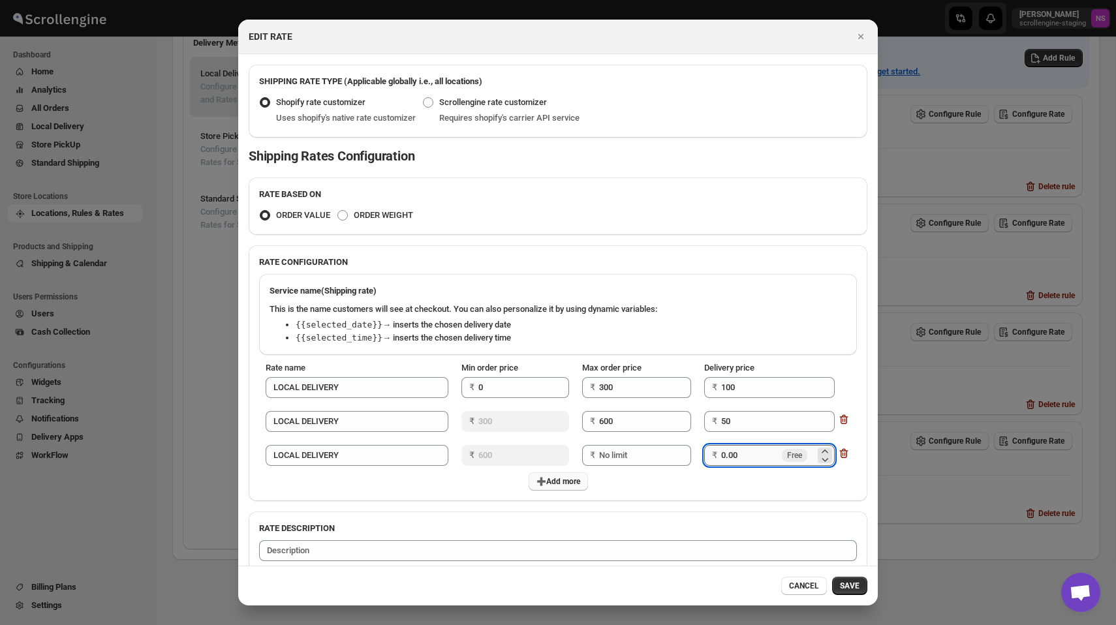
click at [737, 458] on input "0.00" at bounding box center [750, 455] width 58 height 21
click at [724, 477] on div "➕Add more" at bounding box center [558, 482] width 598 height 18
click at [771, 585] on span "SAVE" at bounding box center [850, 586] width 20 height 10
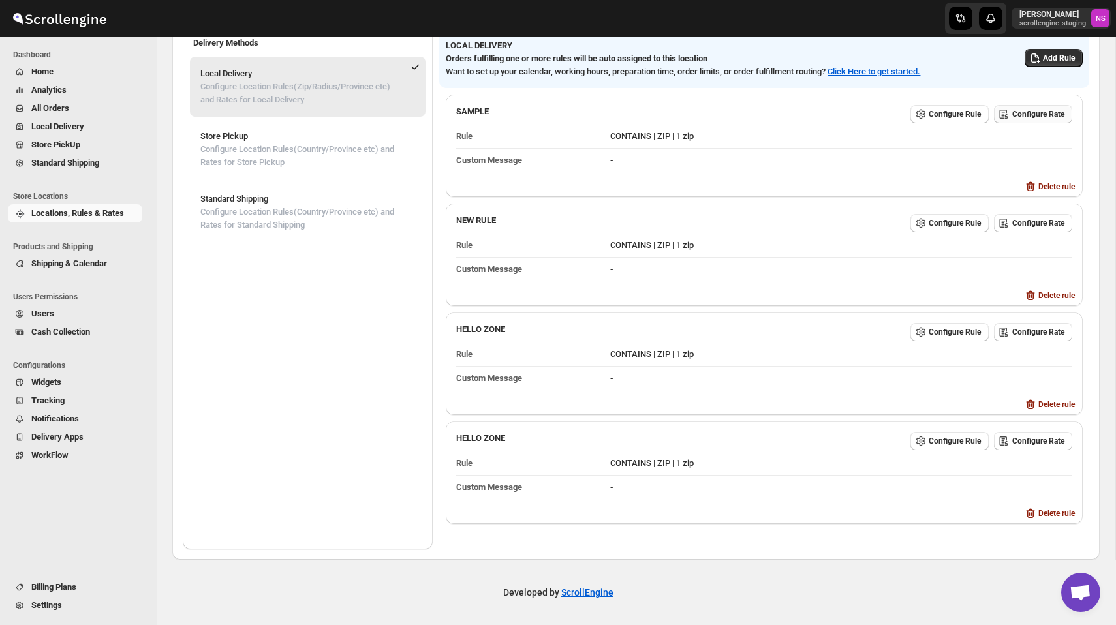
click at [771, 114] on span "Configure Rate" at bounding box center [1038, 114] width 52 height 10
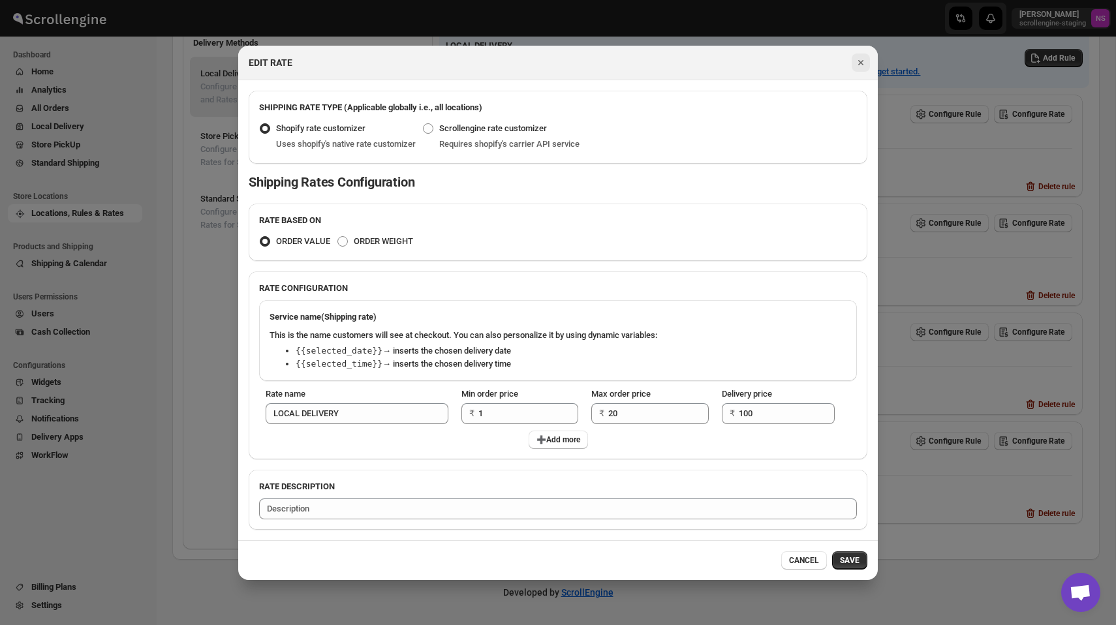
click at [771, 59] on icon "Close" at bounding box center [860, 62] width 13 height 13
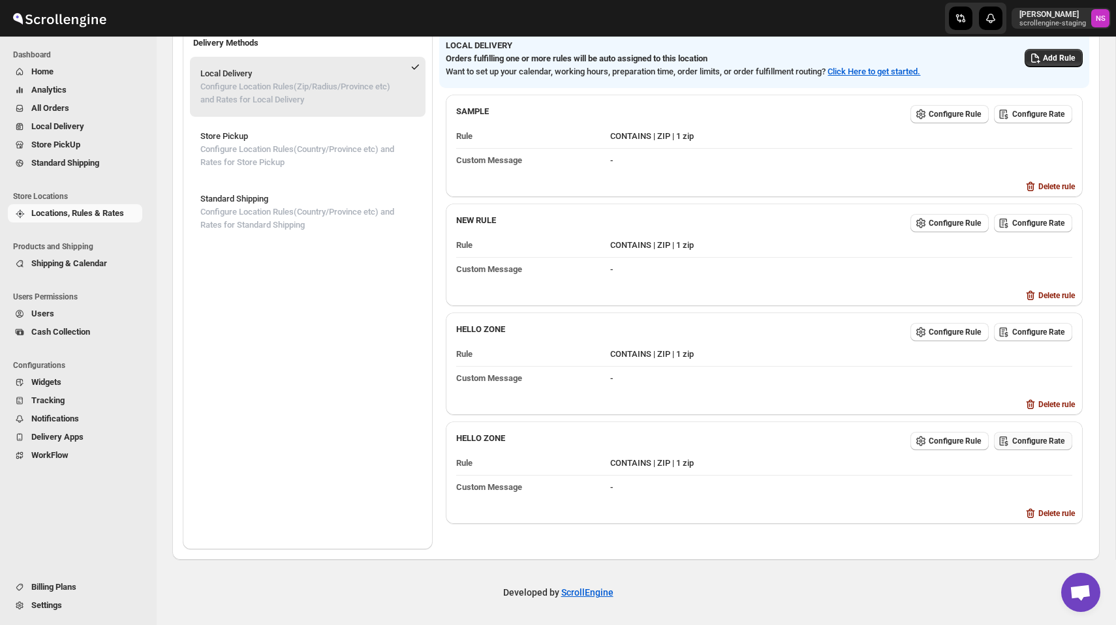
click at [771, 437] on span "Configure Rate" at bounding box center [1038, 441] width 52 height 10
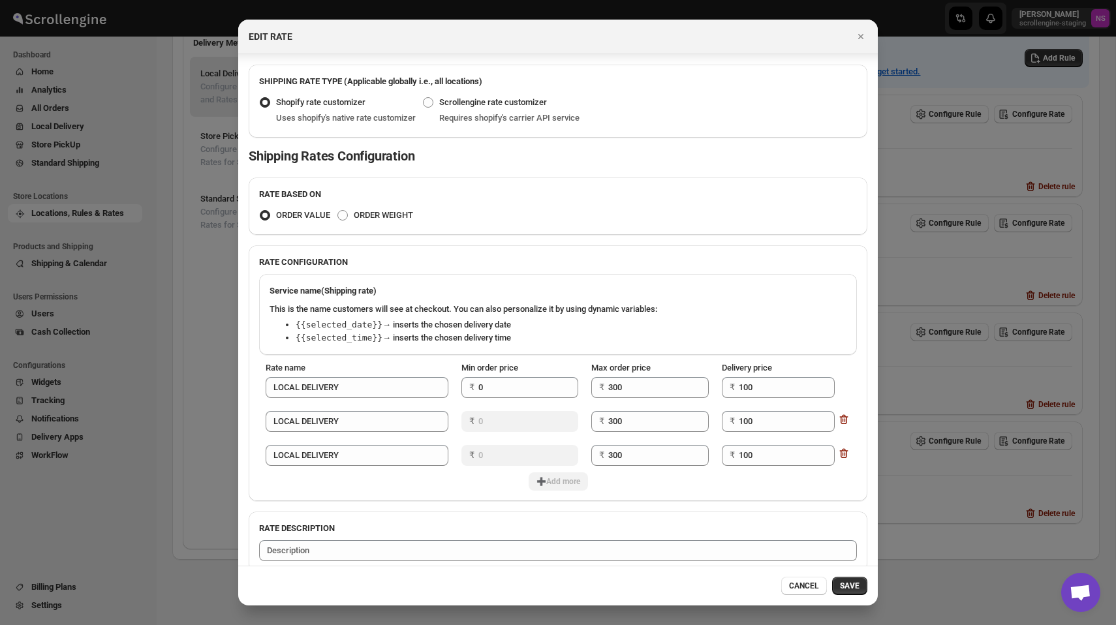
scroll to position [17, 0]
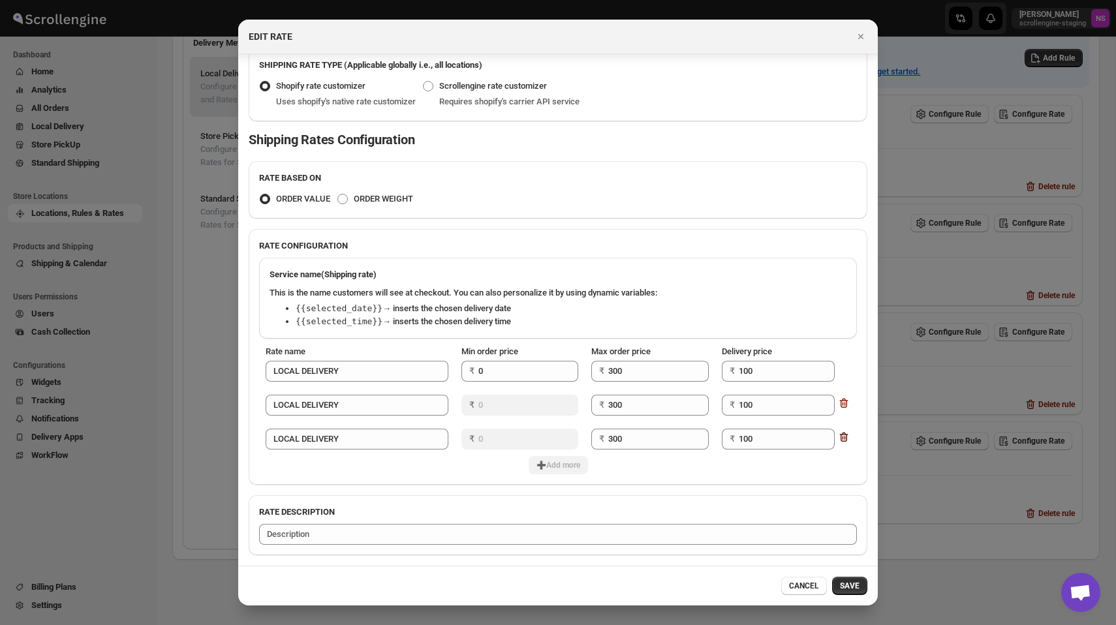
click at [771, 436] on icon ":r6g:" at bounding box center [844, 438] width 8 height 10
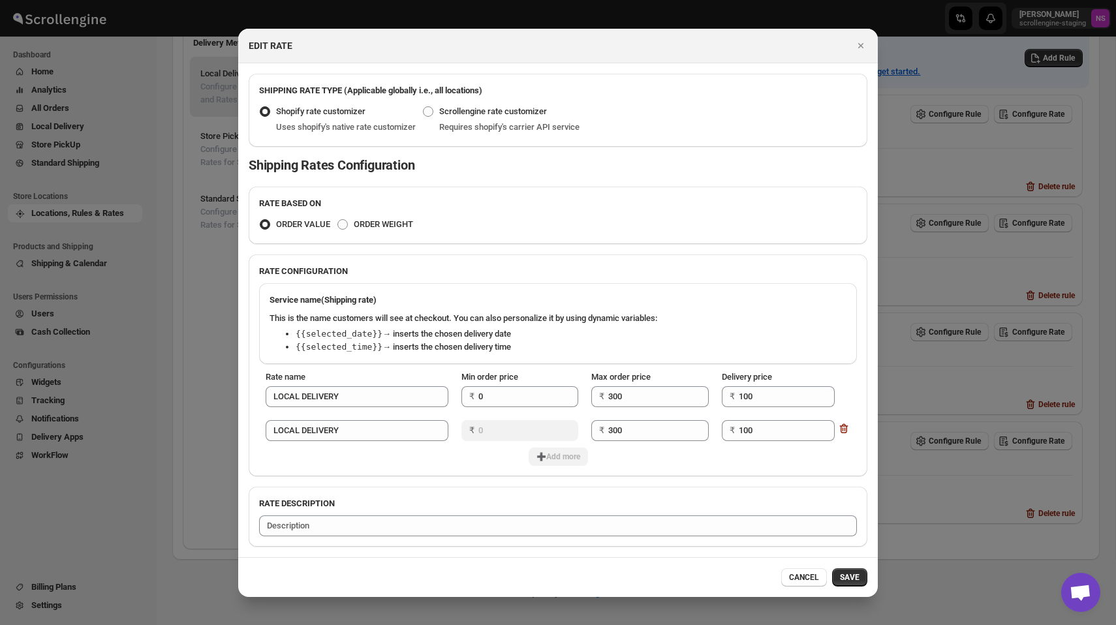
scroll to position [0, 0]
click at [771, 44] on icon "Close" at bounding box center [860, 45] width 13 height 13
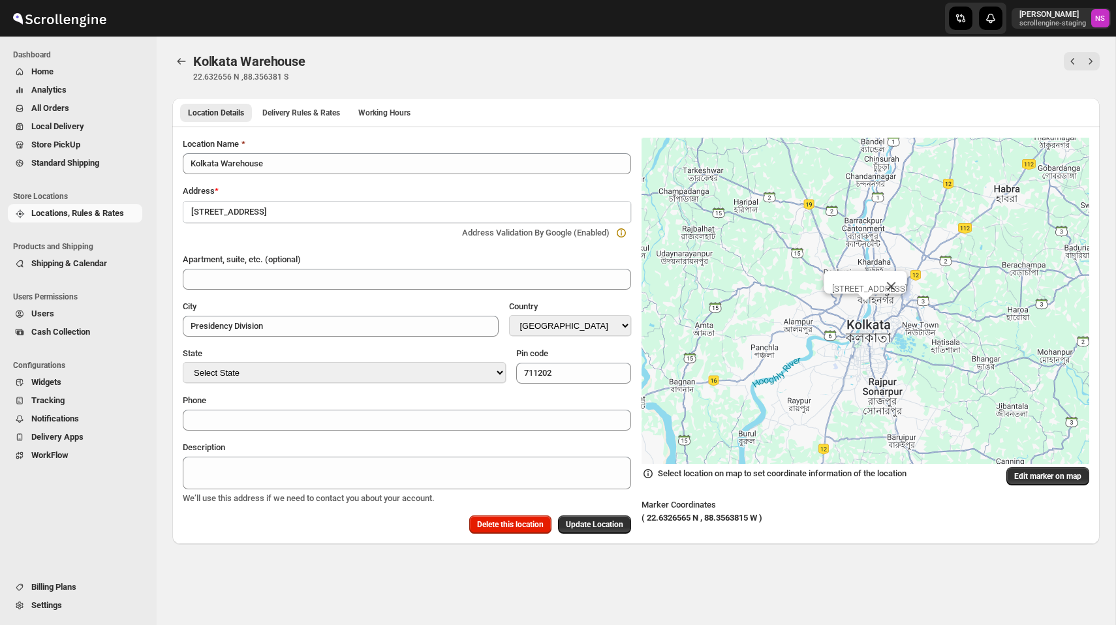
select select "IN"
select select "West Bengal"
click at [328, 110] on span "Delivery Rules & Rates" at bounding box center [301, 113] width 78 height 10
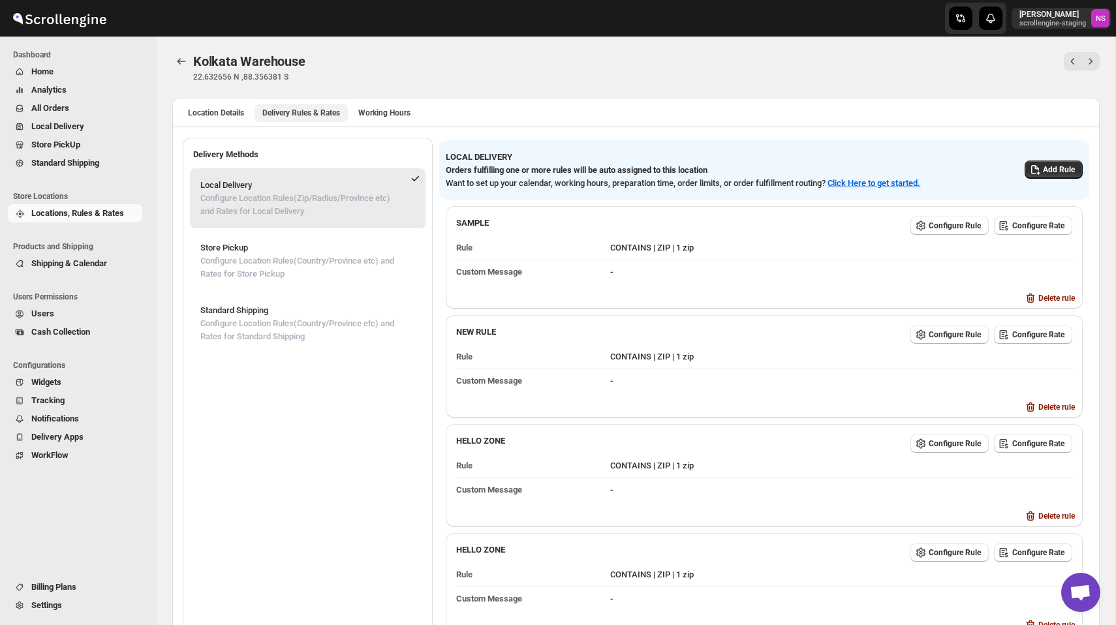
scroll to position [112, 0]
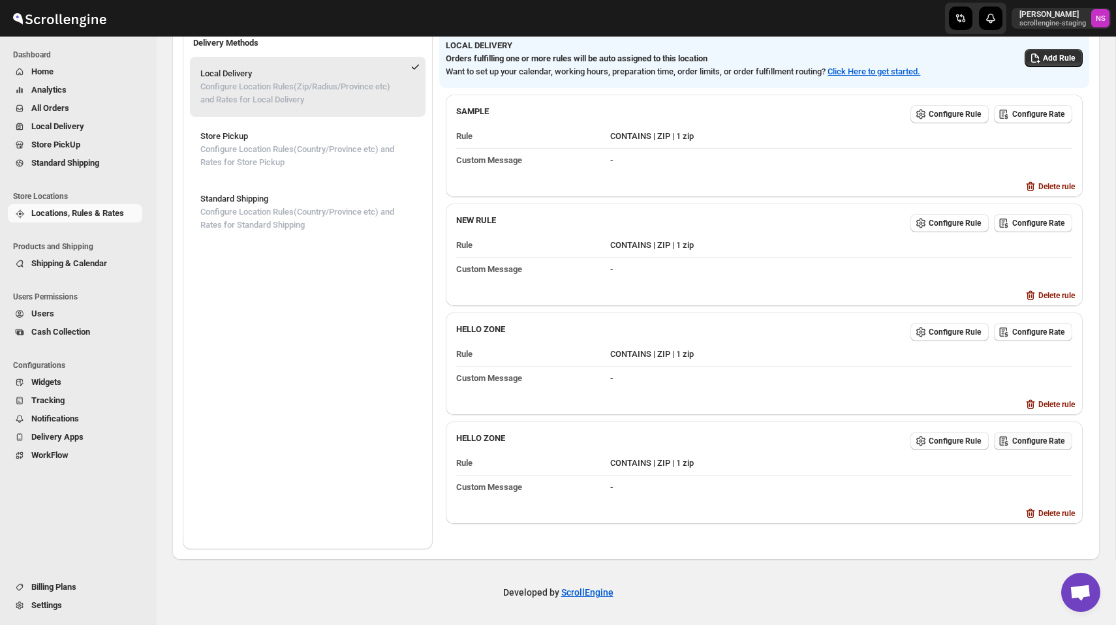
click at [1044, 438] on span "Configure Rate" at bounding box center [1038, 441] width 52 height 10
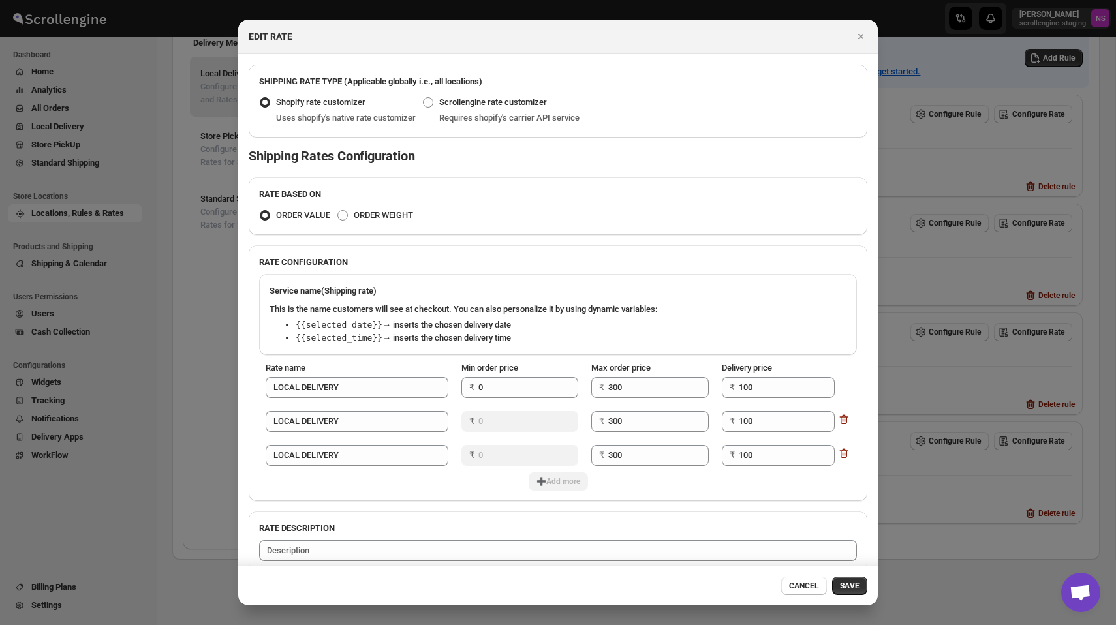
scroll to position [17, 0]
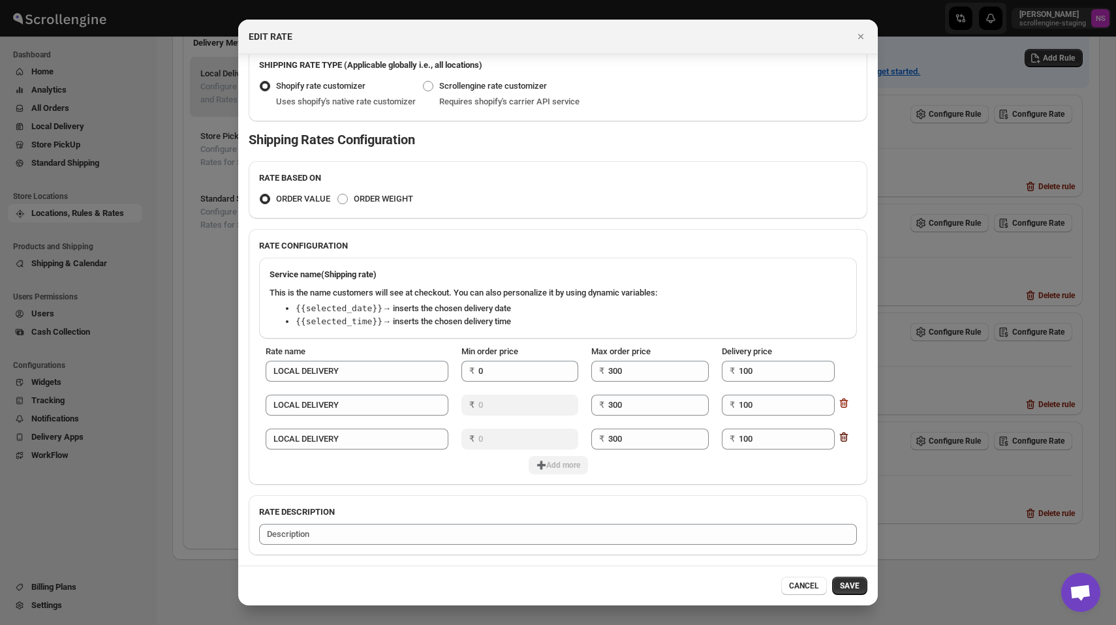
click at [845, 438] on icon ":r1n:" at bounding box center [843, 437] width 13 height 13
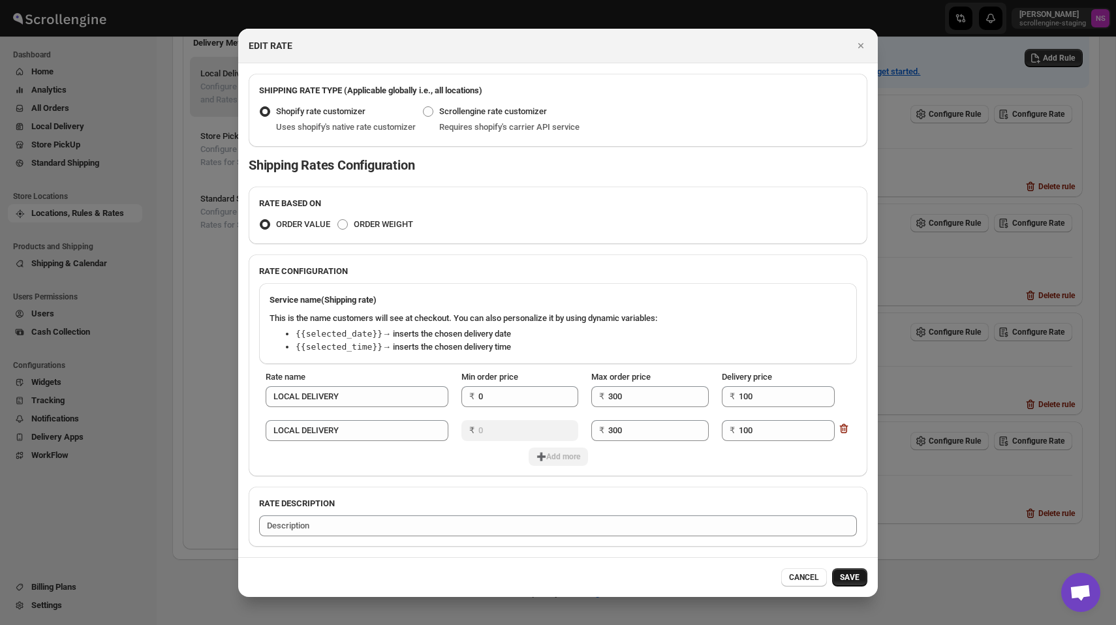
click at [854, 581] on span "SAVE" at bounding box center [850, 577] width 20 height 10
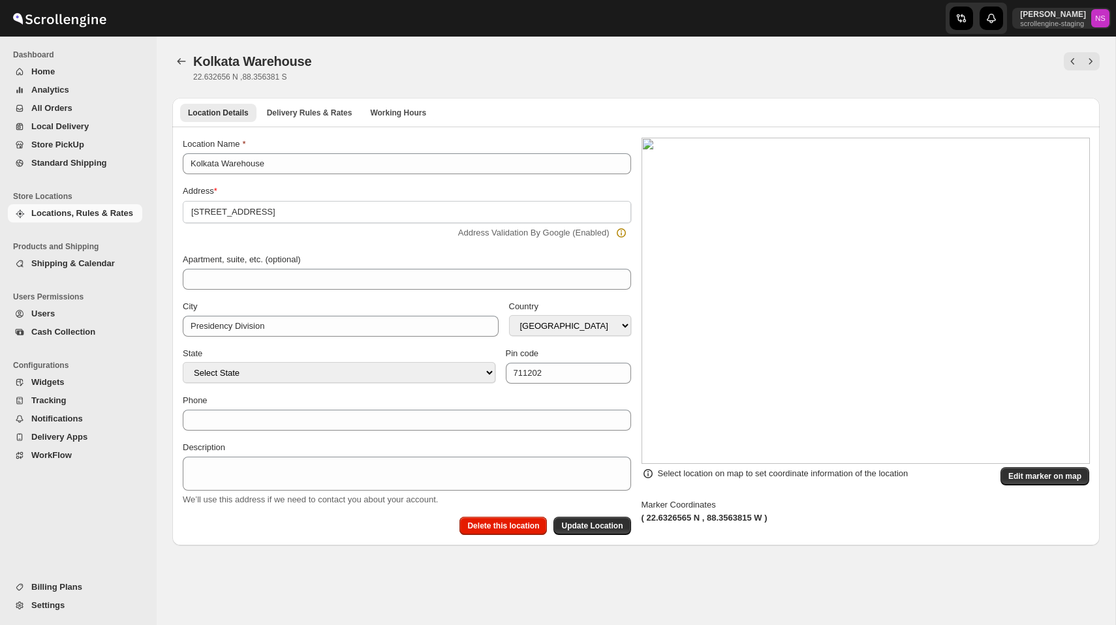
select select "IN"
select select "[GEOGRAPHIC_DATA]"
